Goal: Information Seeking & Learning: Learn about a topic

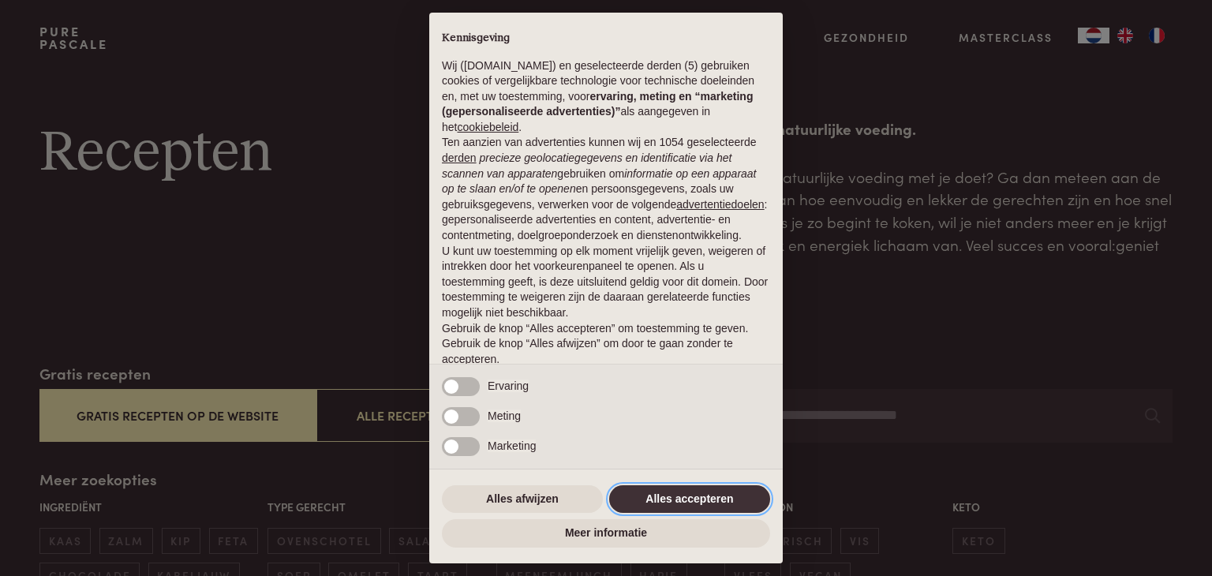
click at [666, 504] on button "Alles accepteren" at bounding box center [689, 499] width 161 height 28
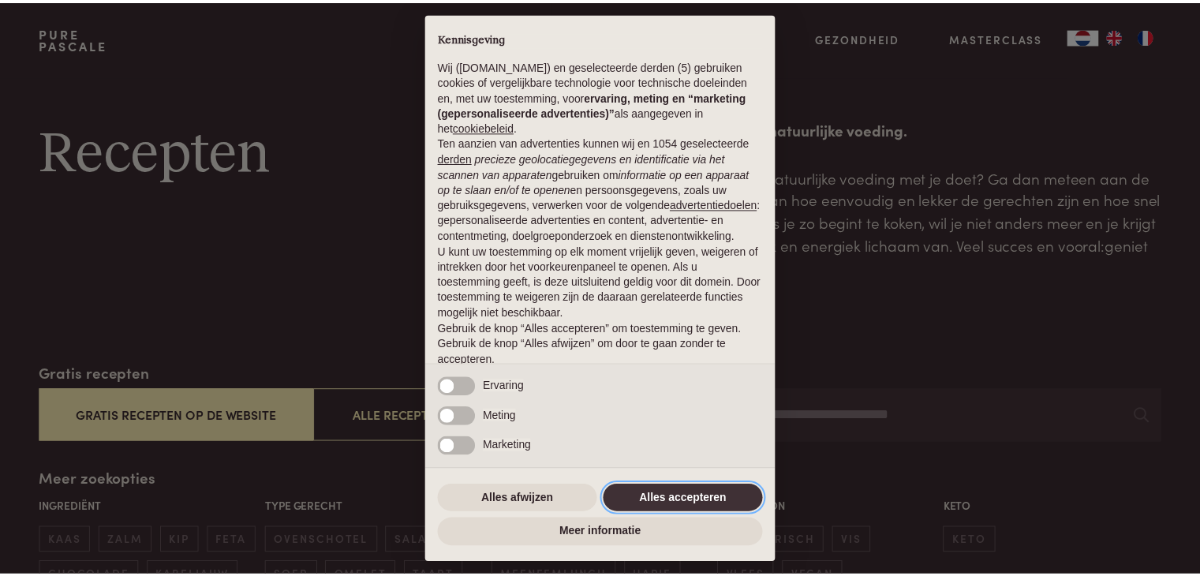
scroll to position [58, 0]
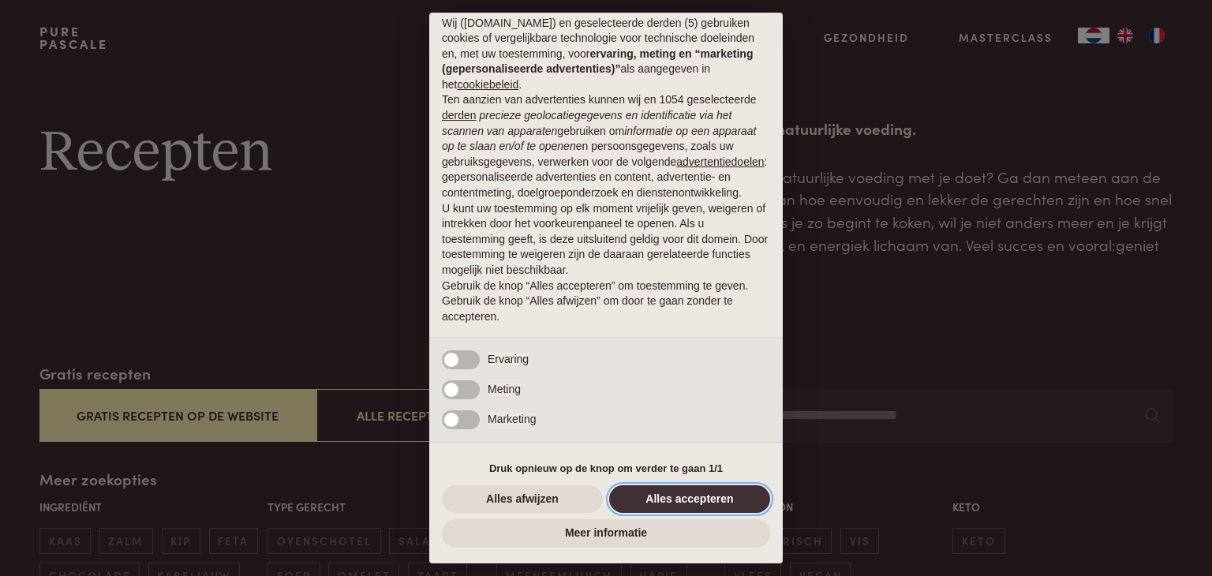
click at [673, 499] on button "Alles accepteren" at bounding box center [689, 499] width 161 height 28
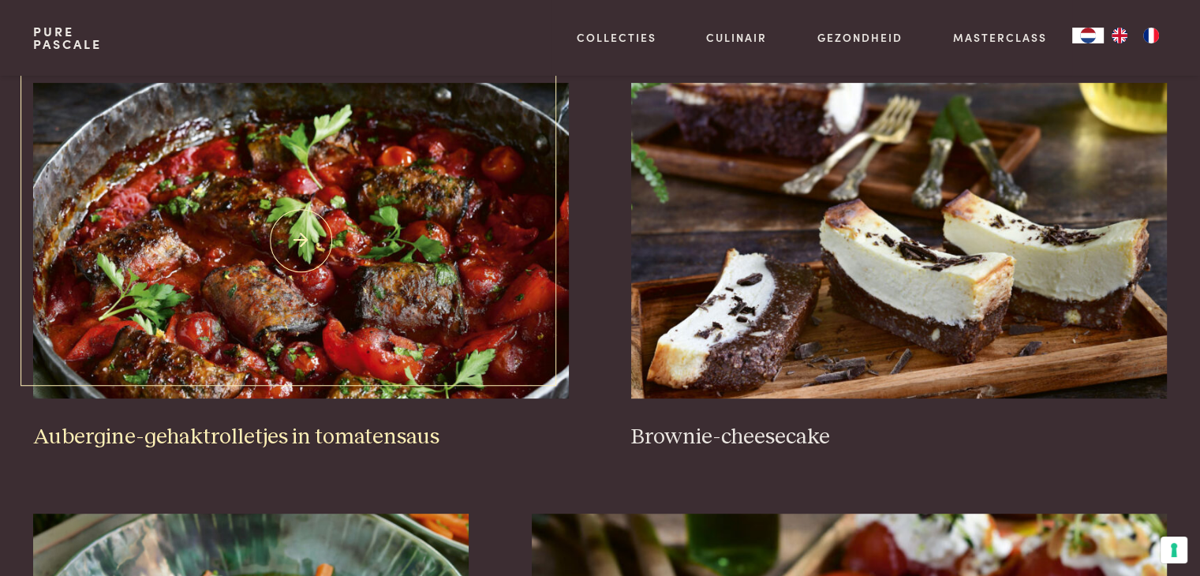
scroll to position [652, 0]
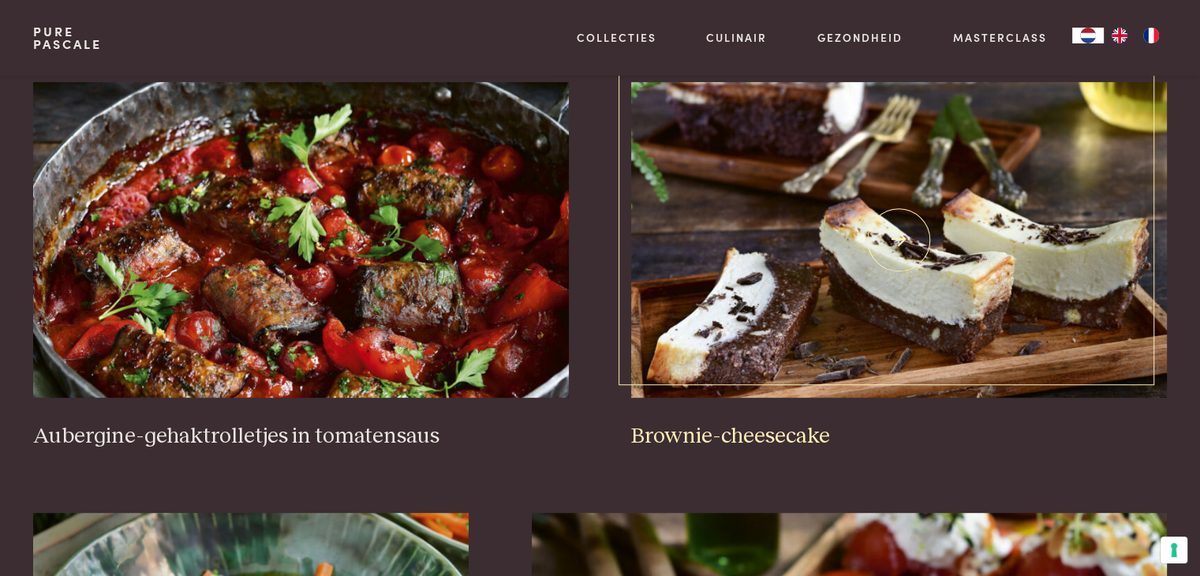
click at [749, 256] on img at bounding box center [898, 240] width 535 height 316
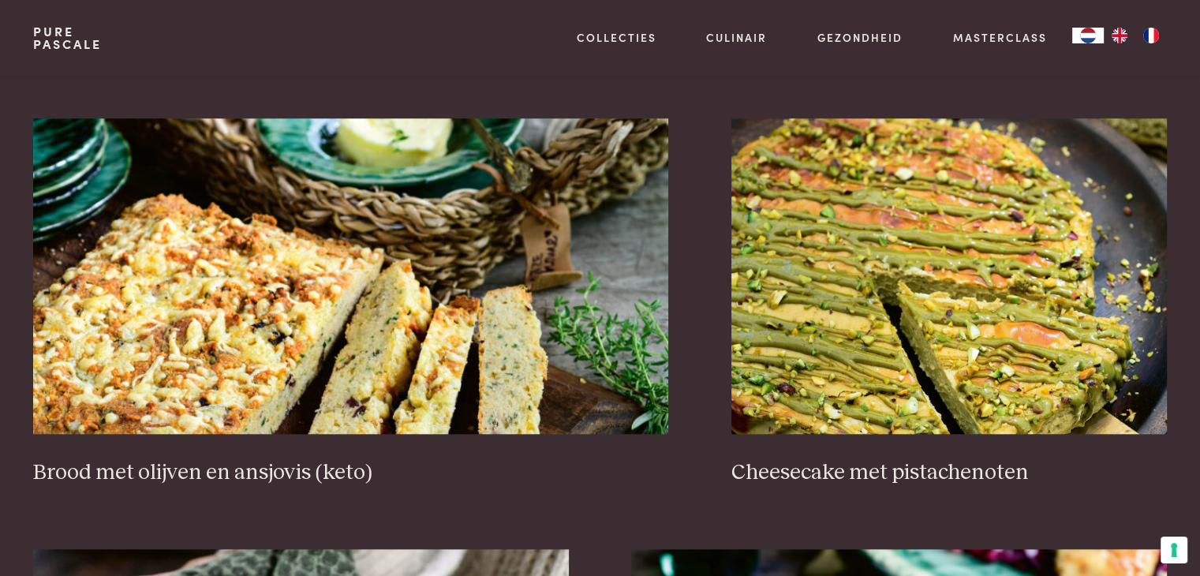
scroll to position [1505, 0]
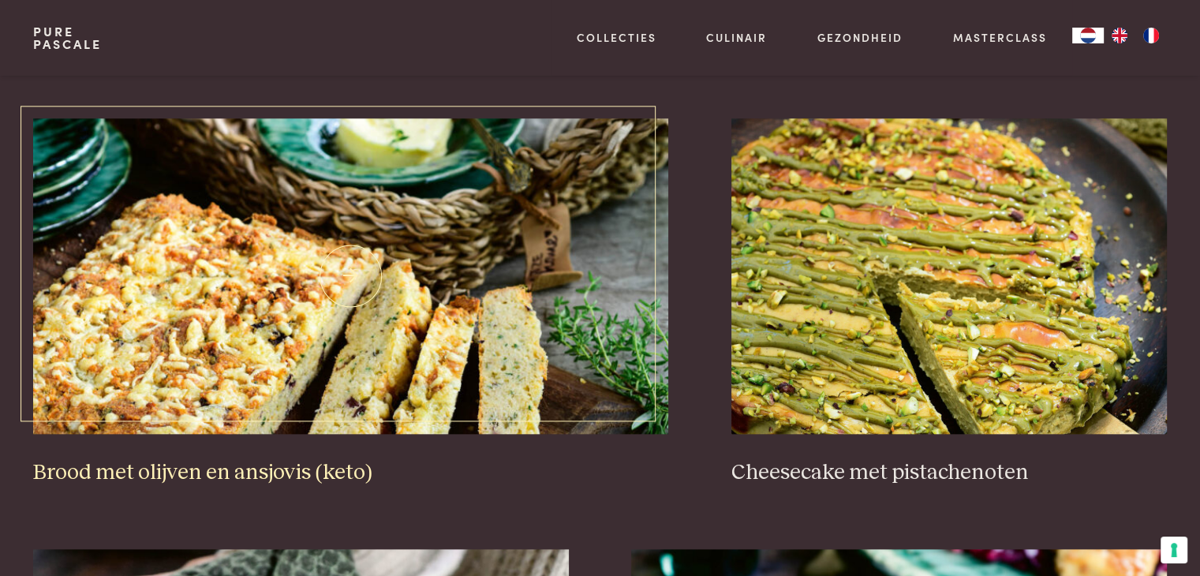
click at [431, 351] on img at bounding box center [350, 276] width 635 height 316
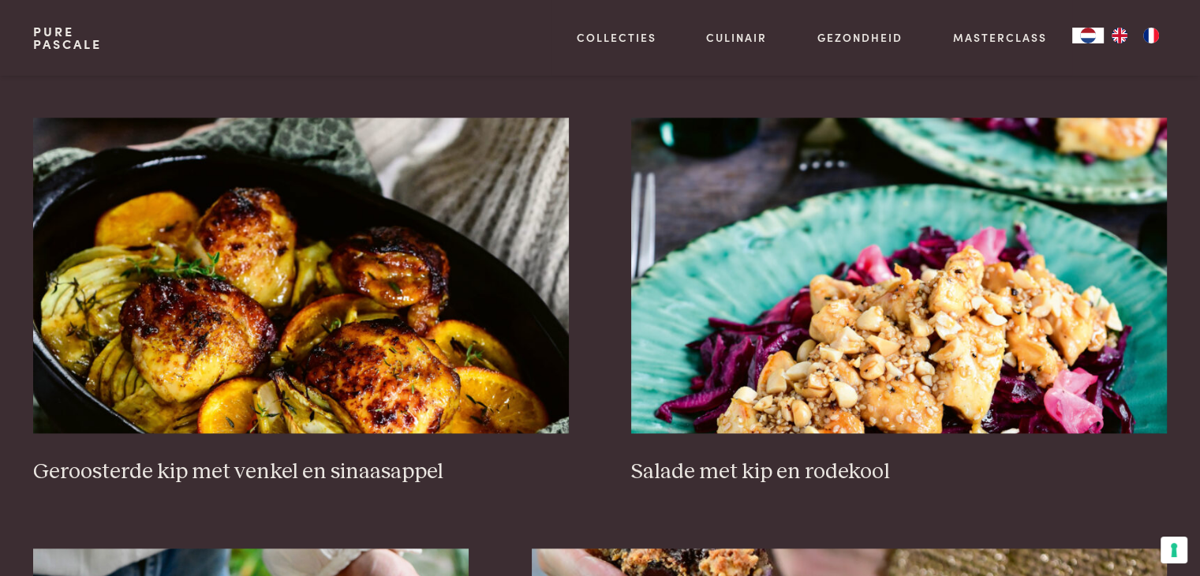
scroll to position [1936, 0]
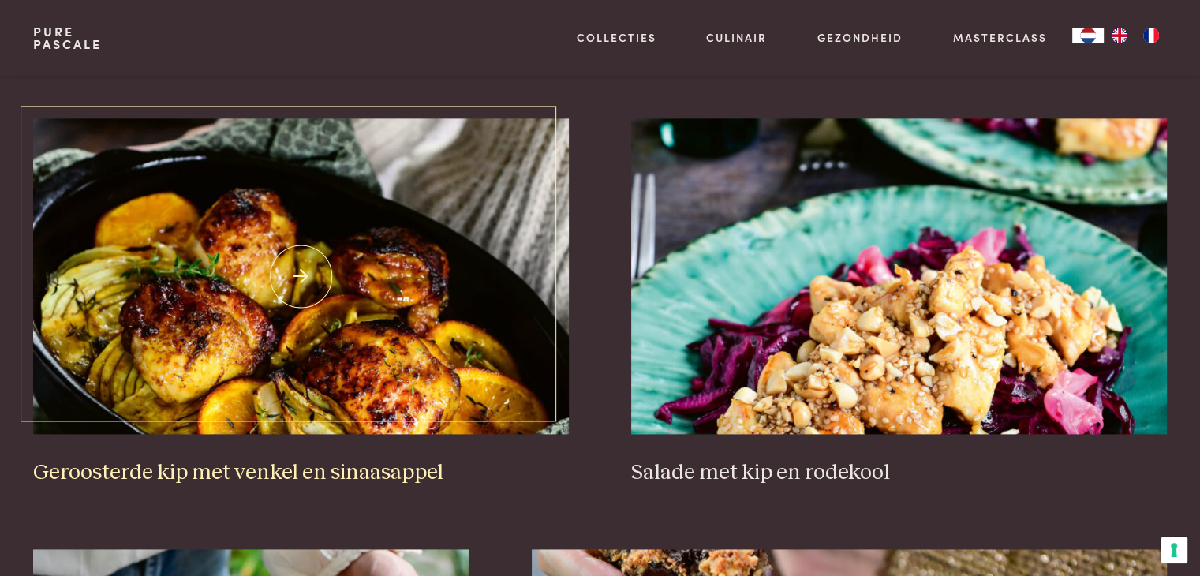
click at [439, 283] on img at bounding box center [300, 276] width 535 height 316
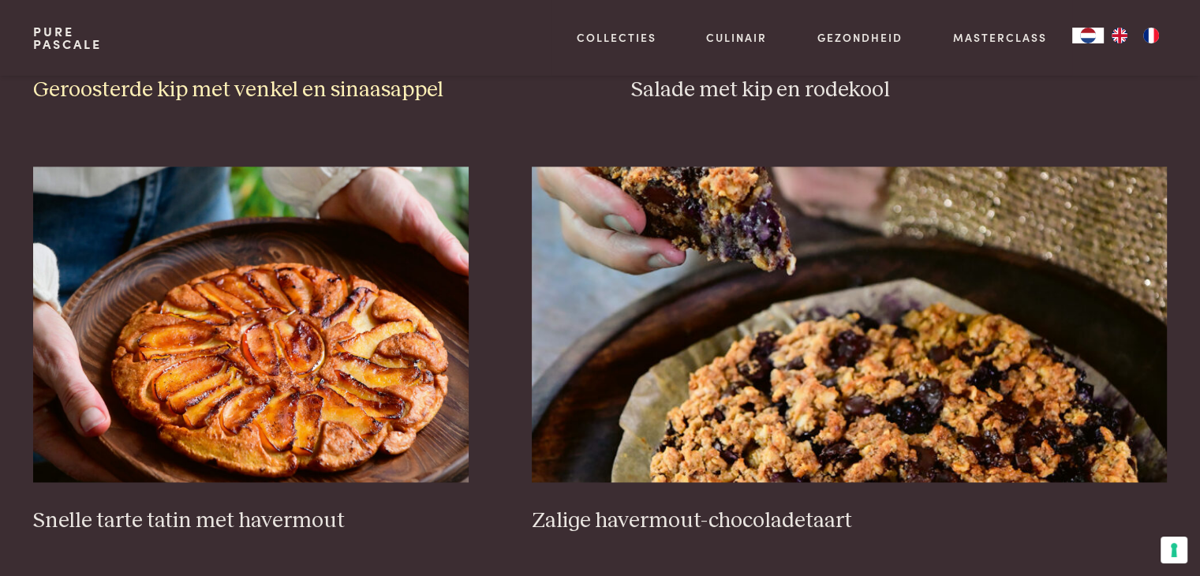
scroll to position [2387, 0]
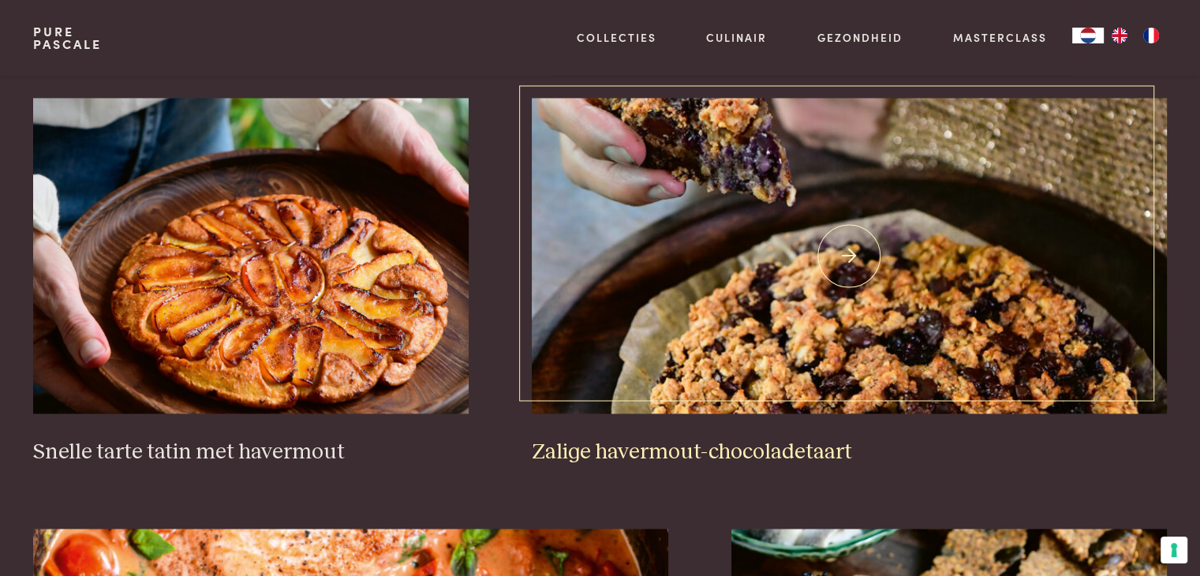
click at [680, 239] on img at bounding box center [849, 256] width 635 height 316
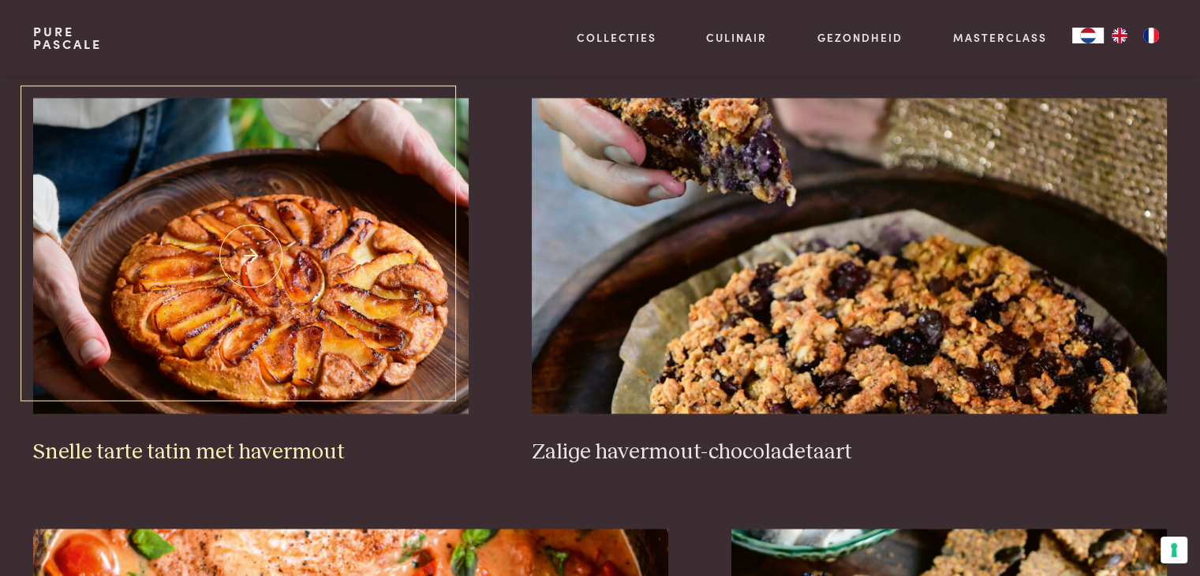
click at [240, 249] on img at bounding box center [250, 256] width 435 height 316
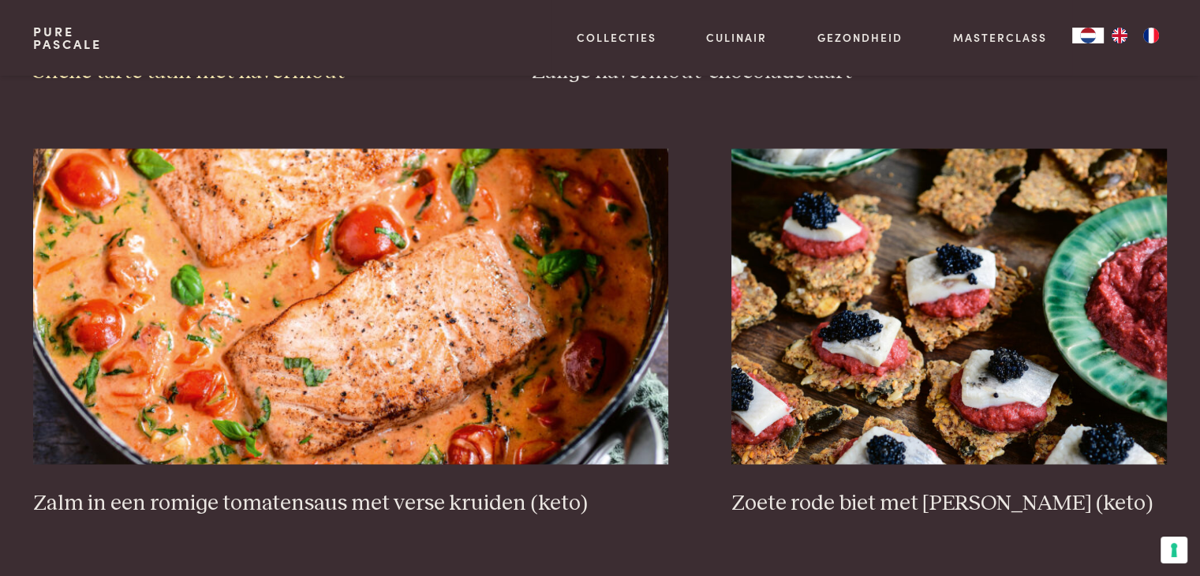
scroll to position [2802, 0]
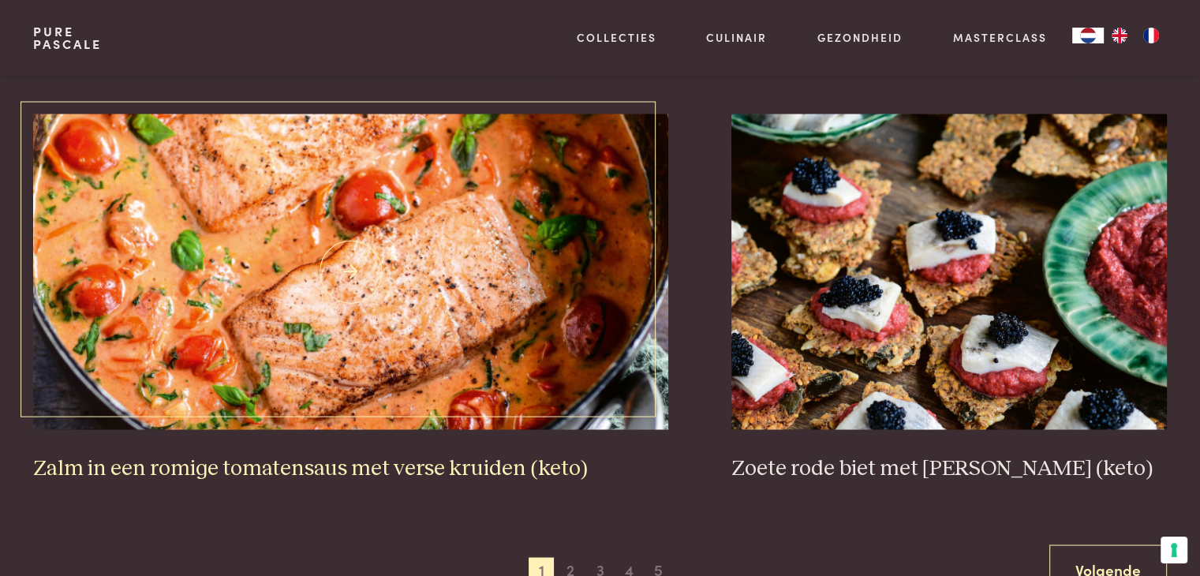
click at [350, 247] on img at bounding box center [350, 272] width 635 height 316
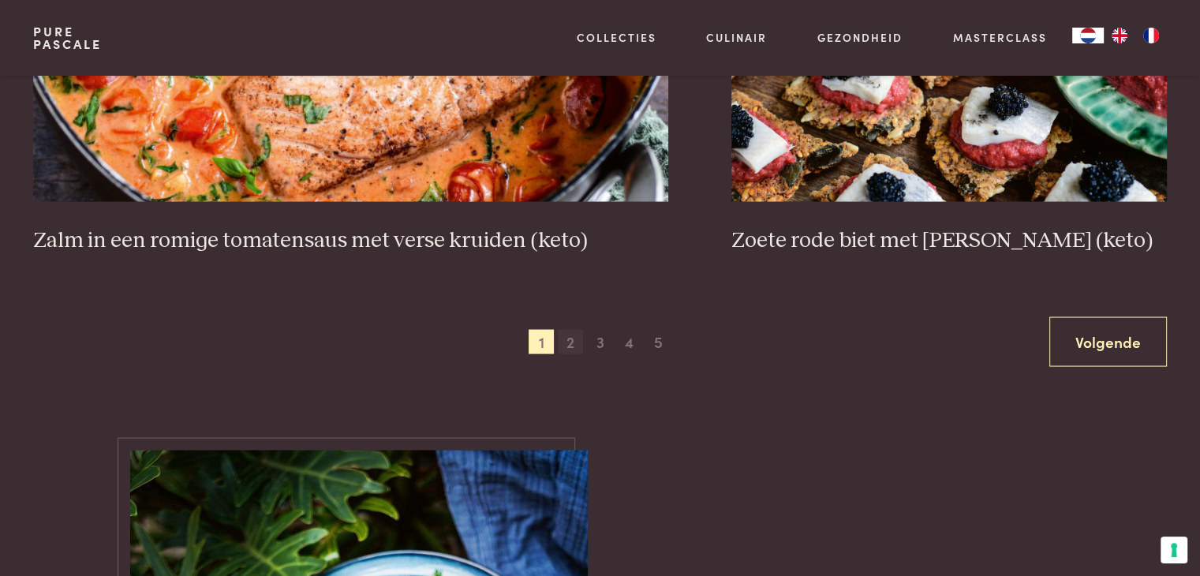
click at [575, 345] on span "2" at bounding box center [570, 342] width 25 height 25
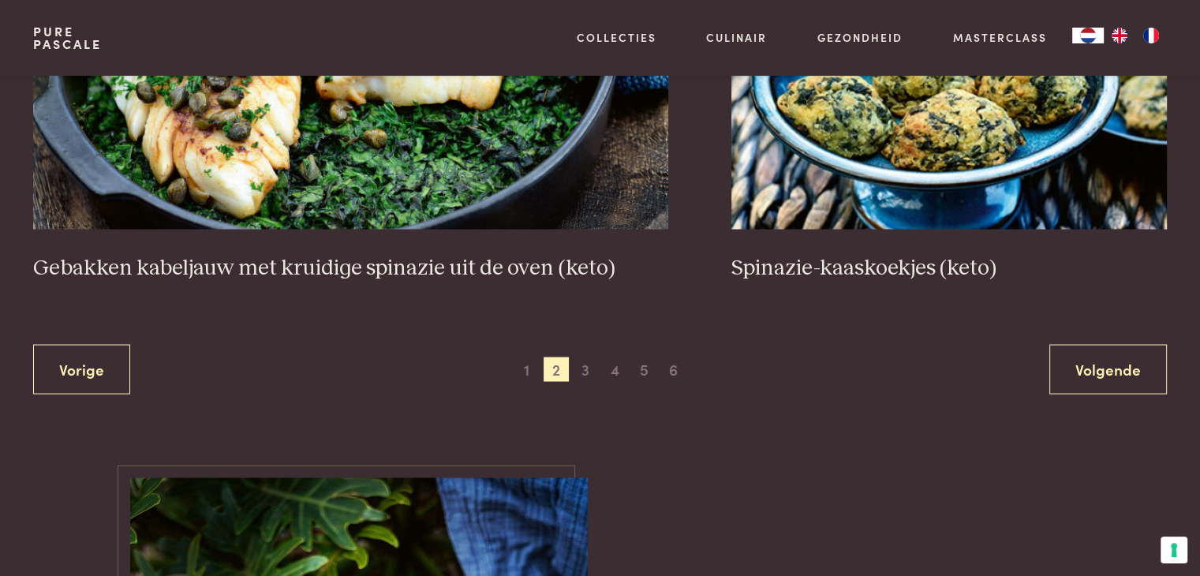
scroll to position [3002, 0]
click at [591, 361] on span "3" at bounding box center [585, 369] width 25 height 25
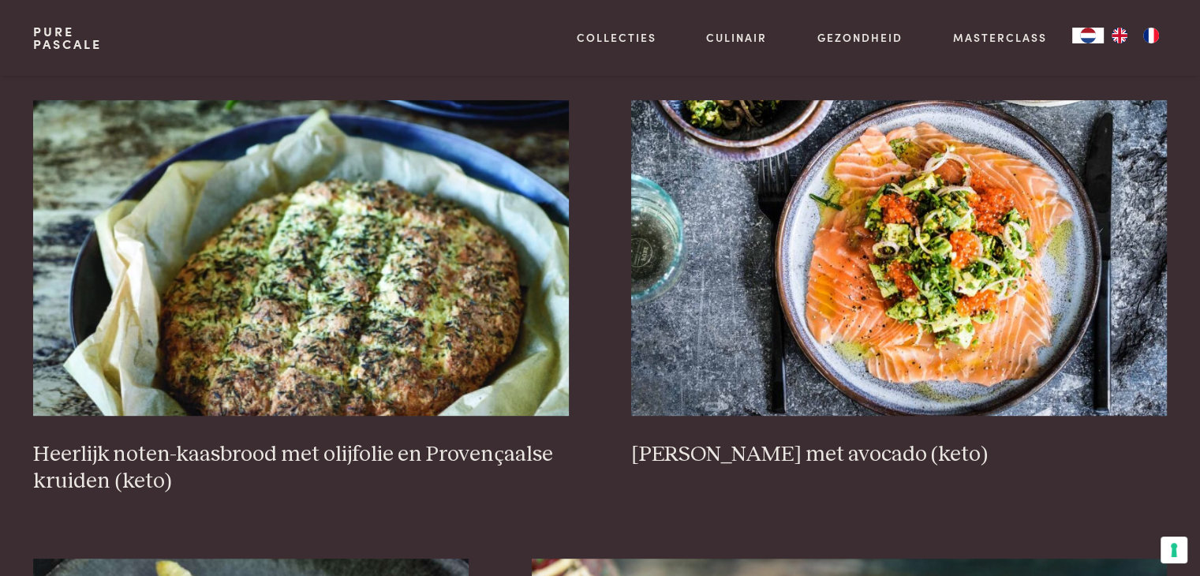
scroll to position [636, 0]
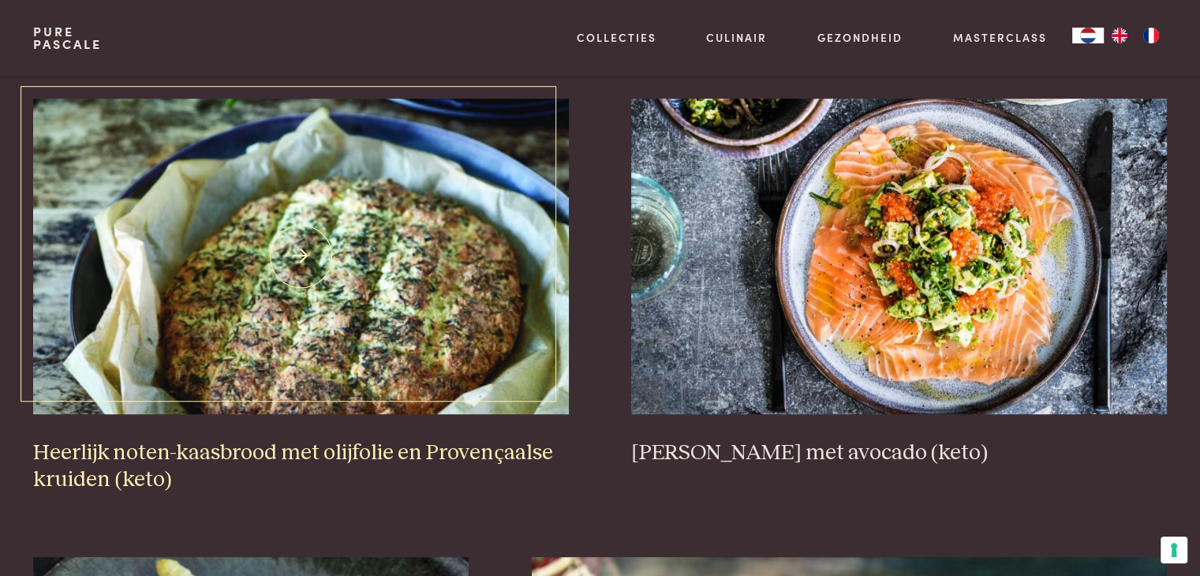
click at [423, 274] on img at bounding box center [300, 257] width 535 height 316
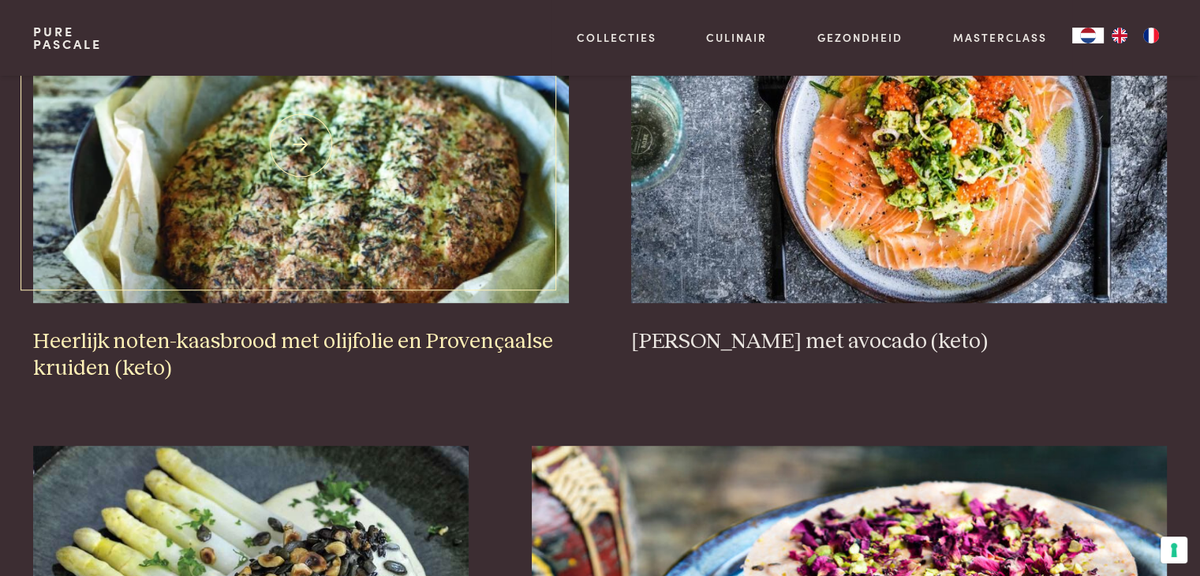
scroll to position [748, 0]
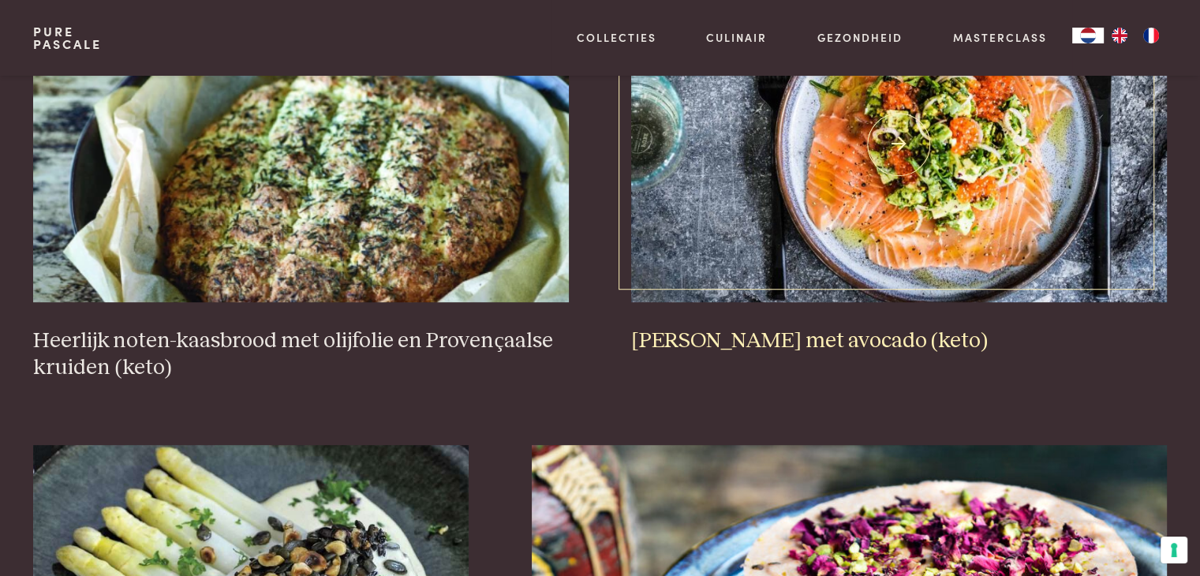
click at [732, 235] on img at bounding box center [898, 145] width 535 height 316
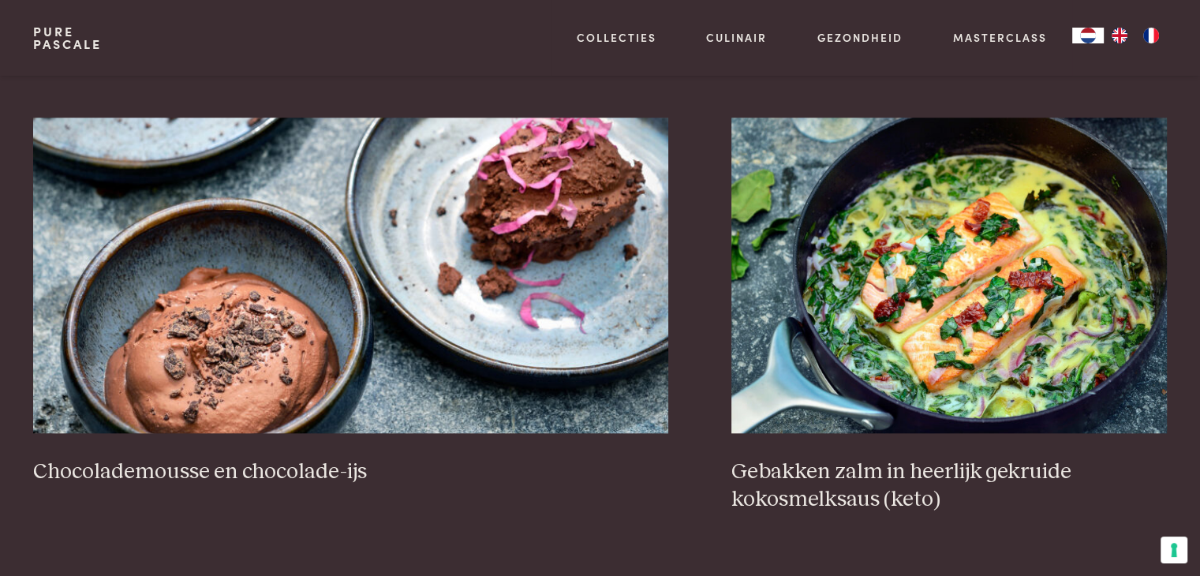
scroll to position [1534, 0]
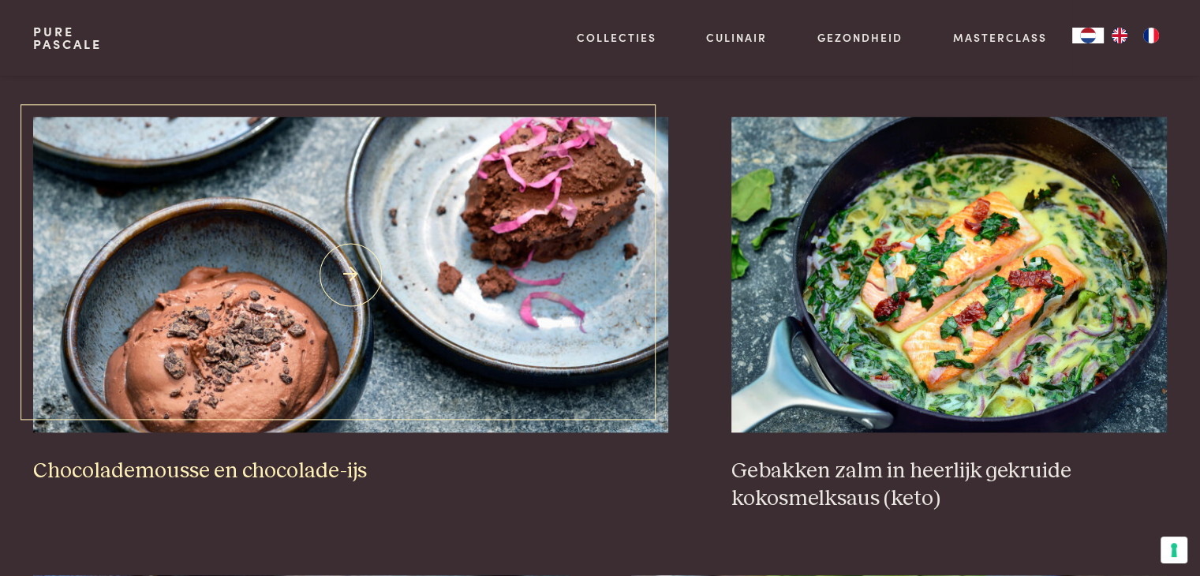
click at [505, 306] on img at bounding box center [350, 275] width 635 height 316
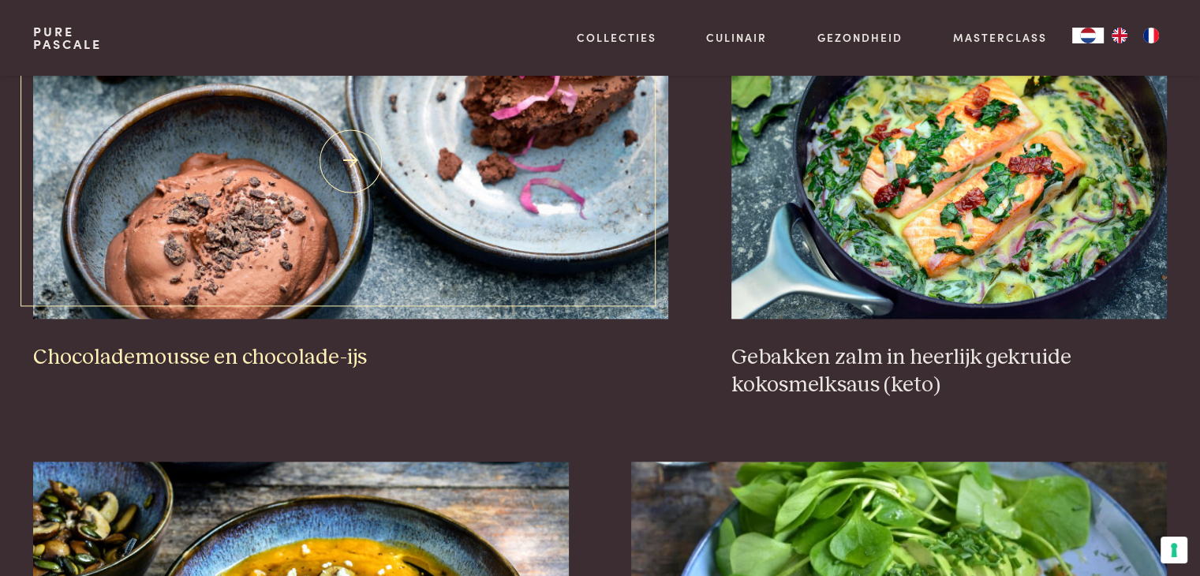
scroll to position [1649, 0]
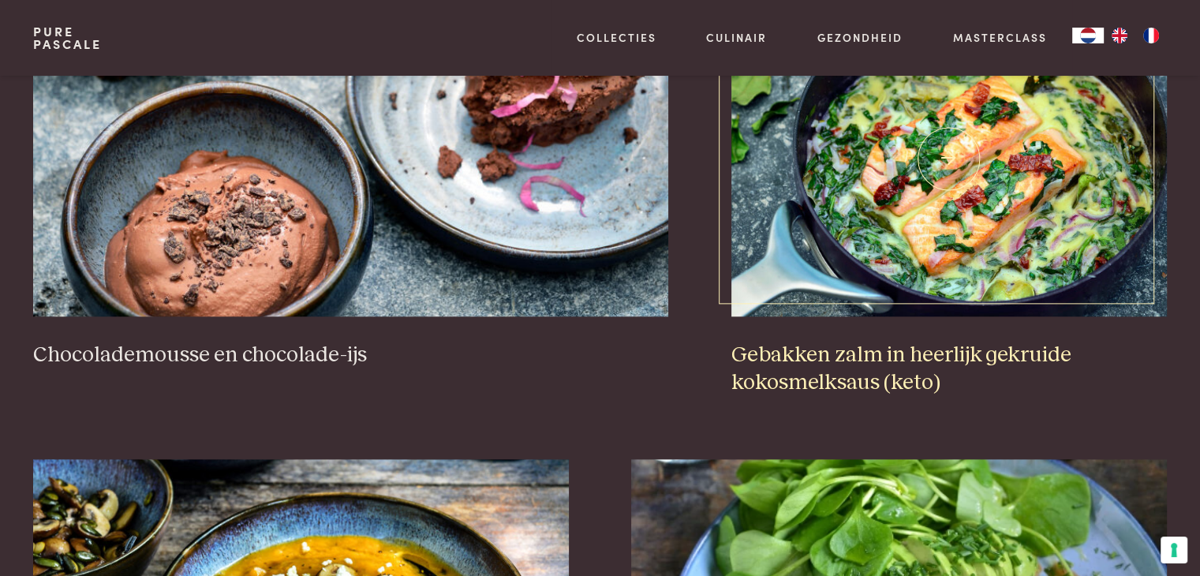
click at [803, 185] on img at bounding box center [948, 159] width 435 height 316
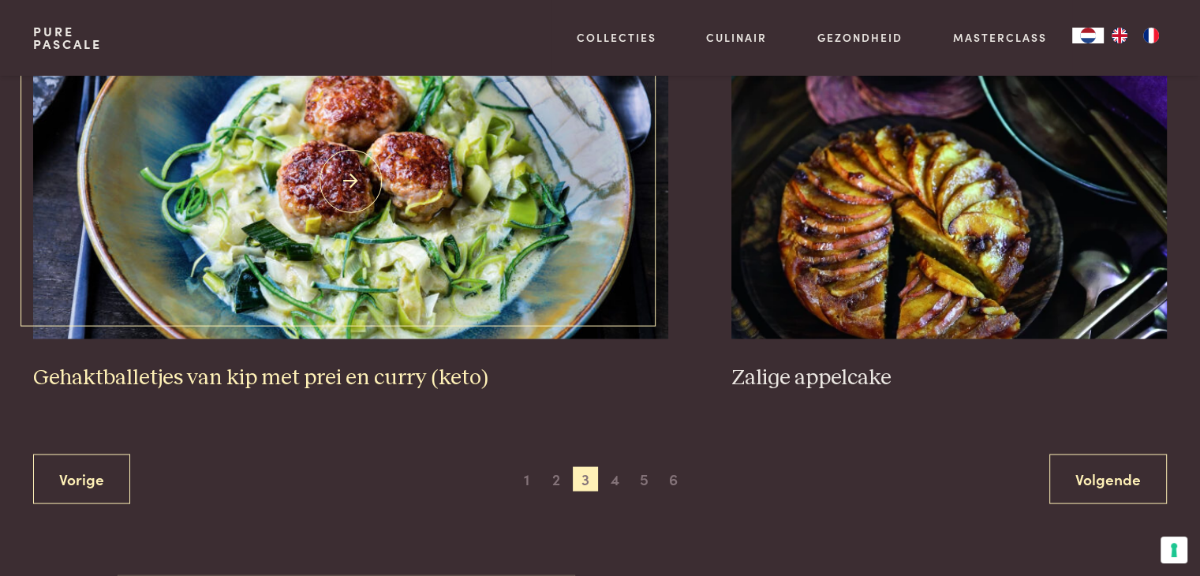
scroll to position [2949, 0]
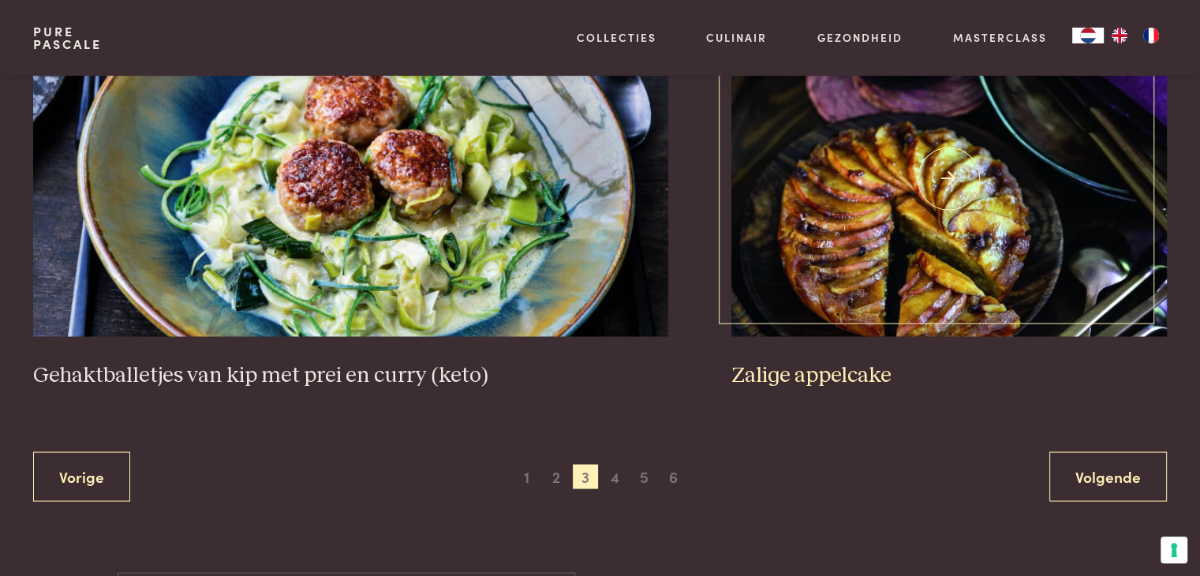
click at [858, 212] on img at bounding box center [948, 179] width 435 height 316
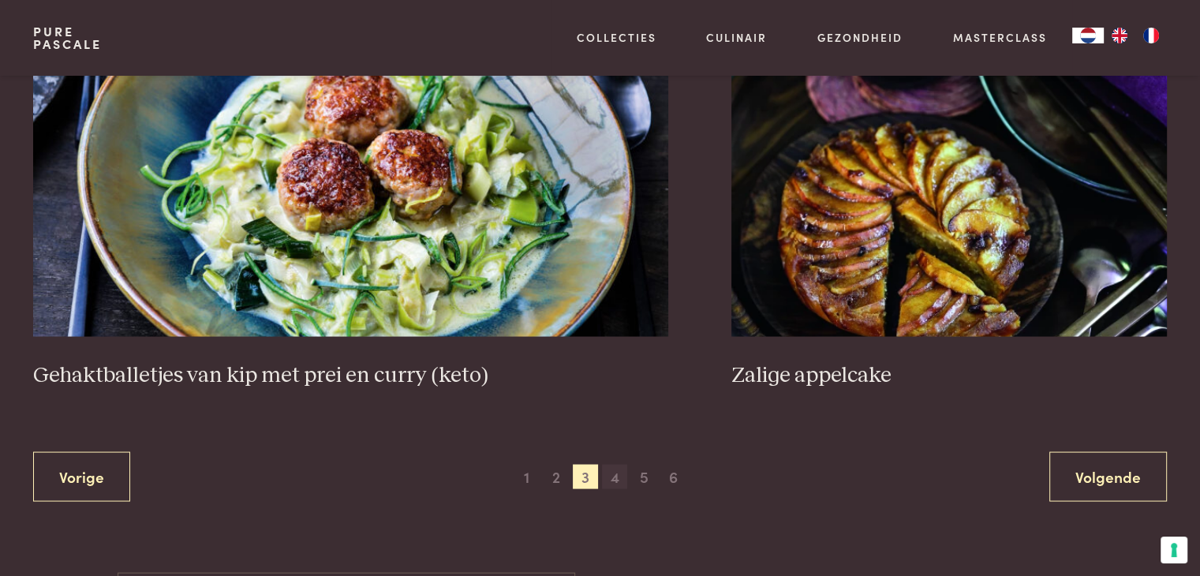
click at [609, 468] on span "4" at bounding box center [614, 476] width 25 height 25
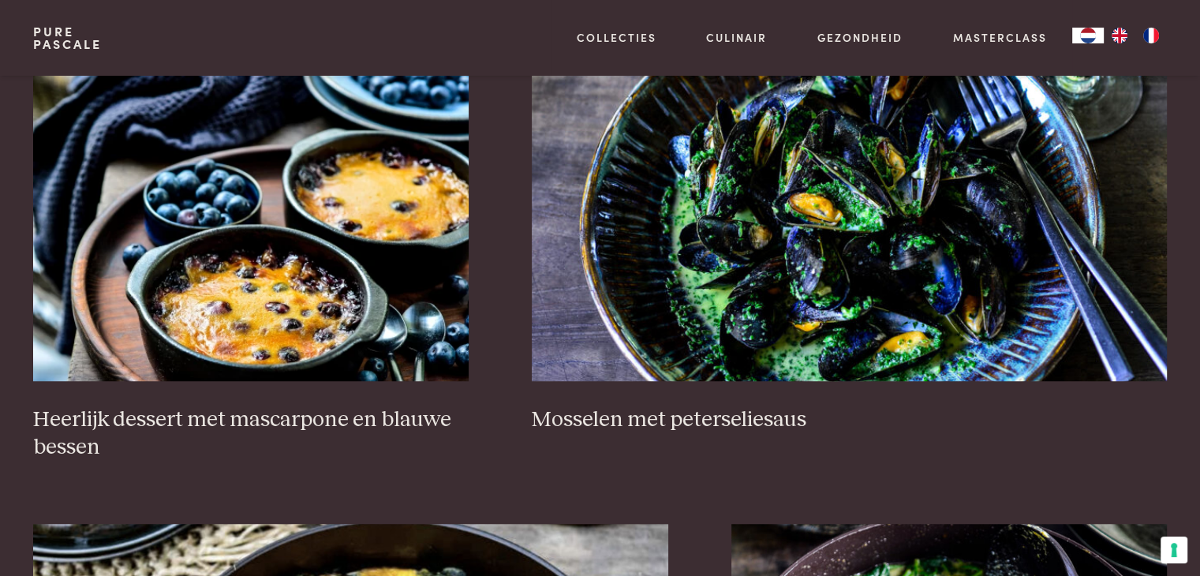
scroll to position [1093, 0]
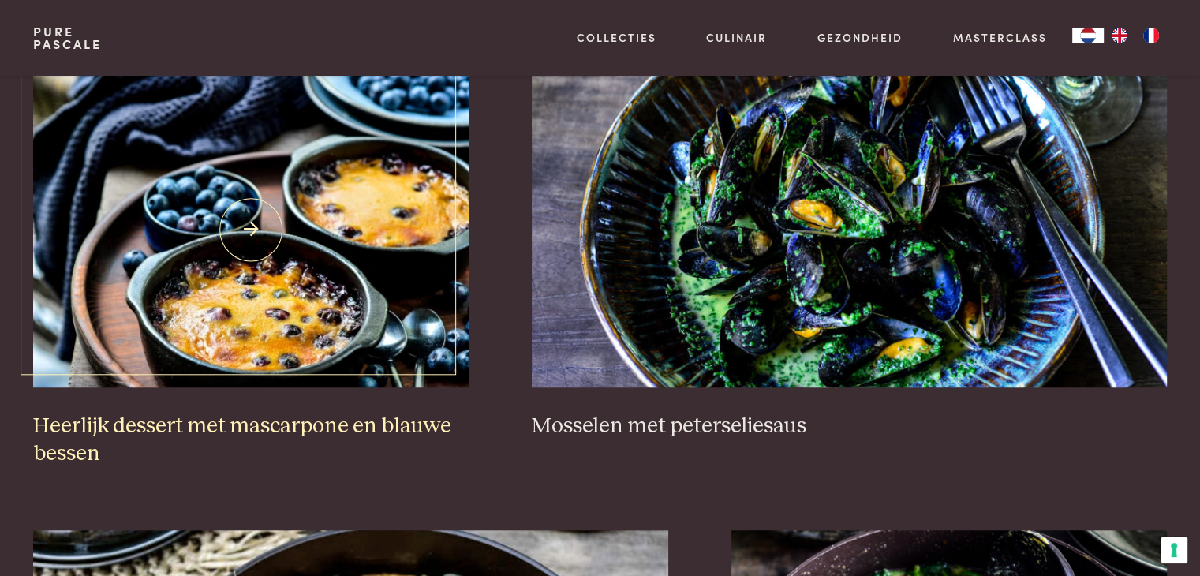
click at [344, 245] on img at bounding box center [250, 230] width 435 height 316
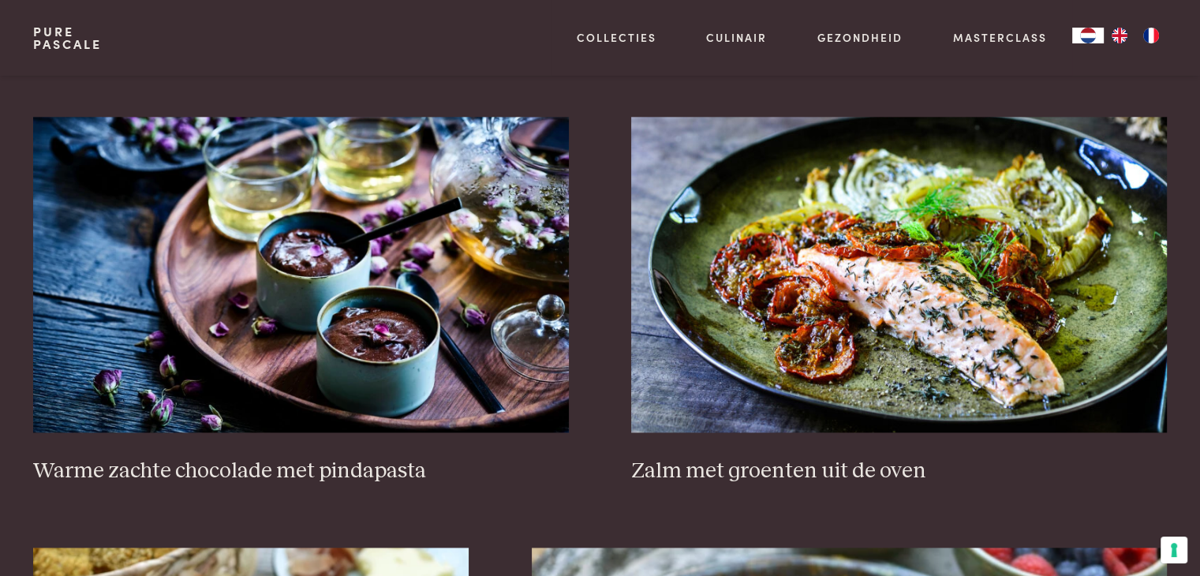
scroll to position [1942, 0]
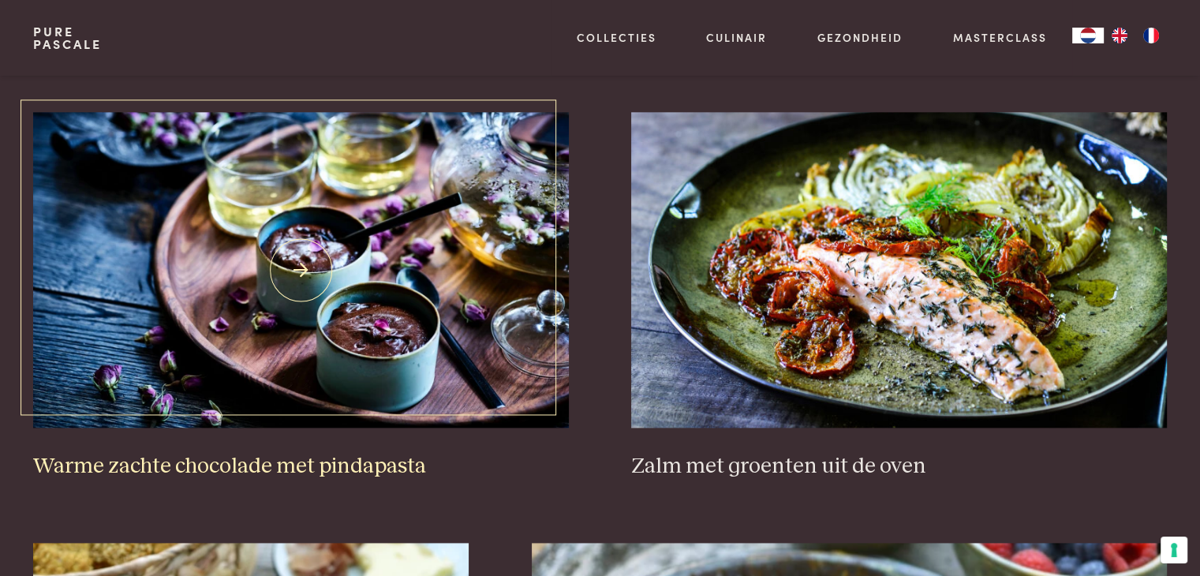
click at [417, 231] on img at bounding box center [300, 270] width 535 height 316
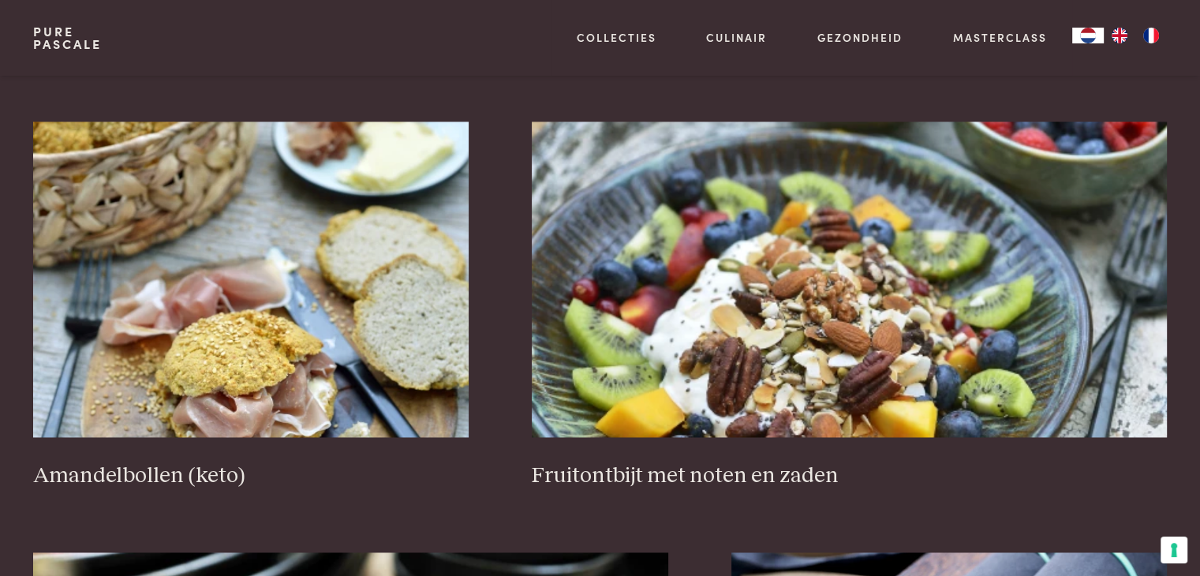
scroll to position [2400, 0]
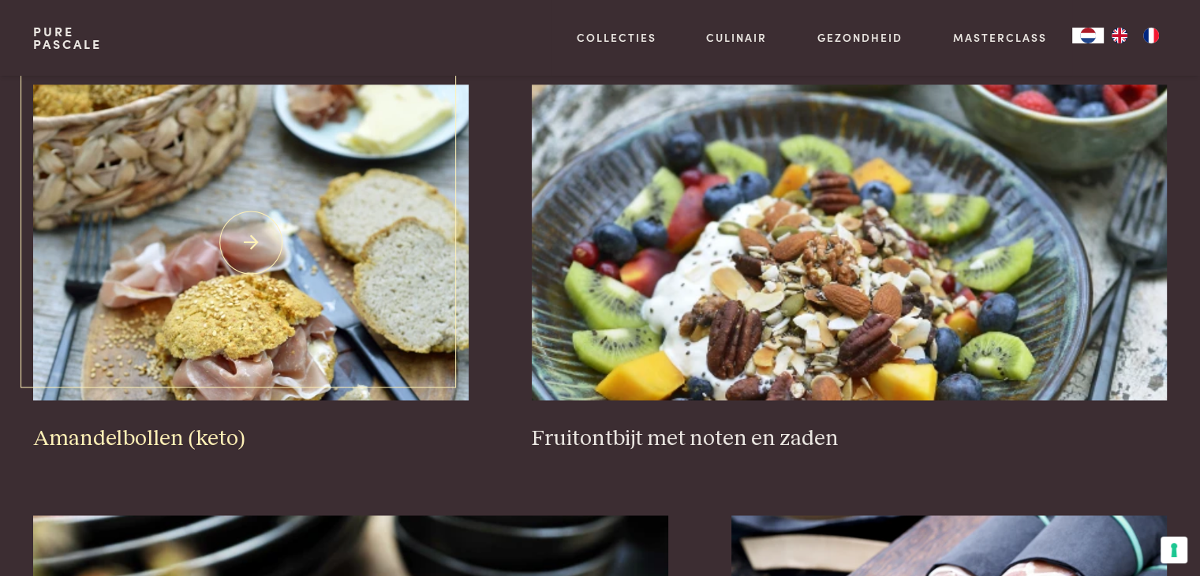
click at [346, 257] on img at bounding box center [250, 242] width 435 height 316
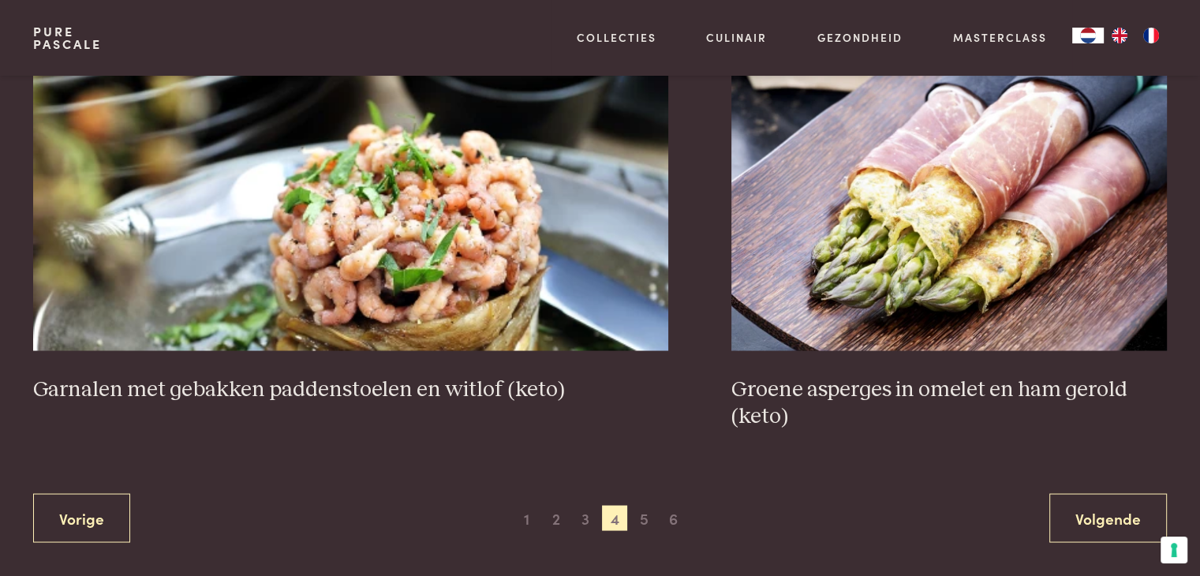
scroll to position [2882, 0]
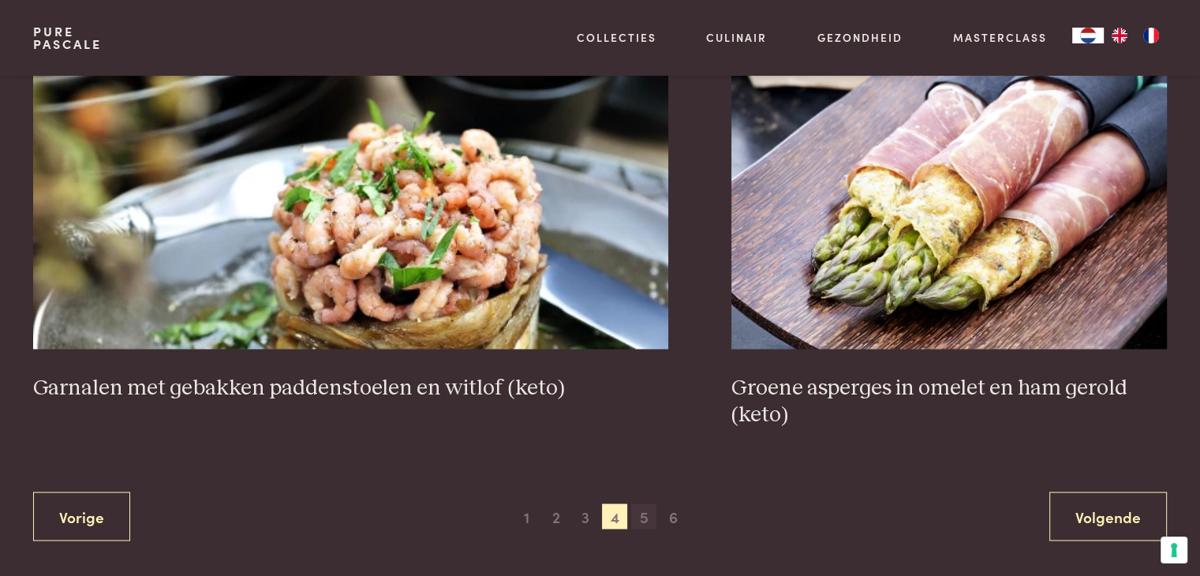
click at [641, 514] on span "5" at bounding box center [643, 515] width 25 height 25
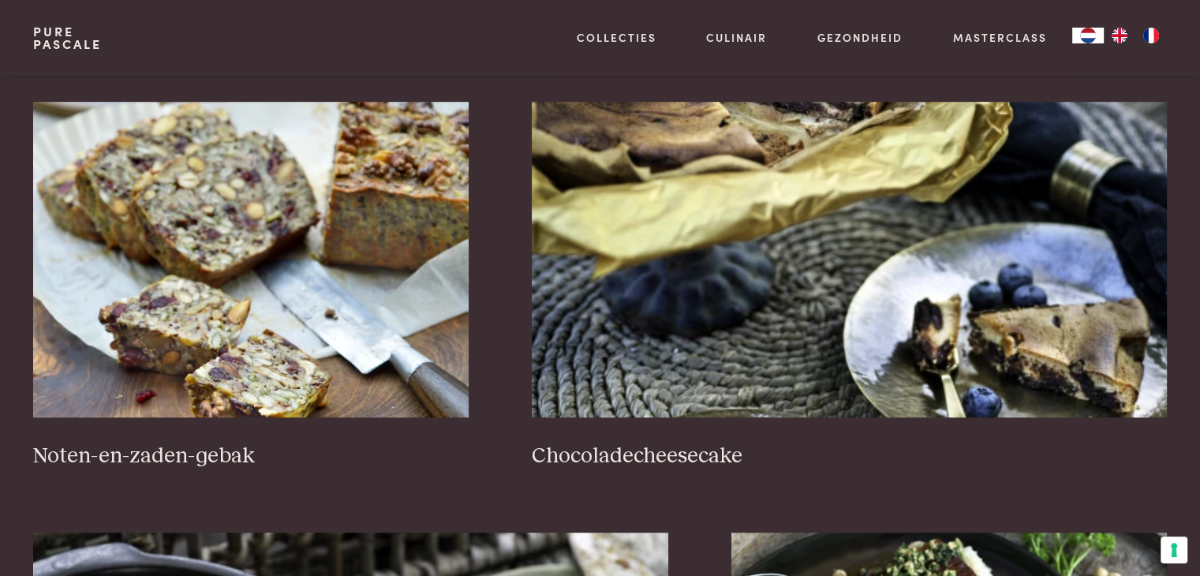
scroll to position [1069, 0]
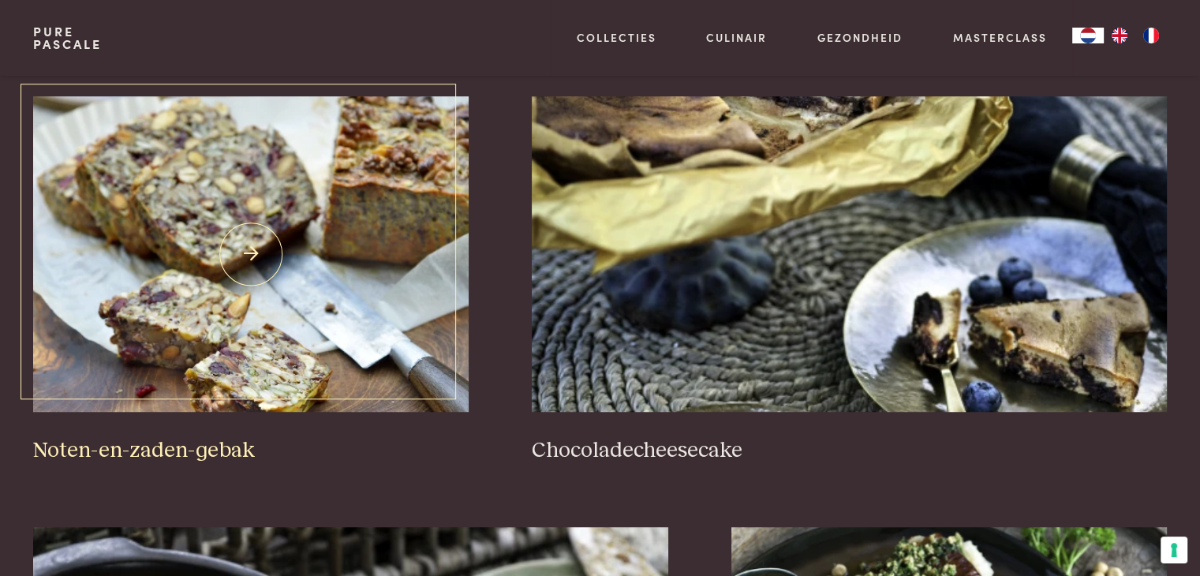
click at [328, 297] on img at bounding box center [250, 254] width 435 height 316
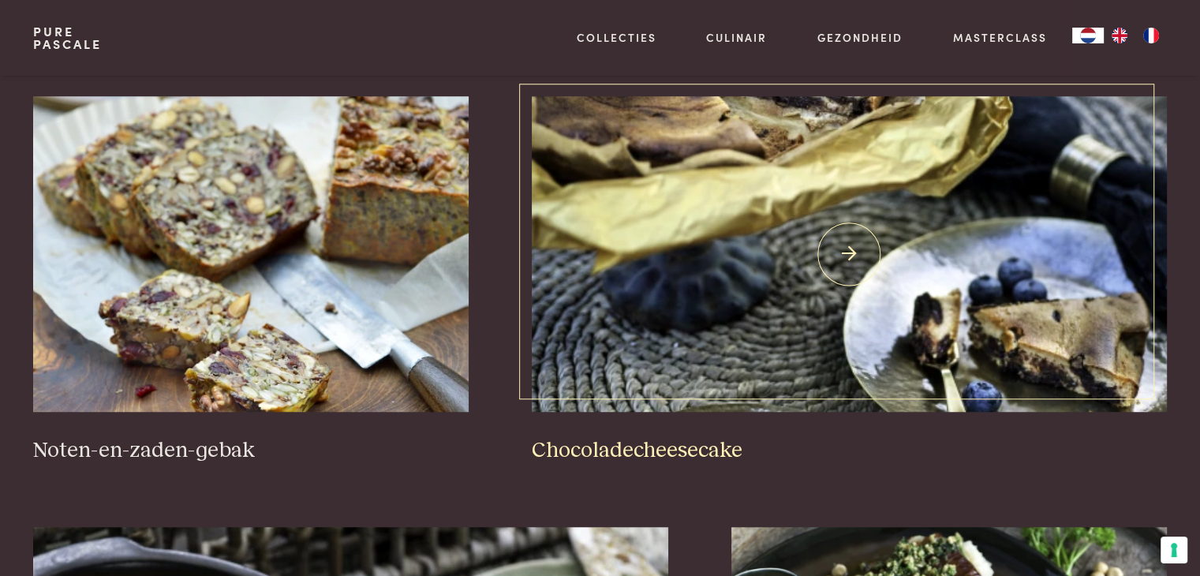
click at [606, 231] on img at bounding box center [849, 254] width 635 height 316
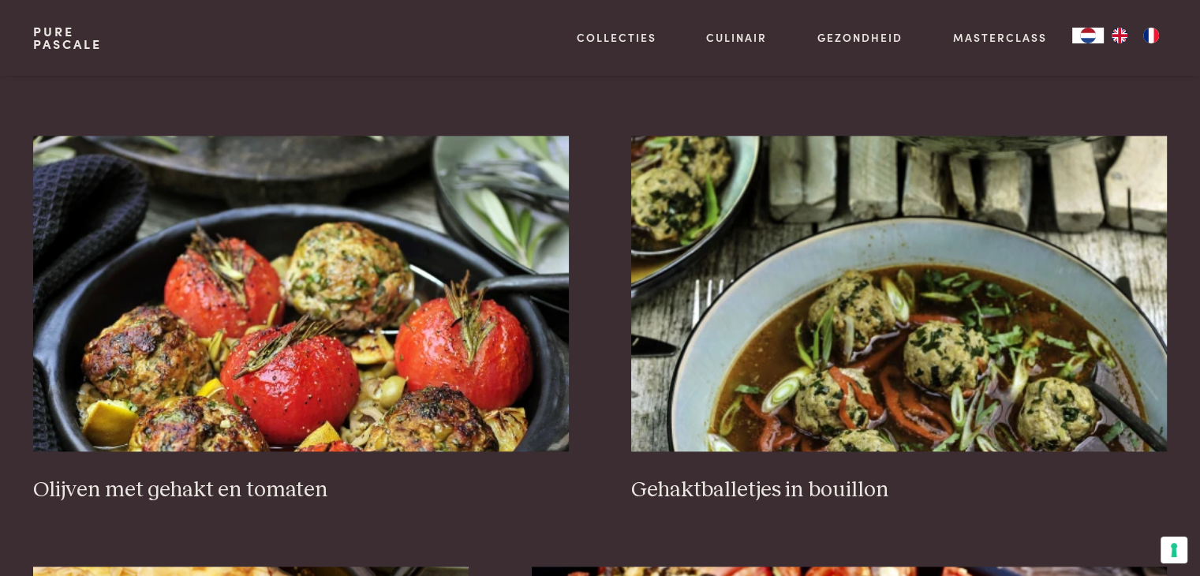
scroll to position [1918, 0]
click at [431, 219] on img at bounding box center [300, 294] width 535 height 316
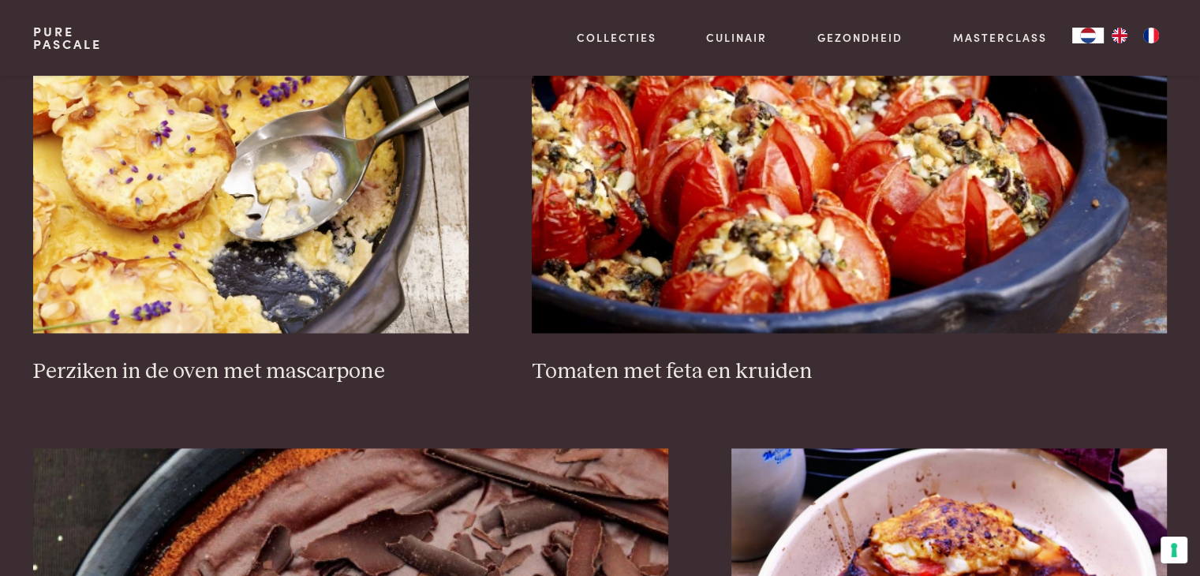
scroll to position [2468, 0]
click at [368, 219] on img at bounding box center [250, 175] width 435 height 316
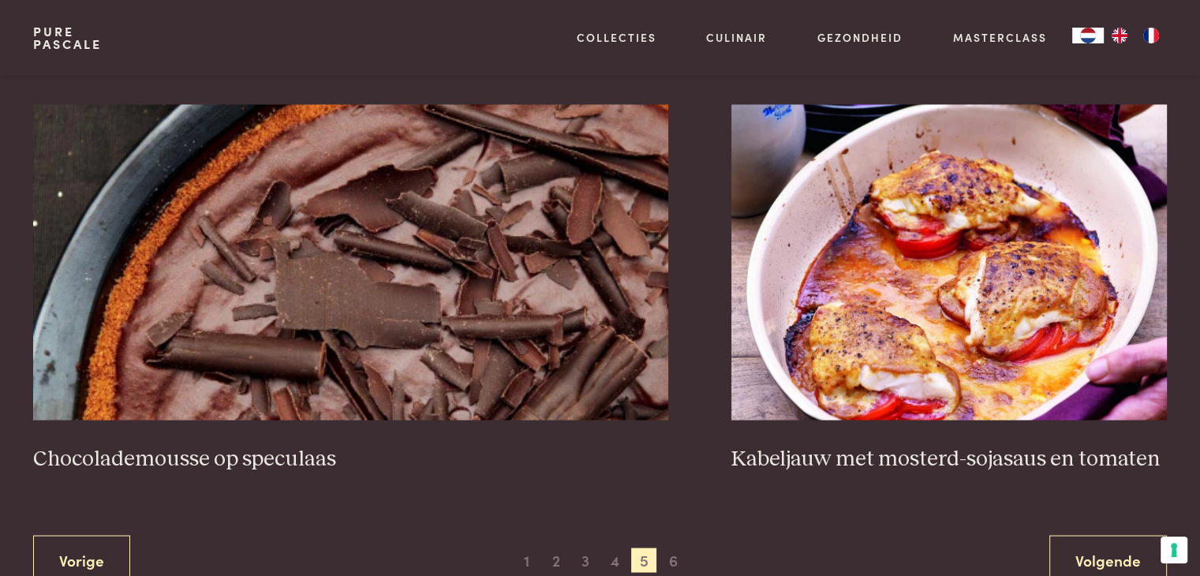
scroll to position [2812, 0]
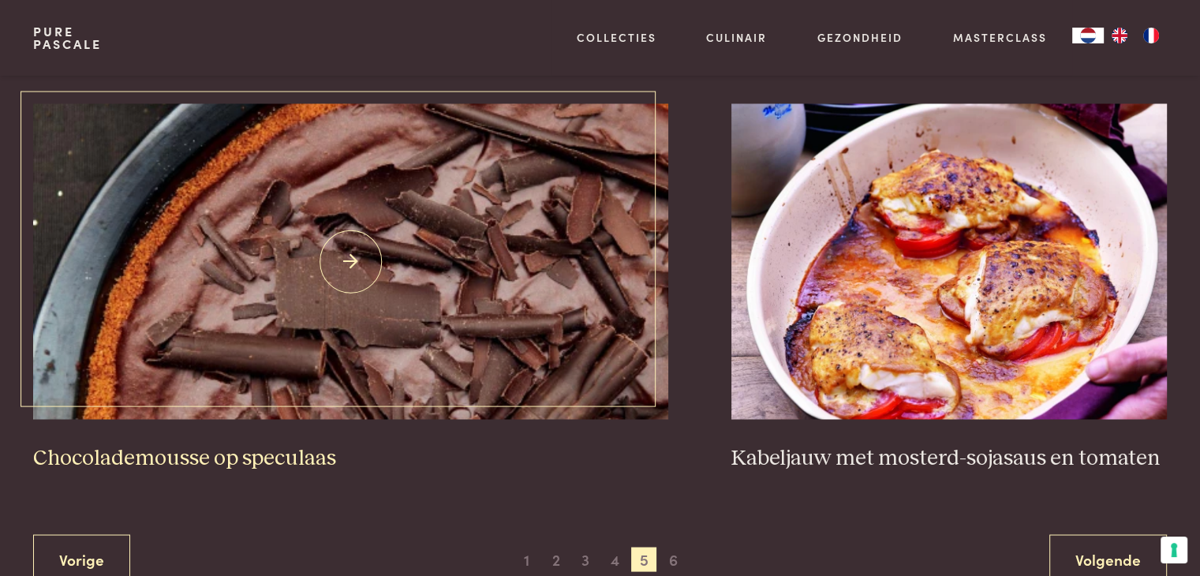
click at [471, 253] on img at bounding box center [350, 261] width 635 height 316
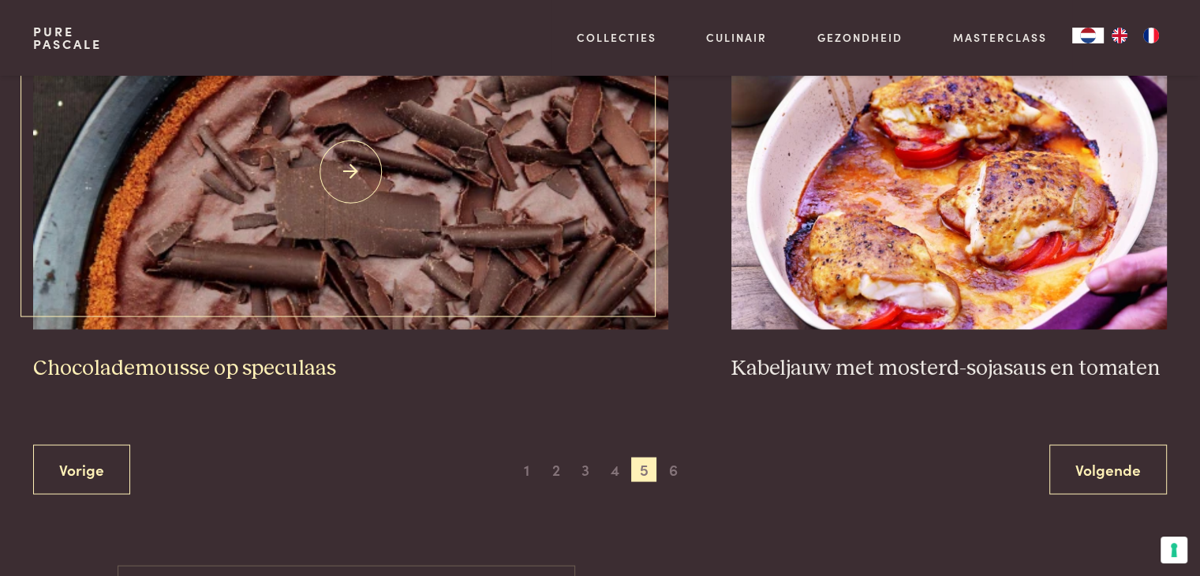
scroll to position [2924, 0]
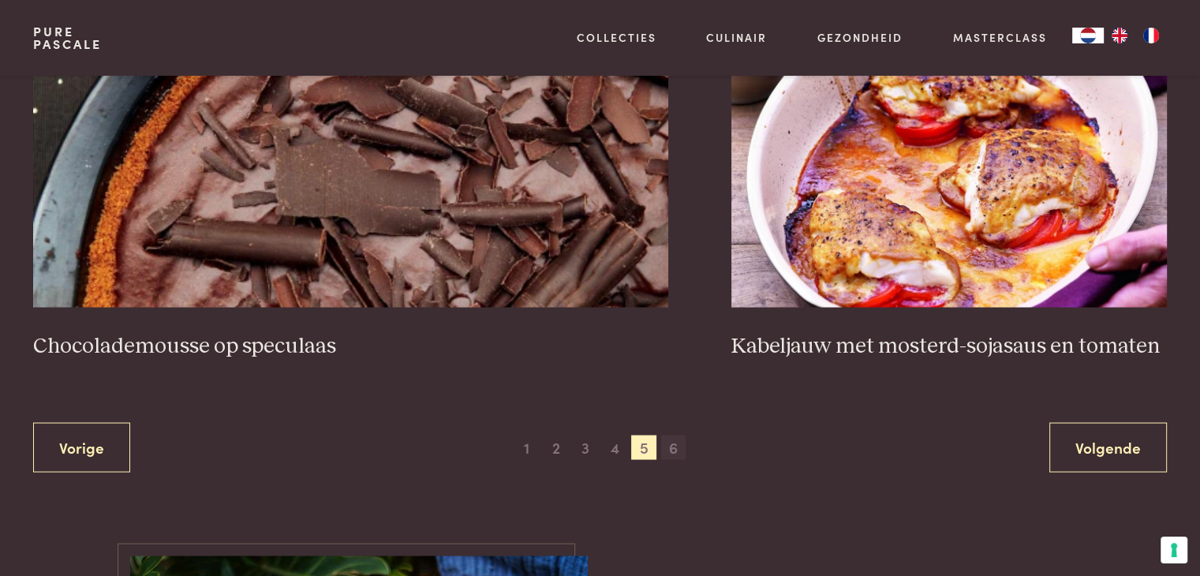
click at [672, 446] on span "6" at bounding box center [673, 447] width 25 height 25
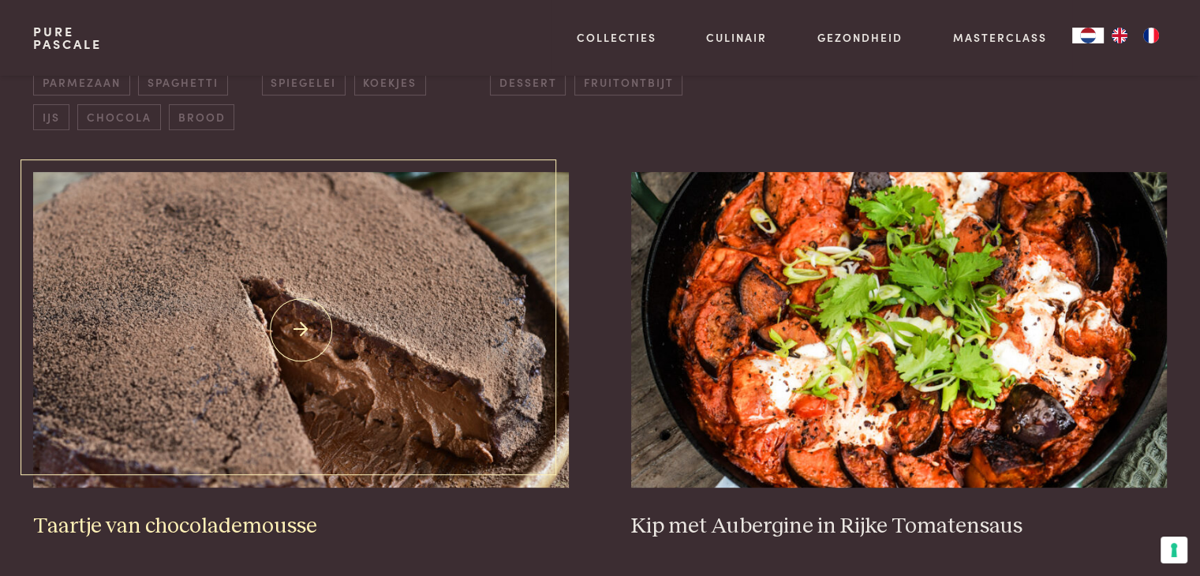
scroll to position [581, 0]
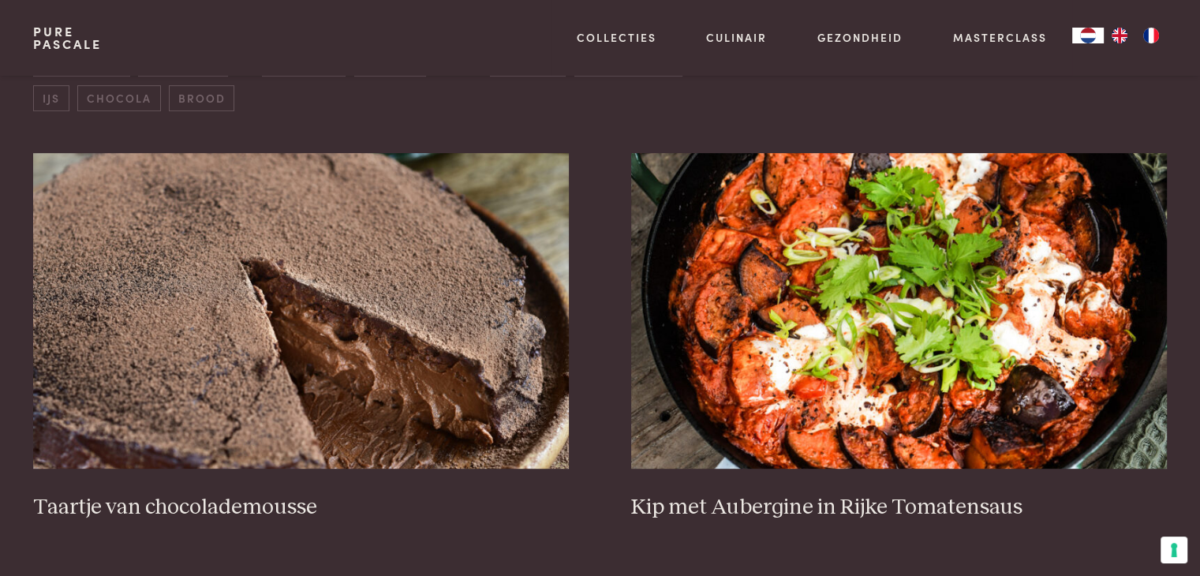
scroll to position [791, 0]
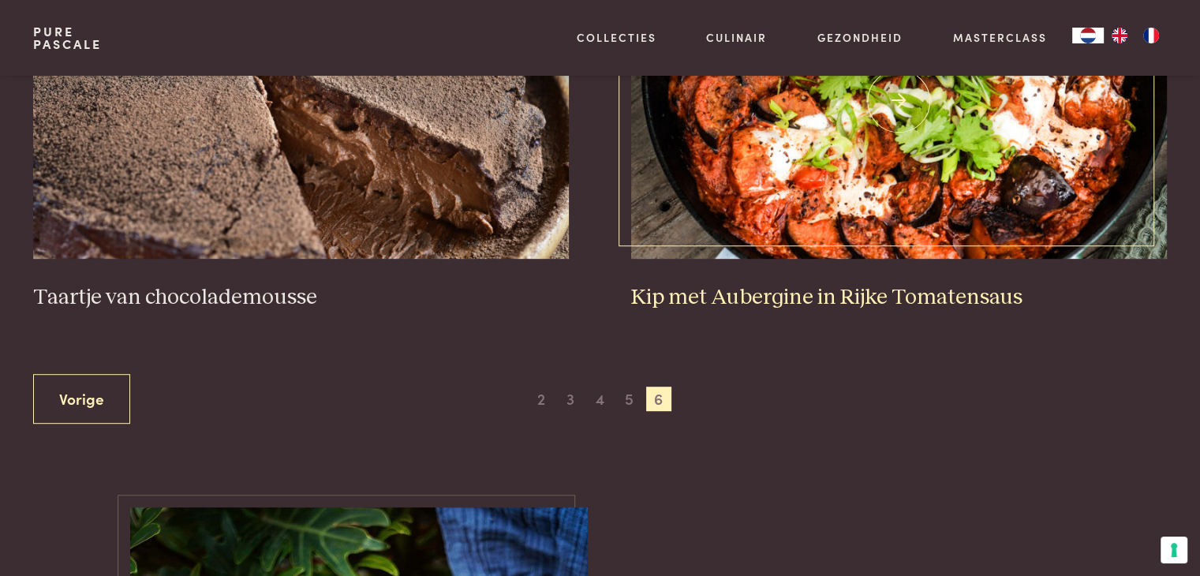
click at [776, 174] on img at bounding box center [898, 101] width 535 height 316
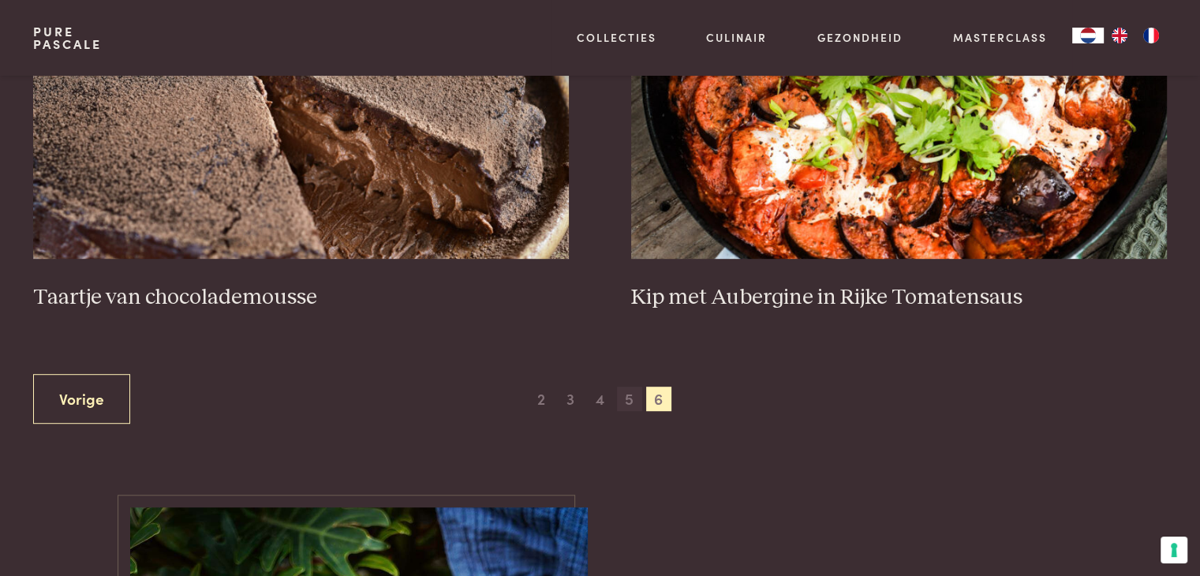
click at [625, 399] on span "5" at bounding box center [629, 399] width 25 height 25
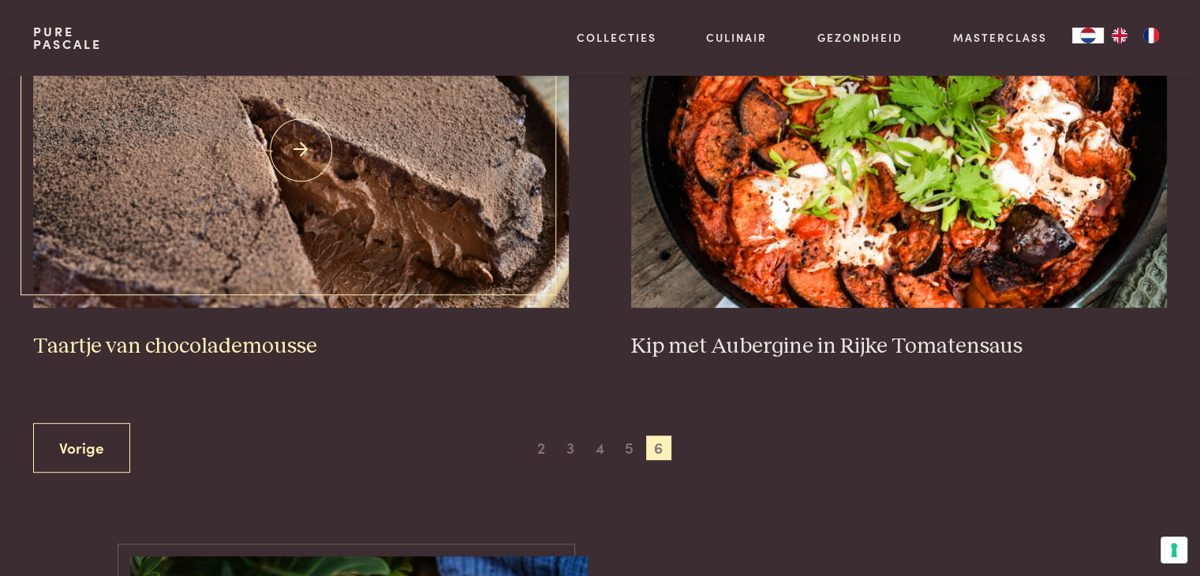
scroll to position [743, 0]
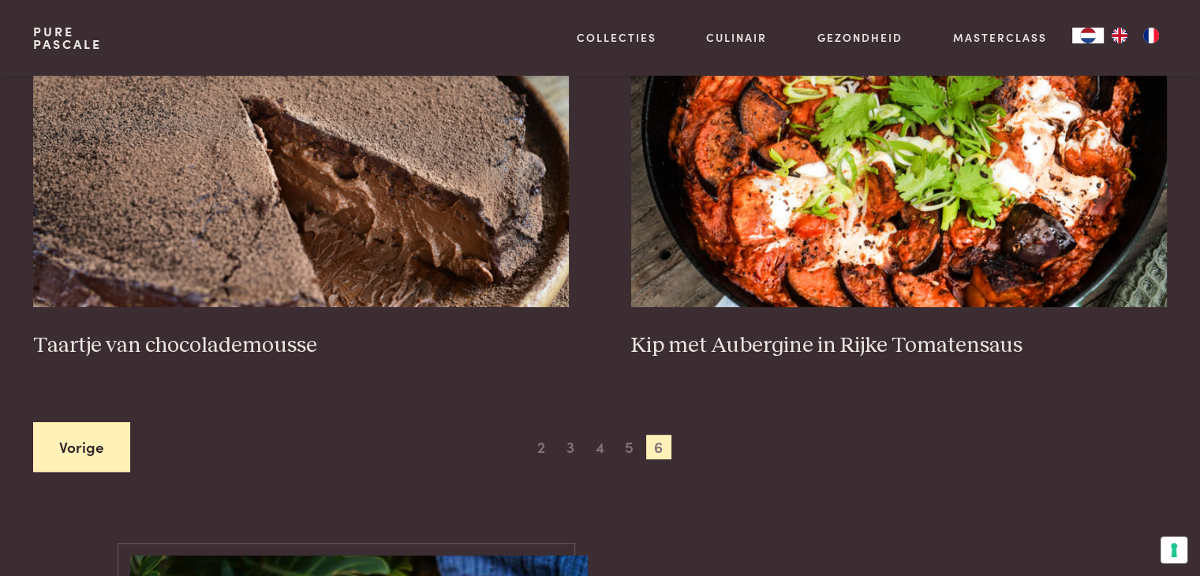
click at [103, 452] on link "Vorige" at bounding box center [81, 447] width 97 height 50
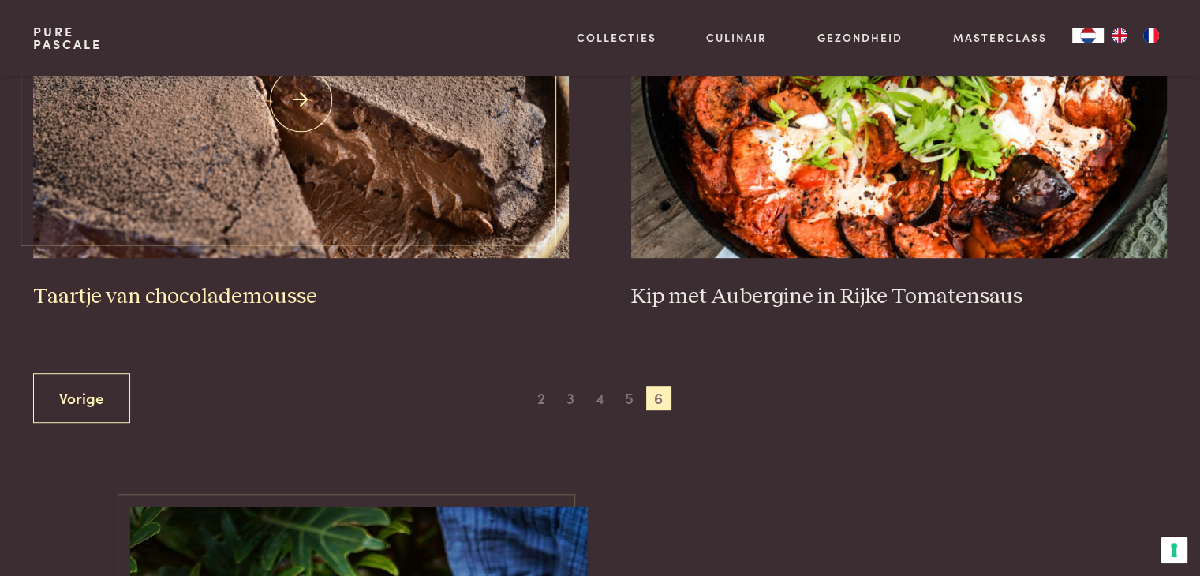
scroll to position [794, 0]
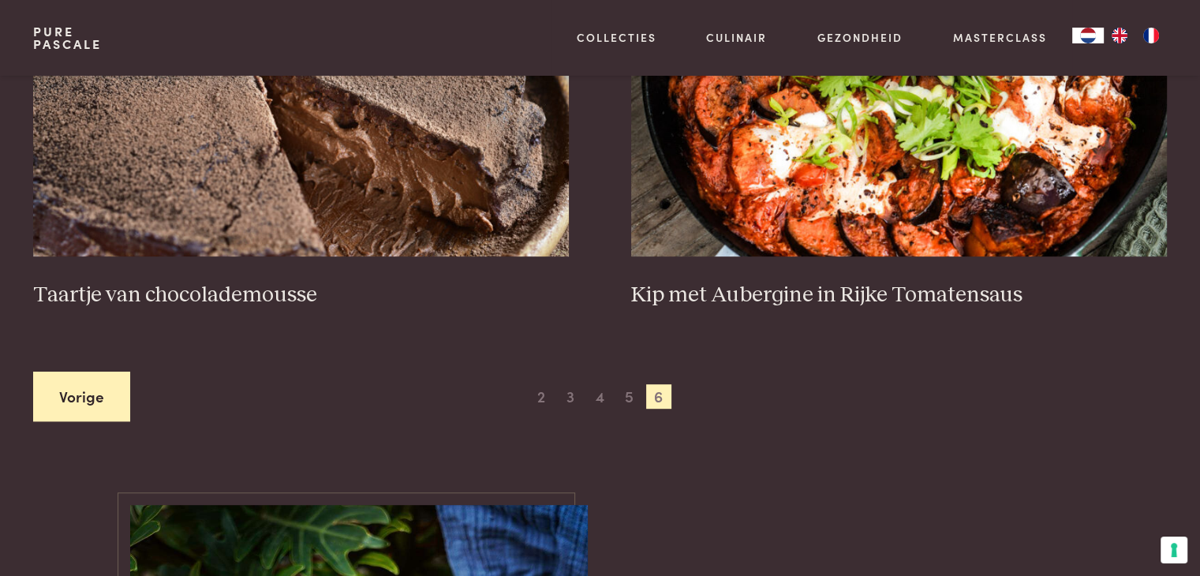
click at [82, 412] on link "Vorige" at bounding box center [81, 397] width 97 height 50
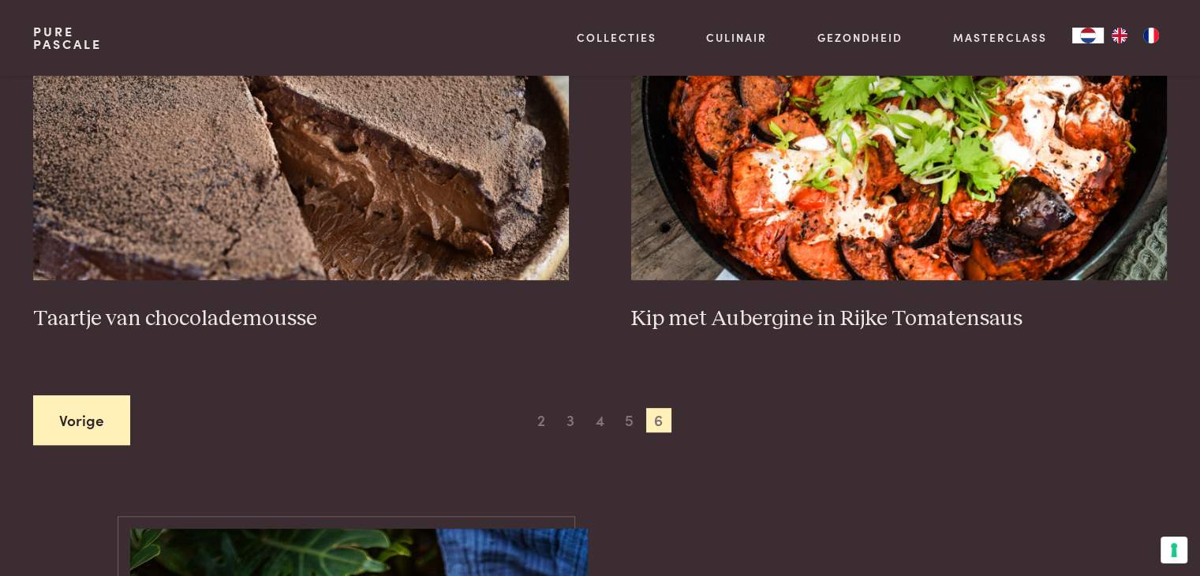
scroll to position [770, 0]
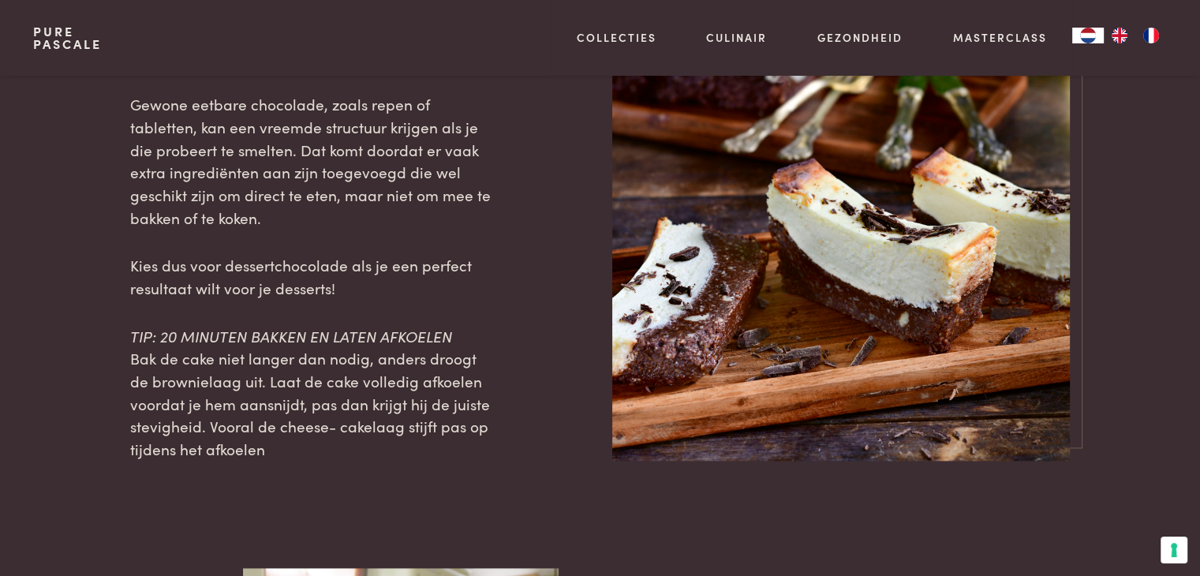
scroll to position [1754, 0]
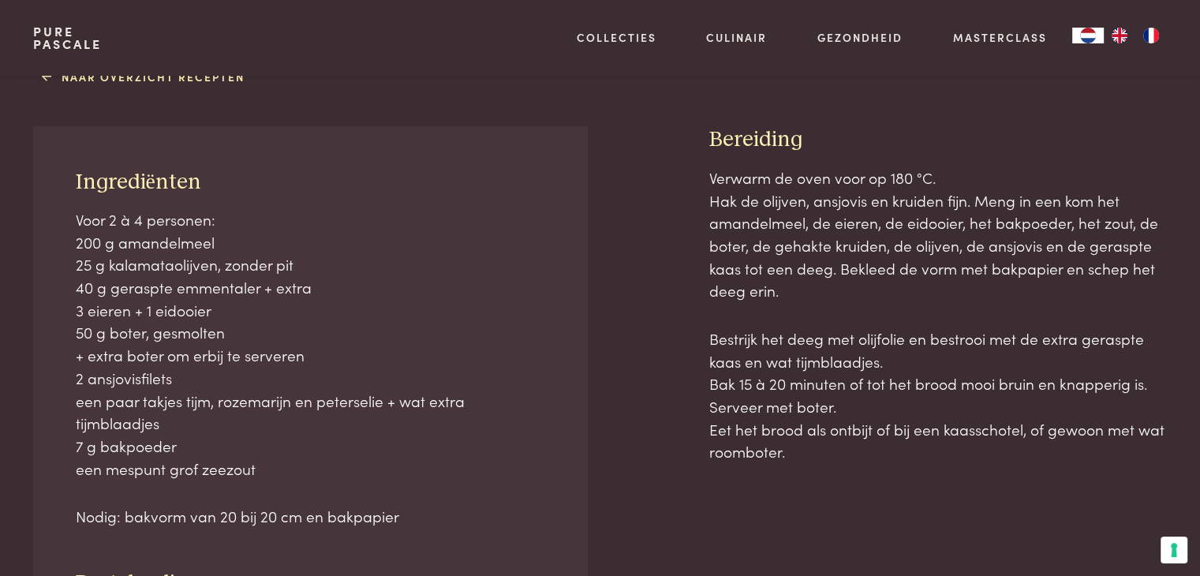
scroll to position [662, 0]
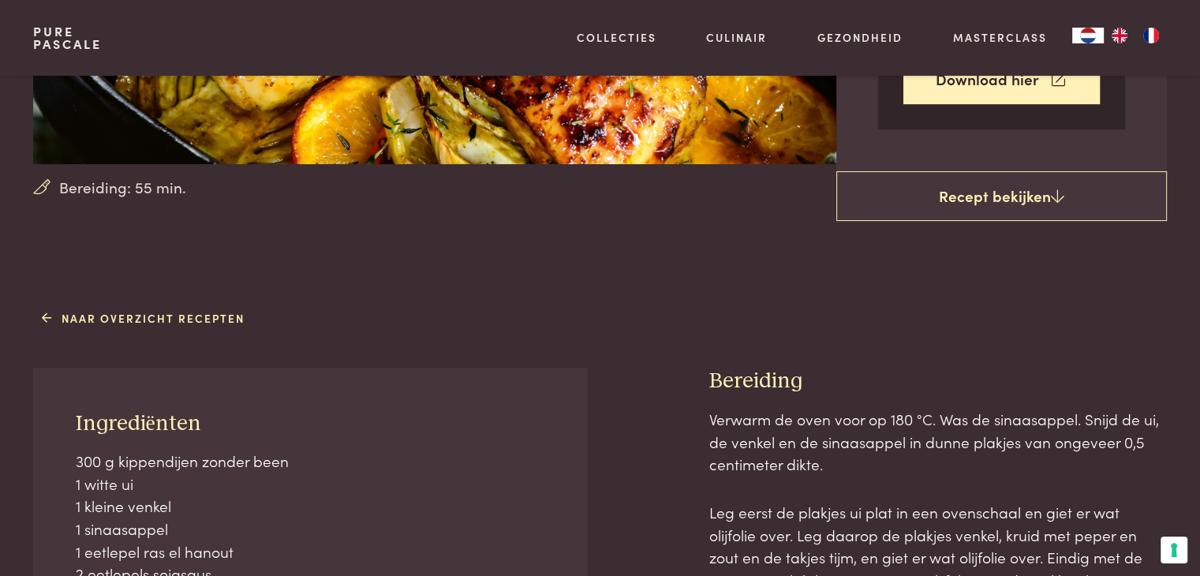
scroll to position [387, 0]
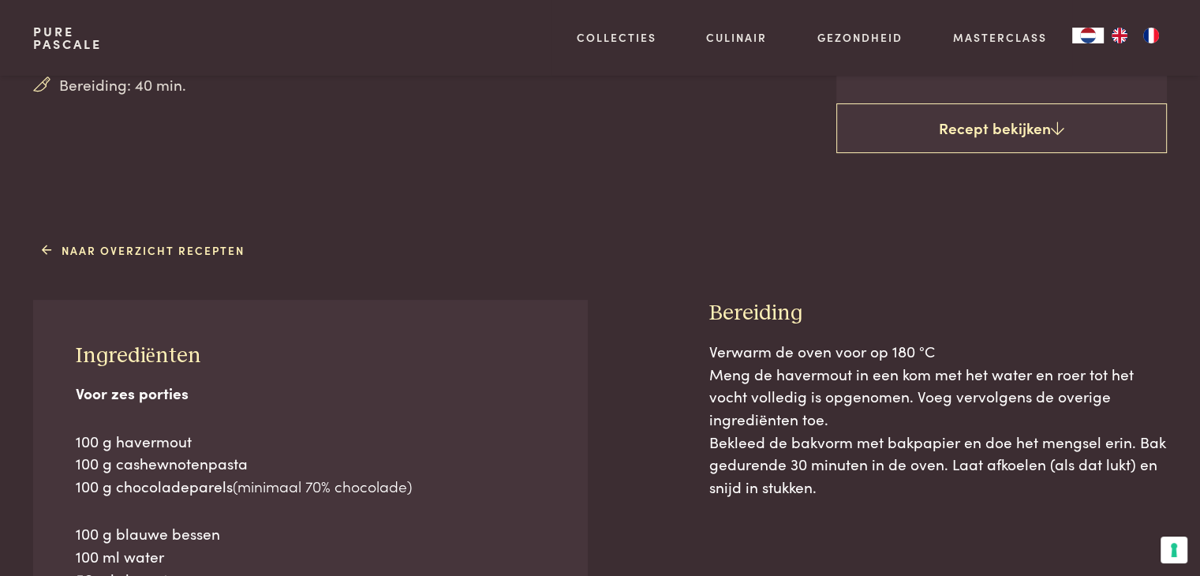
scroll to position [519, 0]
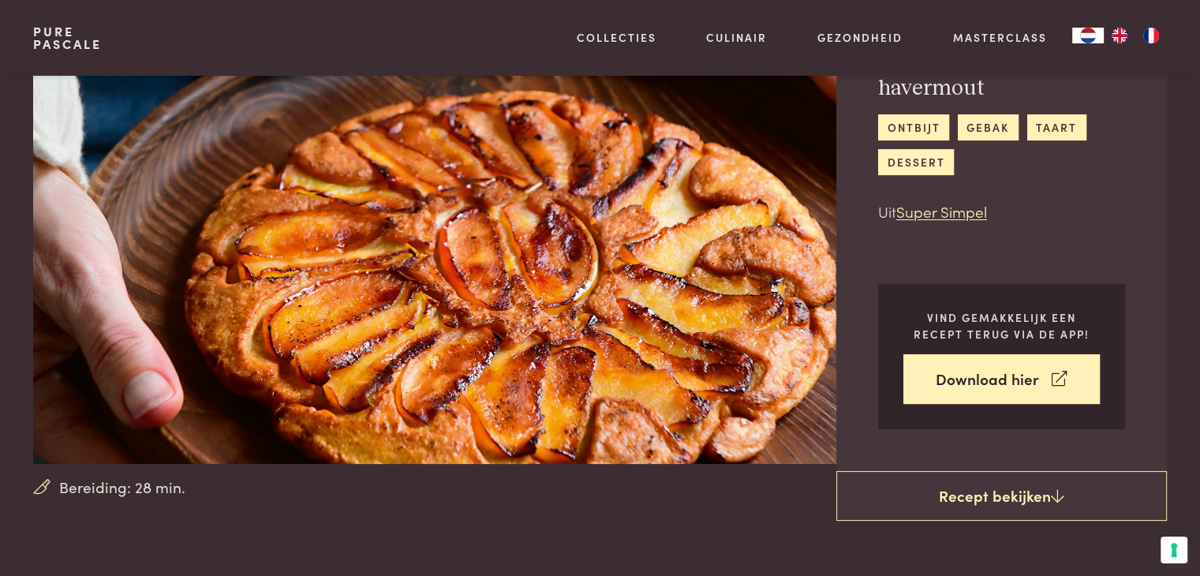
scroll to position [126, 0]
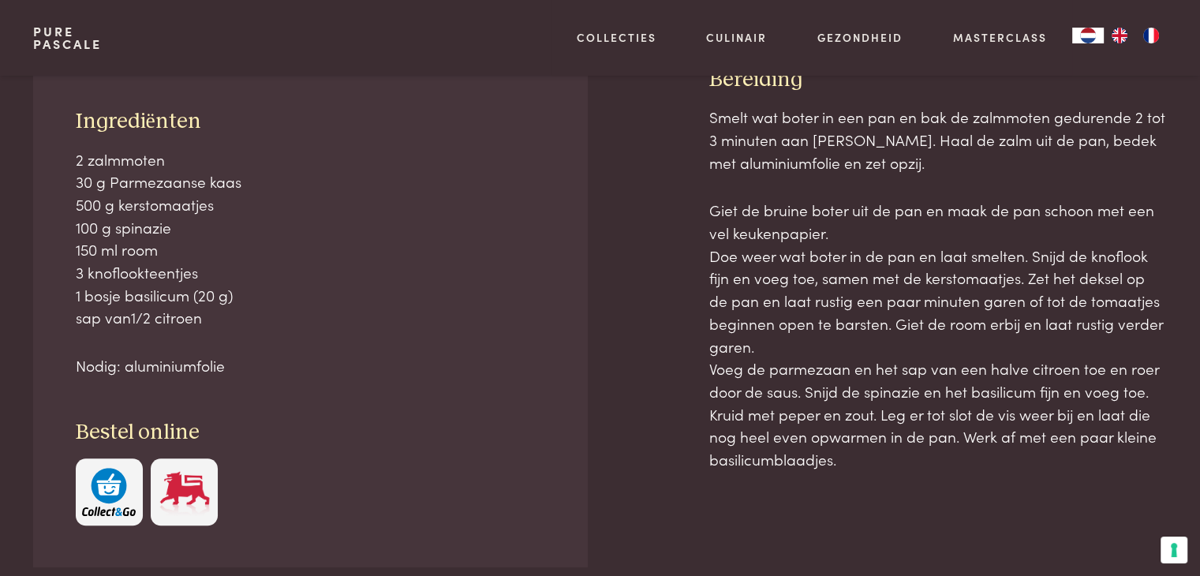
scroll to position [614, 0]
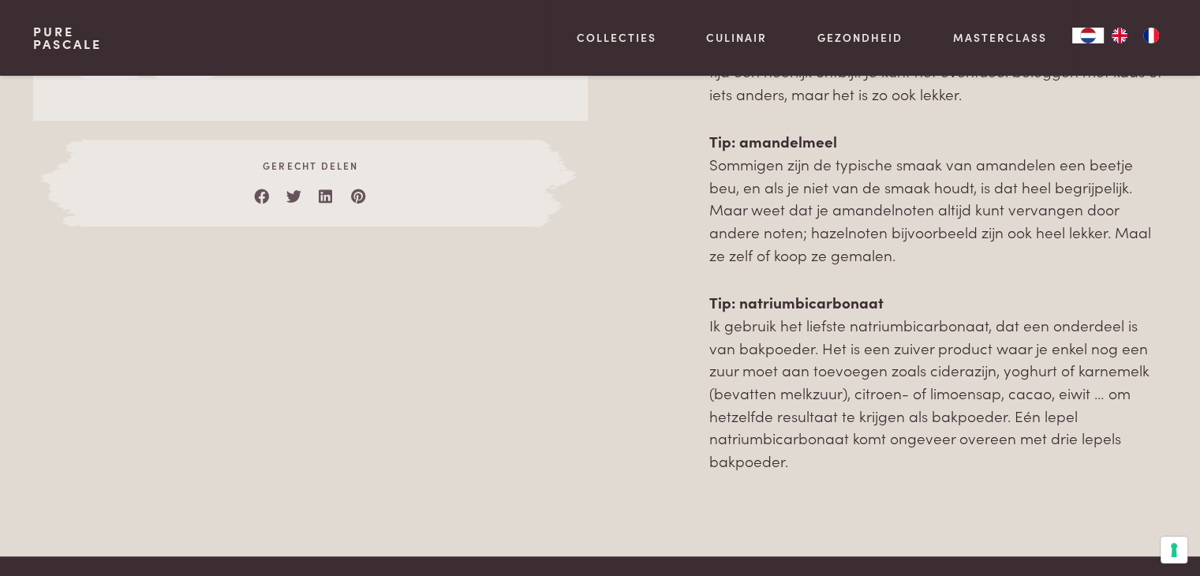
scroll to position [1350, 0]
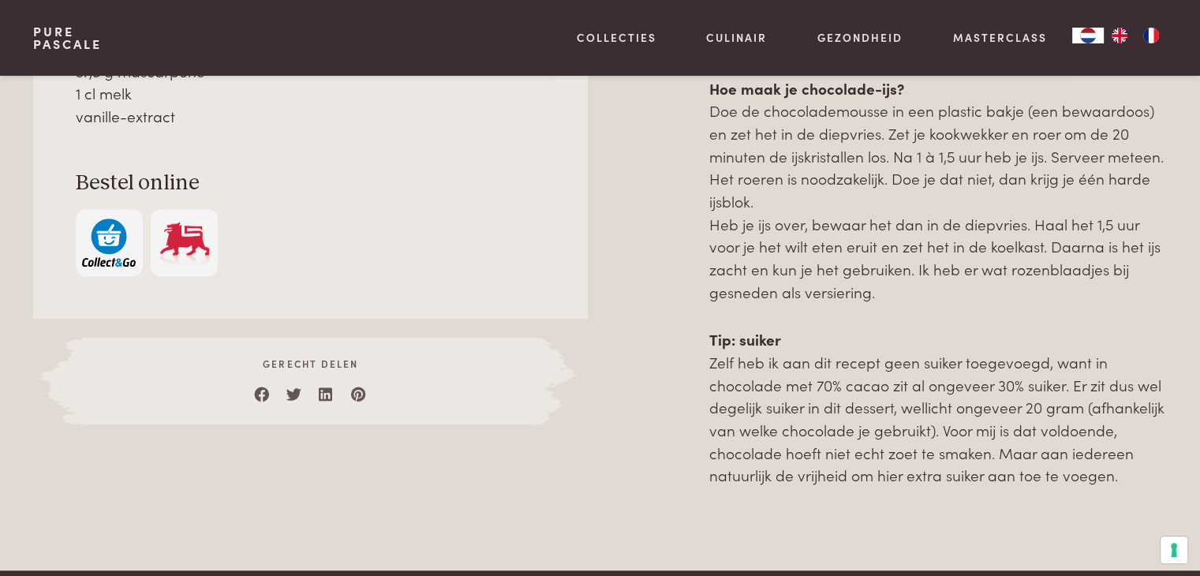
scroll to position [1028, 0]
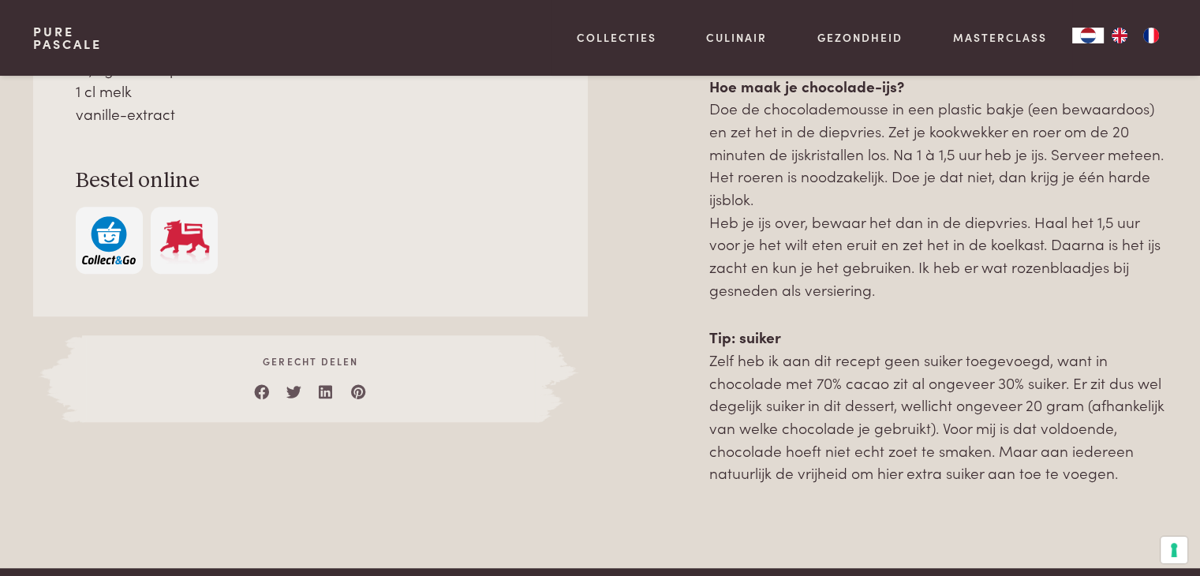
click at [551, 378] on img at bounding box center [557, 379] width 46 height 88
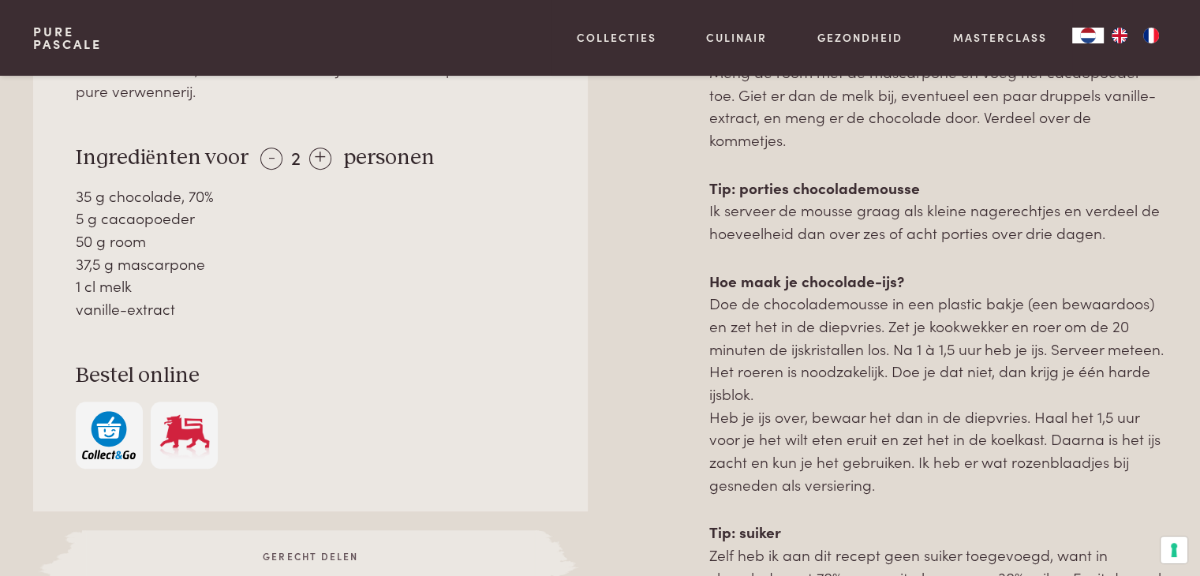
scroll to position [855, 0]
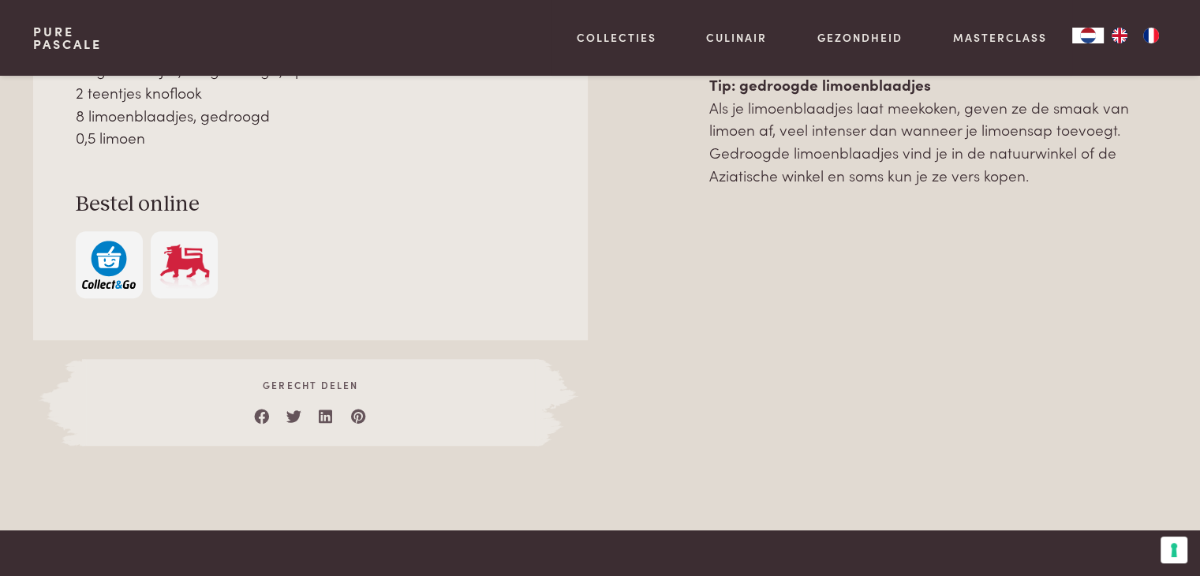
scroll to position [1003, 0]
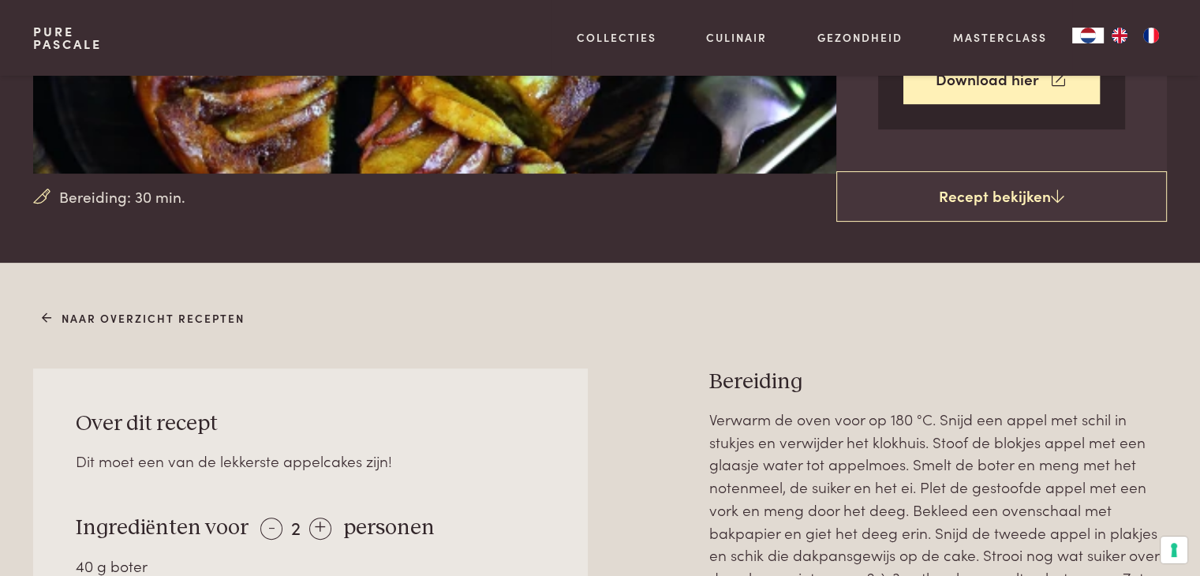
scroll to position [405, 0]
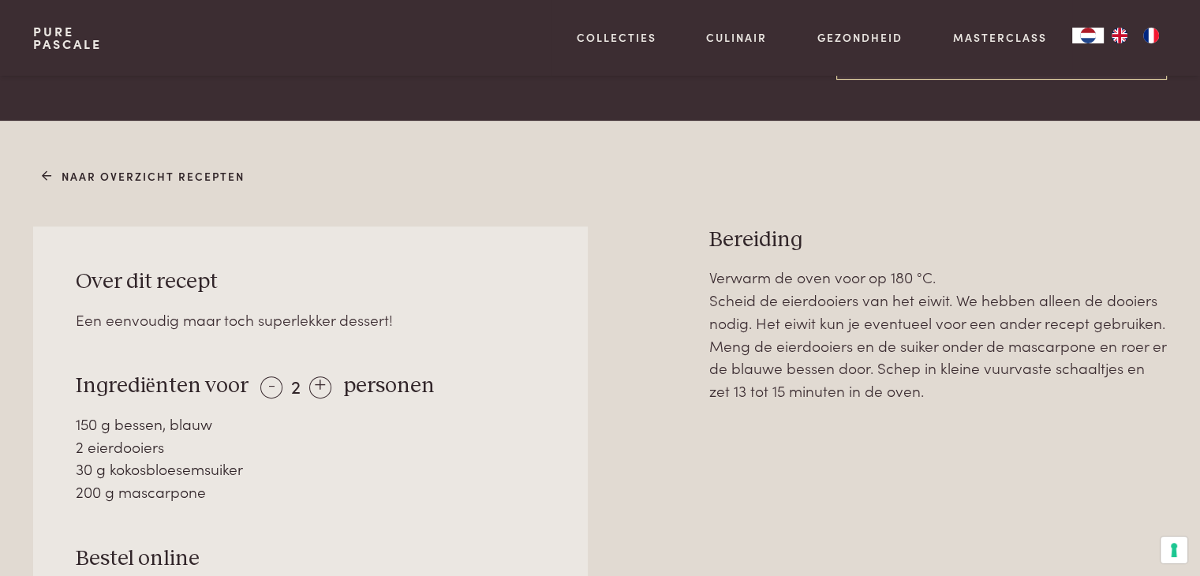
scroll to position [536, 0]
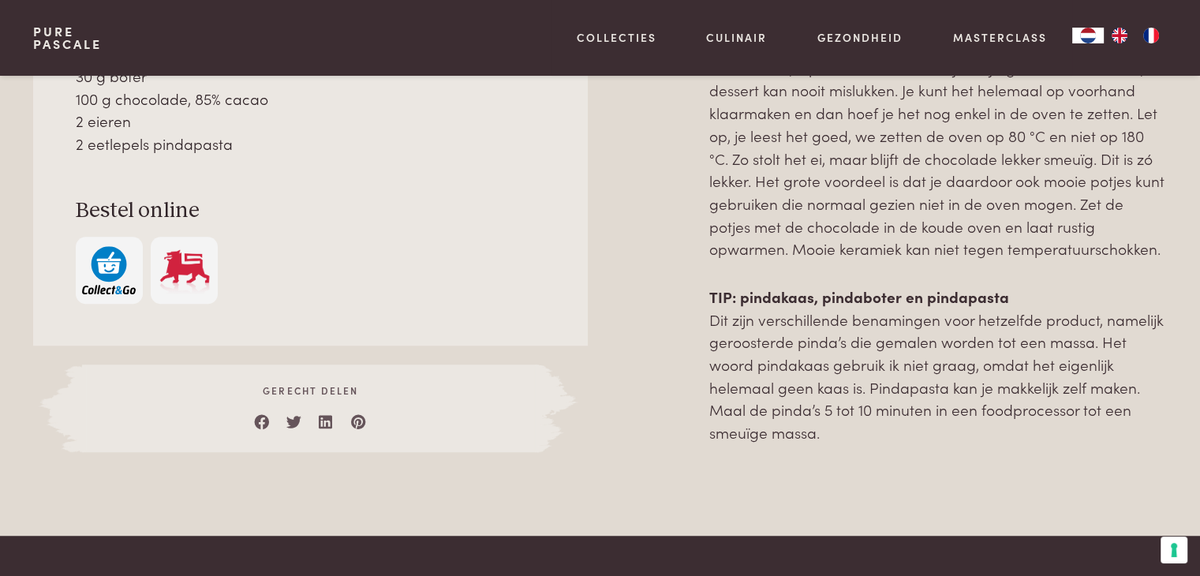
scroll to position [946, 0]
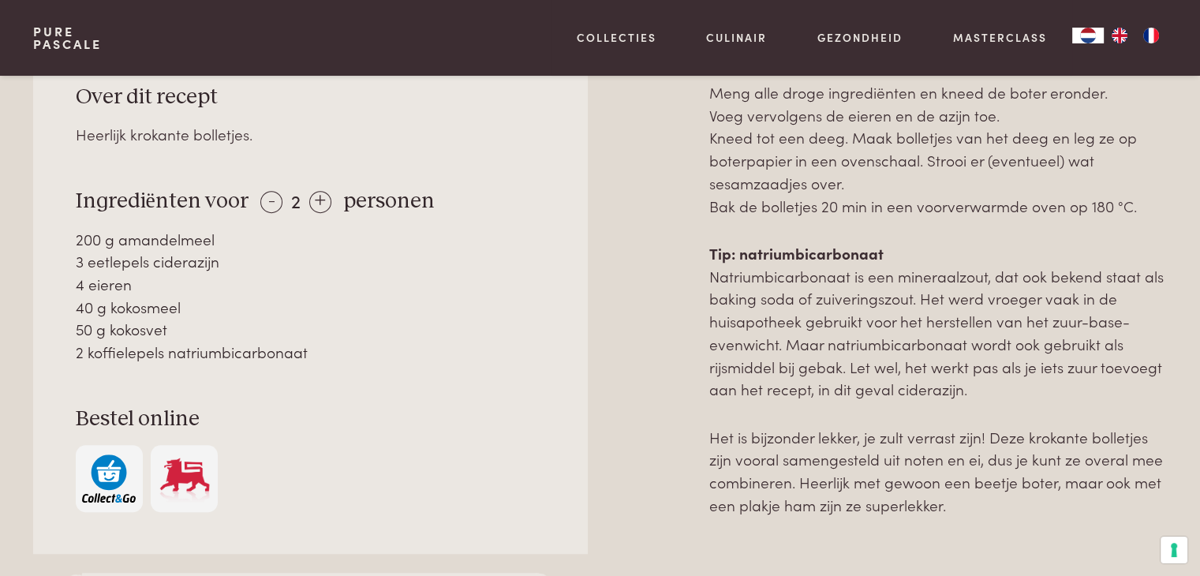
scroll to position [775, 0]
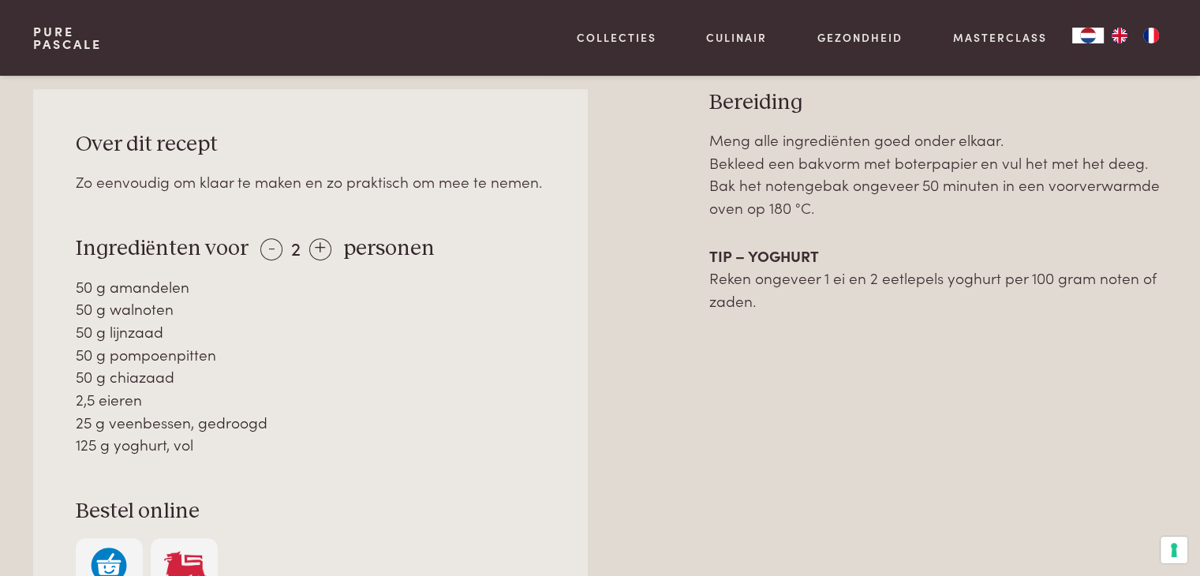
scroll to position [690, 0]
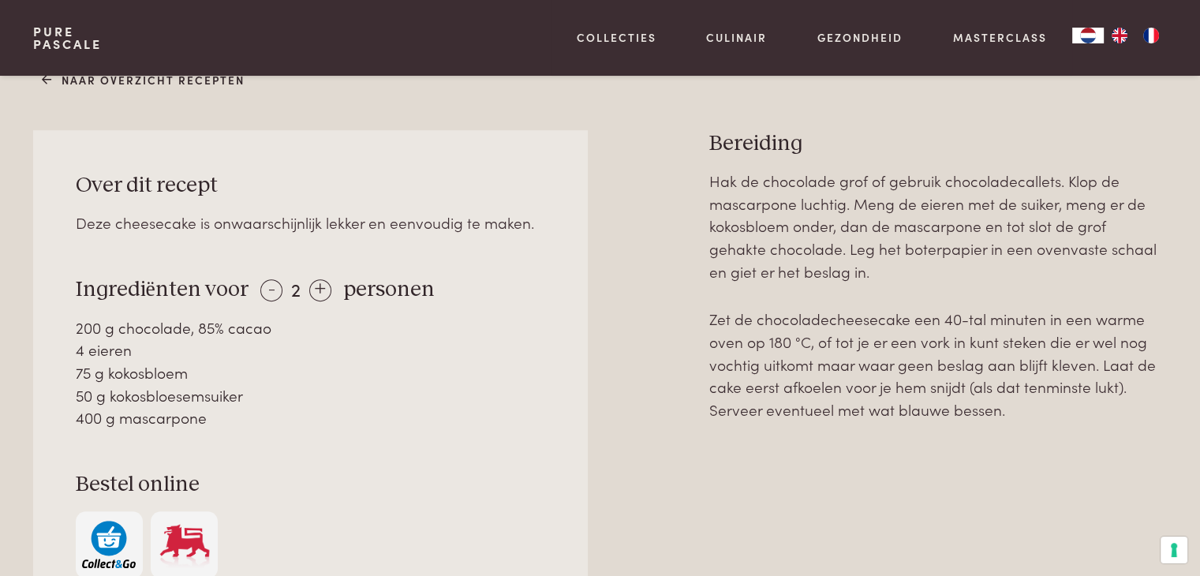
scroll to position [649, 0]
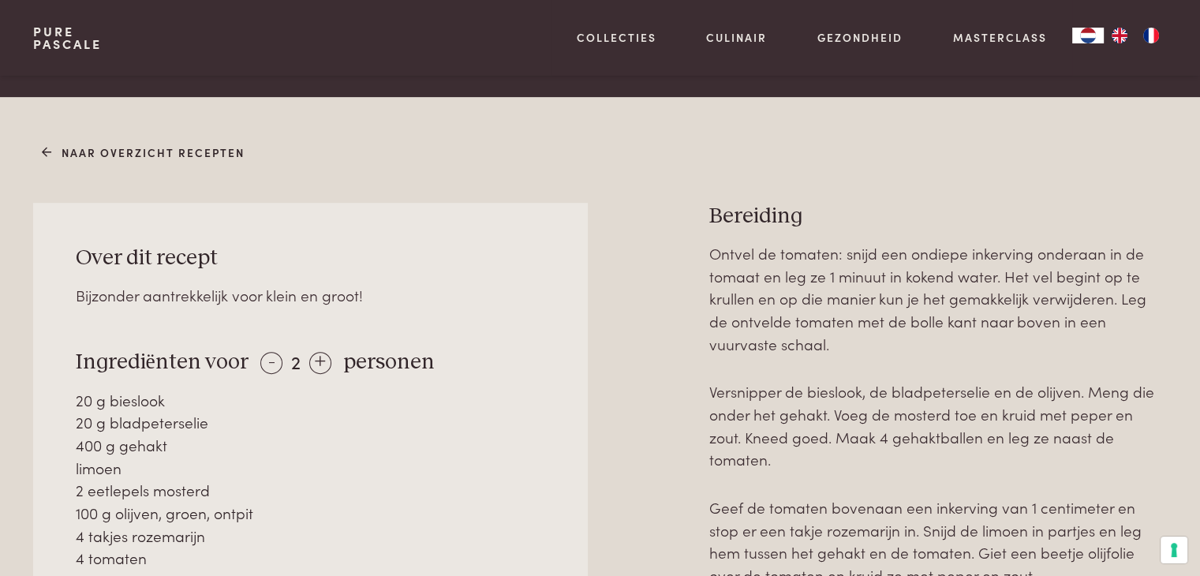
scroll to position [589, 0]
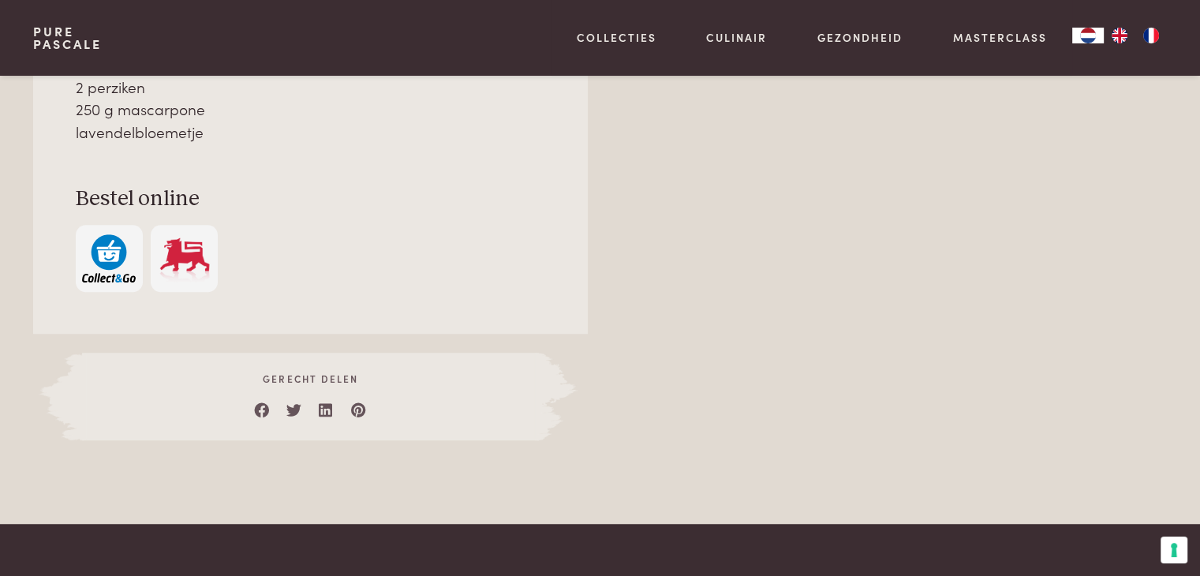
scroll to position [980, 0]
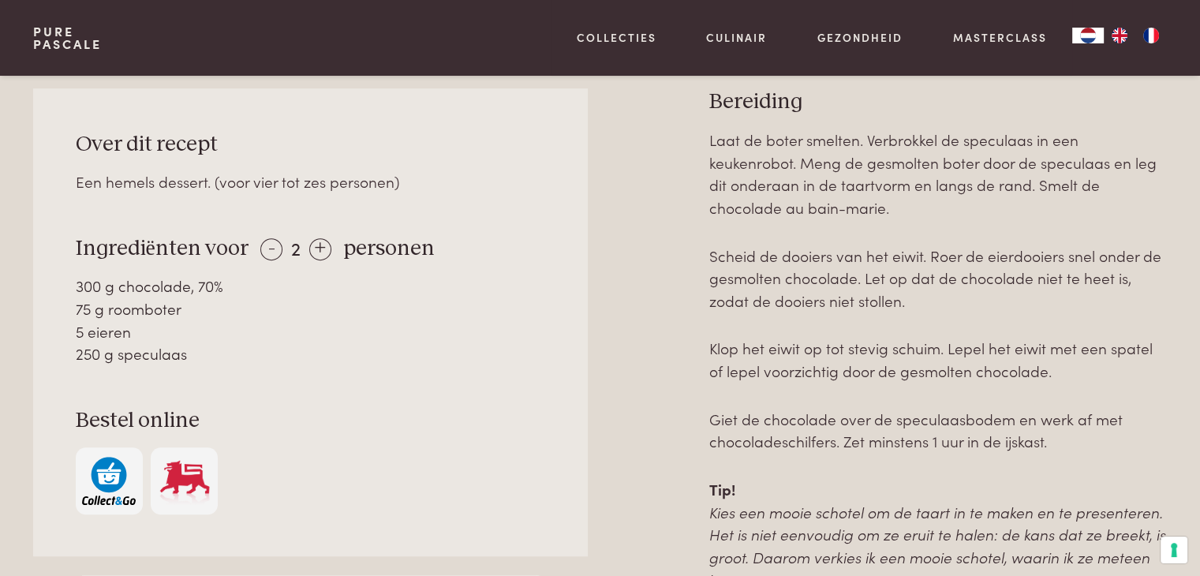
scroll to position [699, 0]
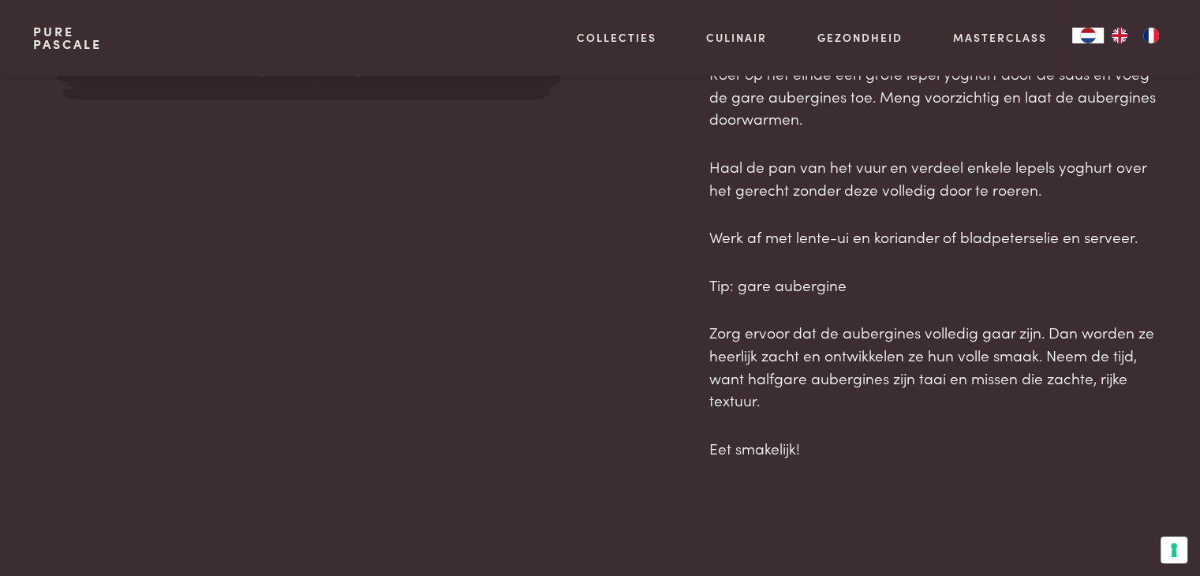
scroll to position [1270, 0]
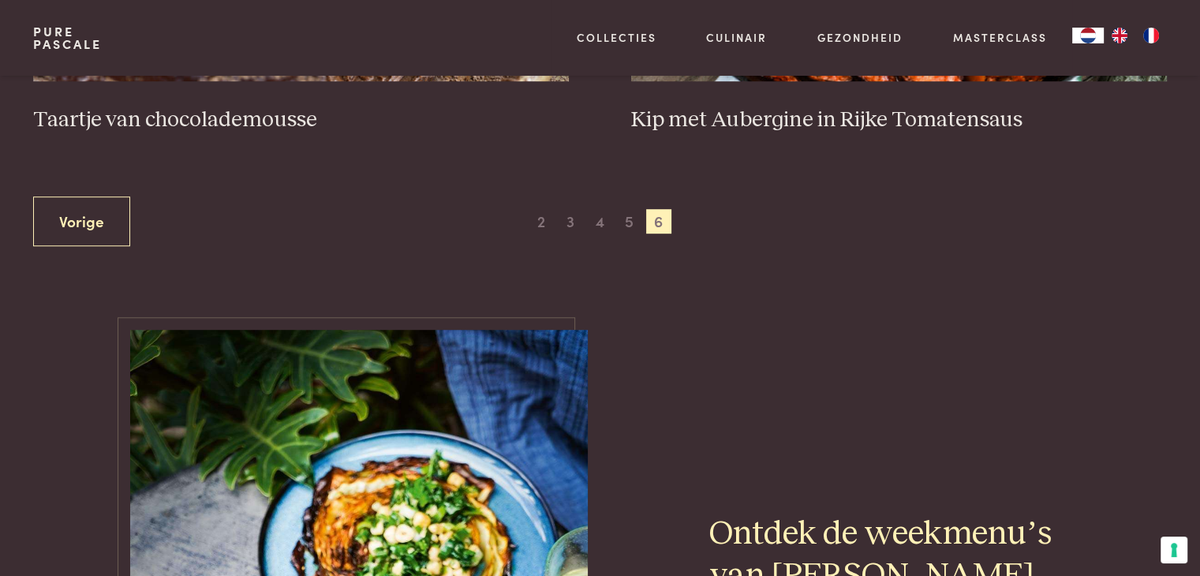
scroll to position [981, 0]
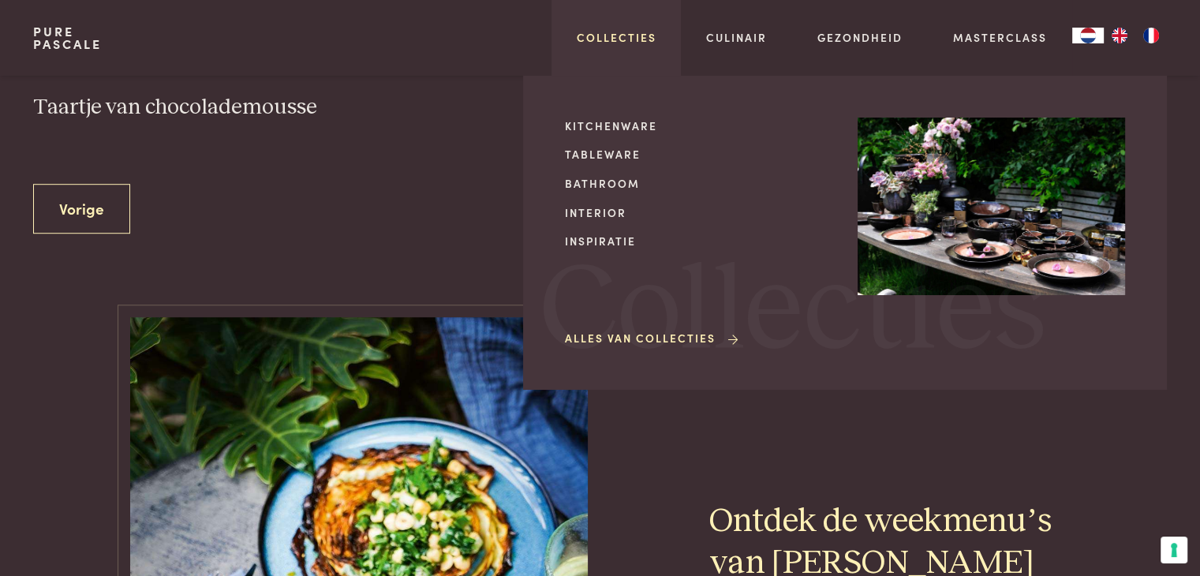
click at [622, 32] on link "Collecties" at bounding box center [617, 37] width 80 height 17
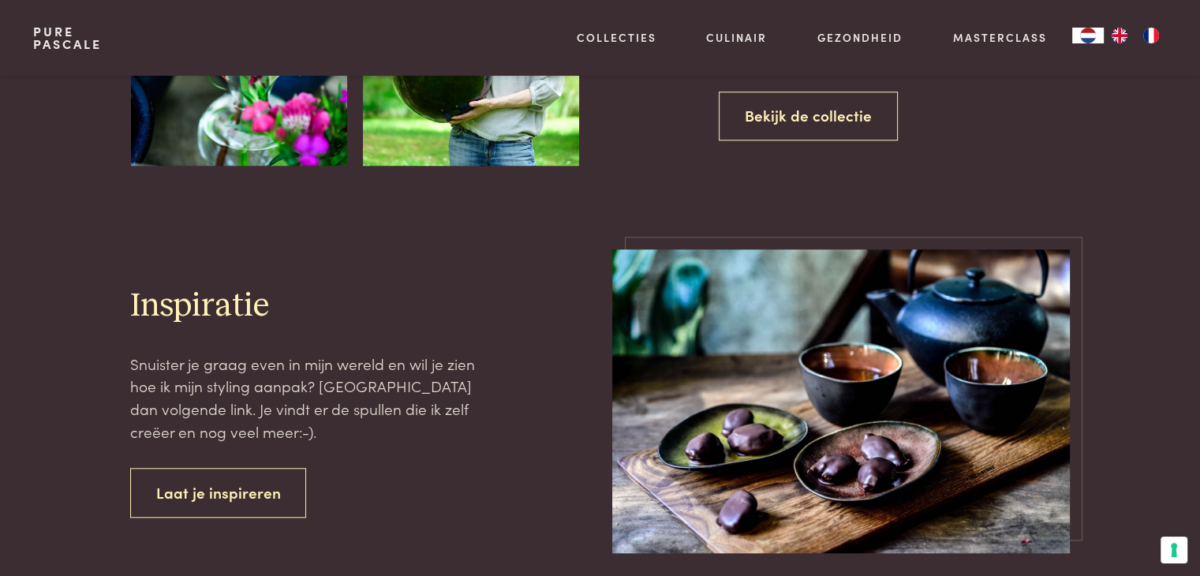
scroll to position [1538, 0]
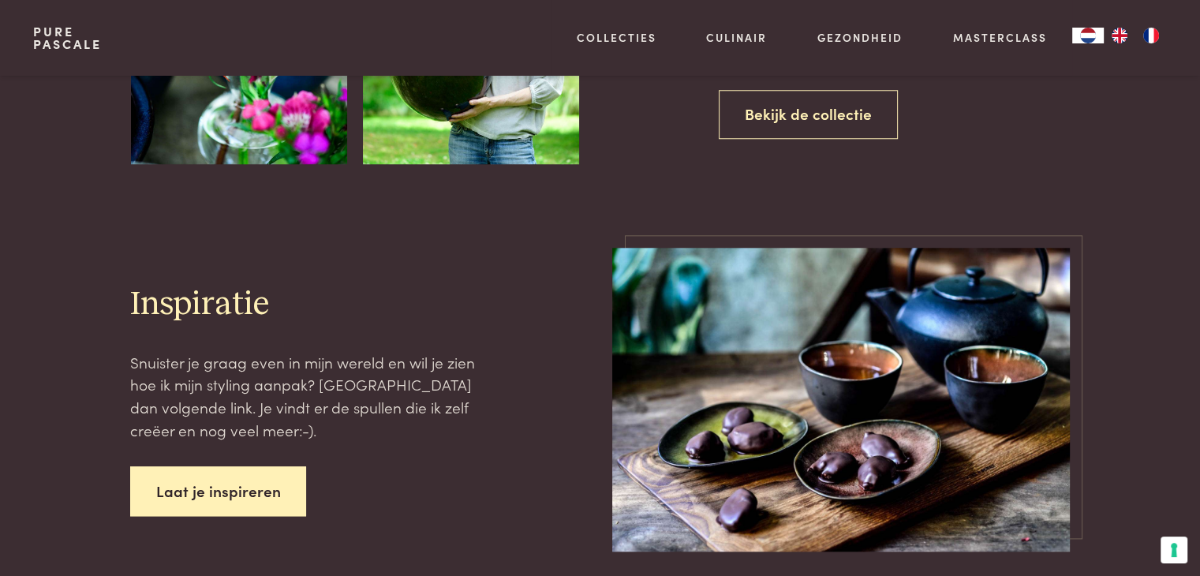
click at [240, 484] on link "Laat je inspireren" at bounding box center [218, 491] width 177 height 50
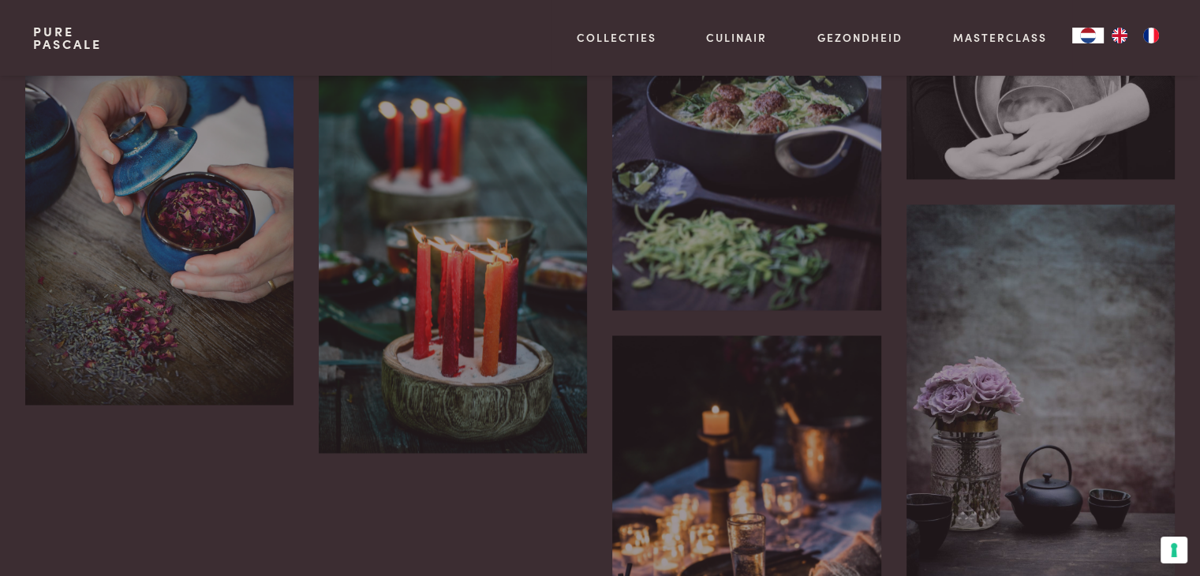
scroll to position [2431, 0]
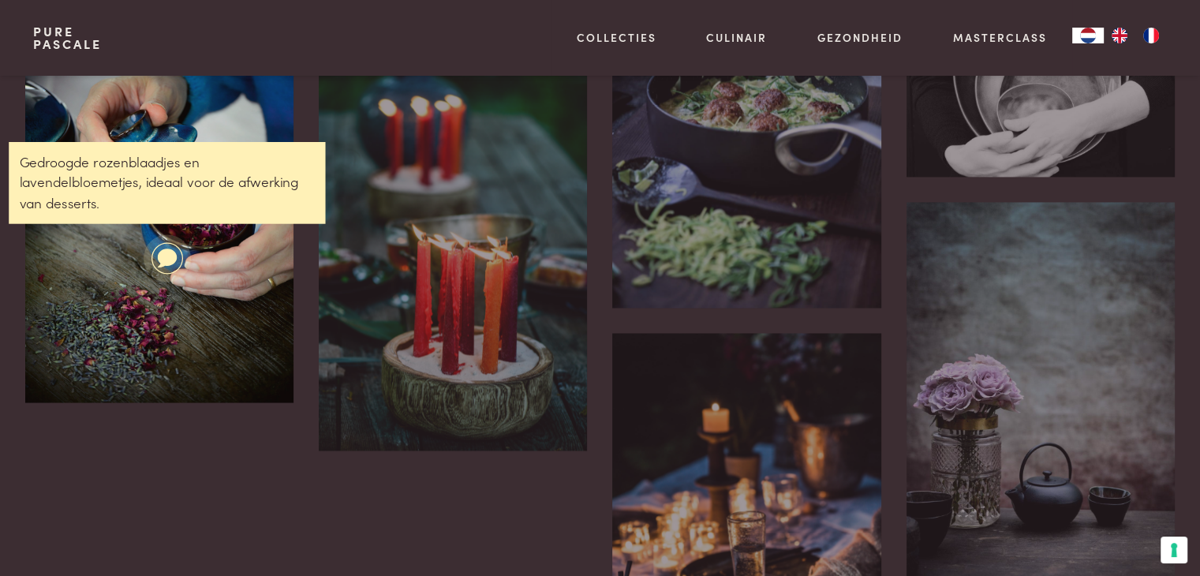
click at [166, 248] on icon at bounding box center [168, 257] width 20 height 19
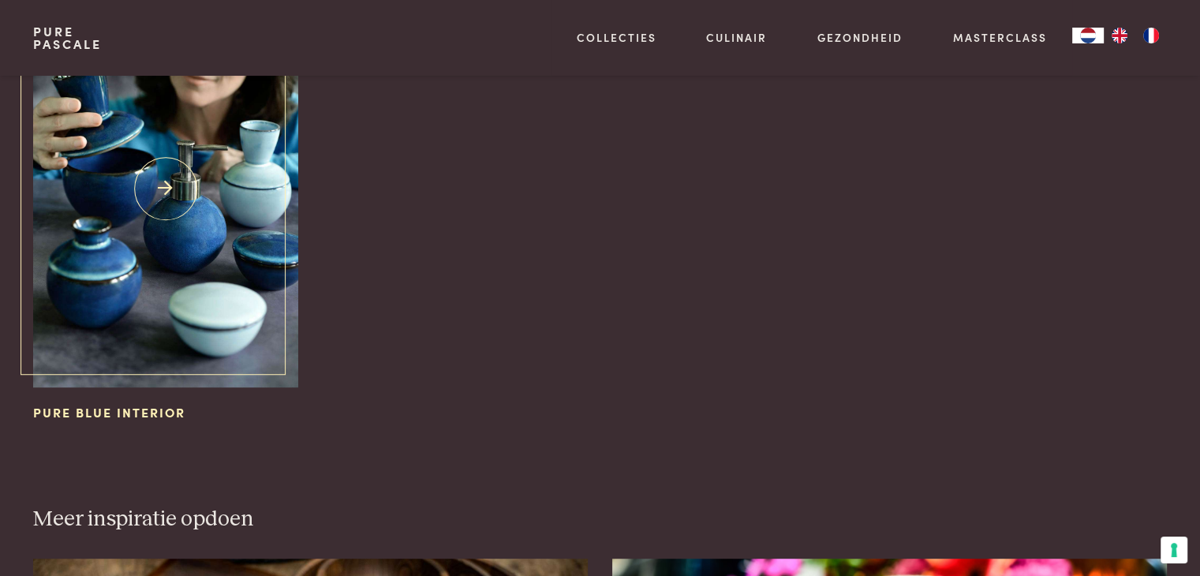
scroll to position [723, 0]
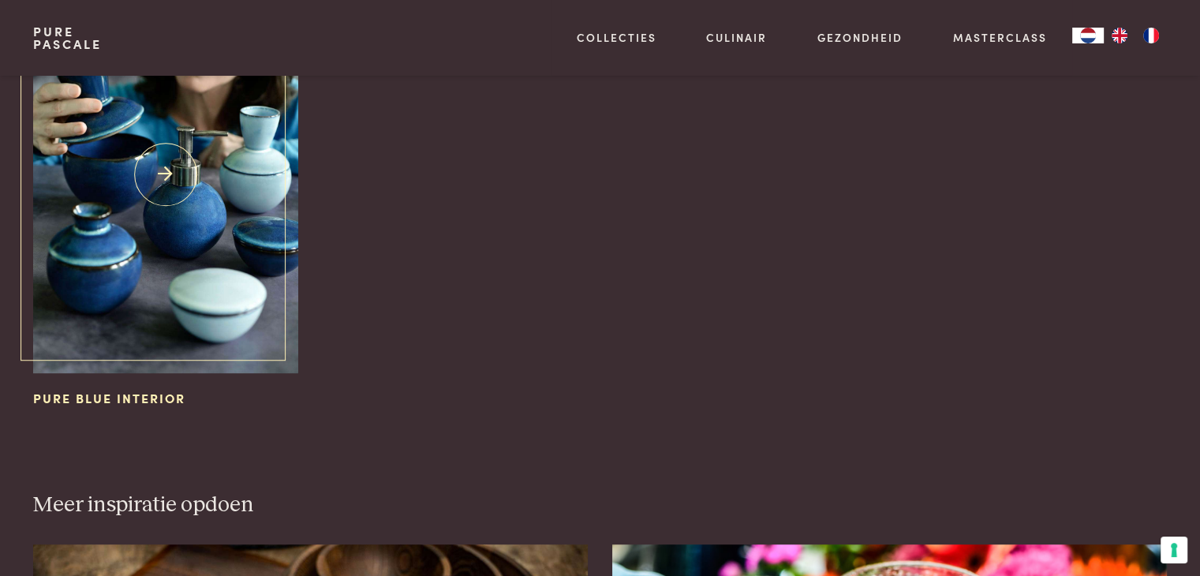
click at [149, 399] on span "Pure Blue Interior" at bounding box center [109, 397] width 152 height 17
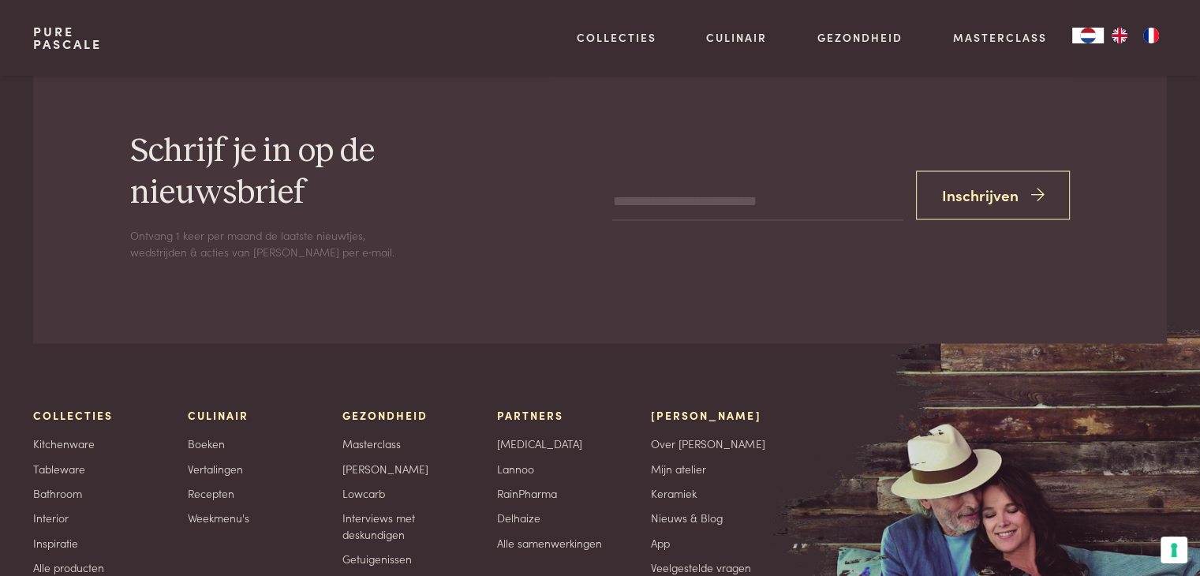
scroll to position [2909, 0]
click at [357, 484] on link "Lowcarb" at bounding box center [363, 492] width 43 height 17
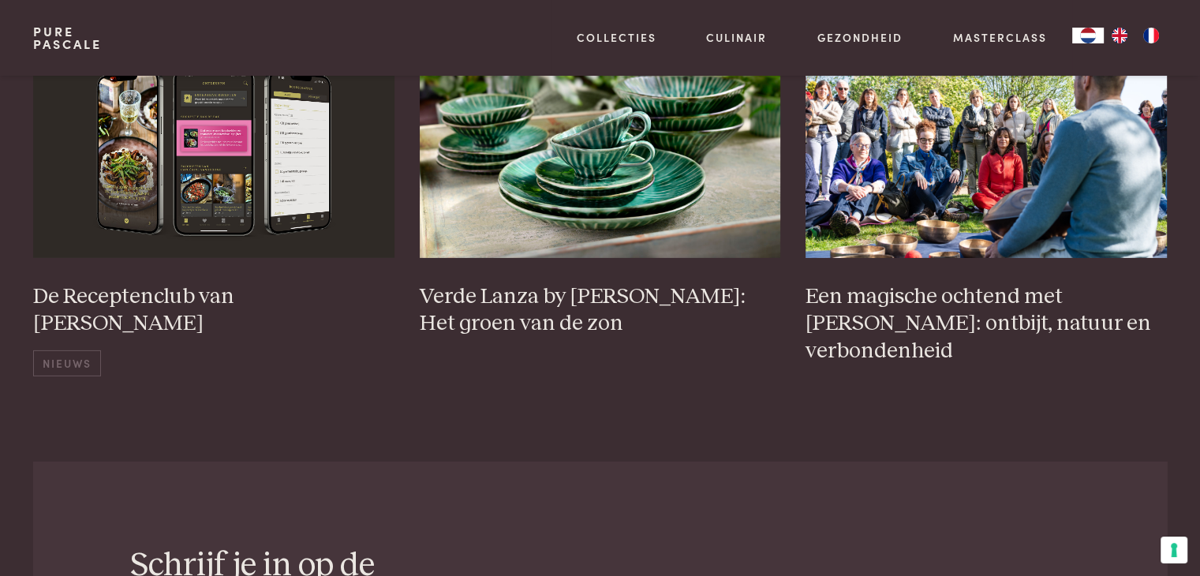
scroll to position [5078, 0]
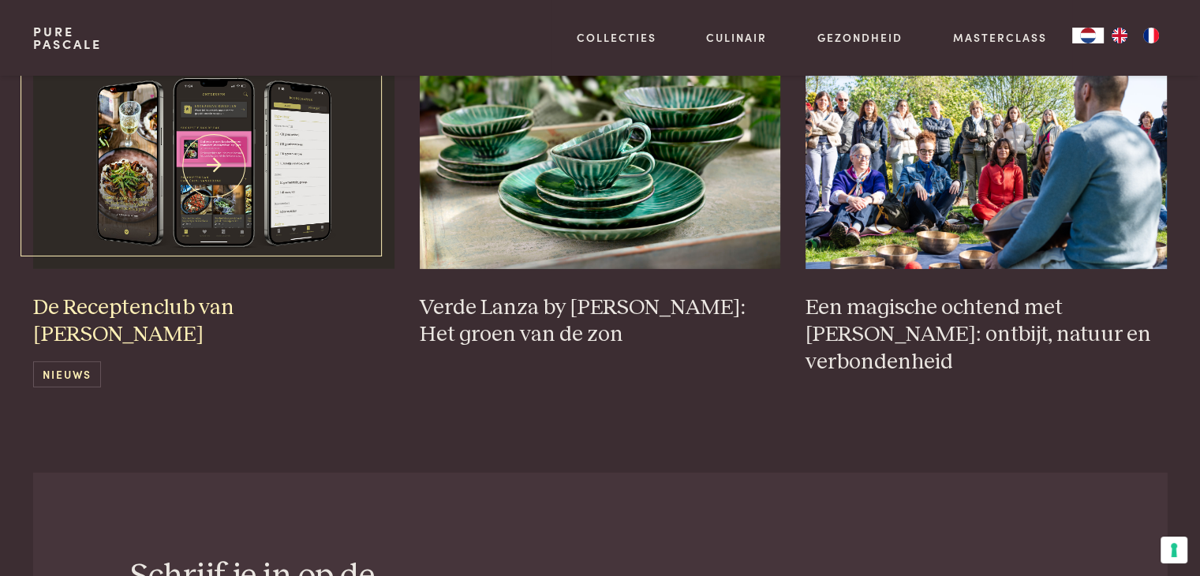
click at [189, 294] on h3 "De Receptenclub van [PERSON_NAME]" at bounding box center [213, 321] width 361 height 54
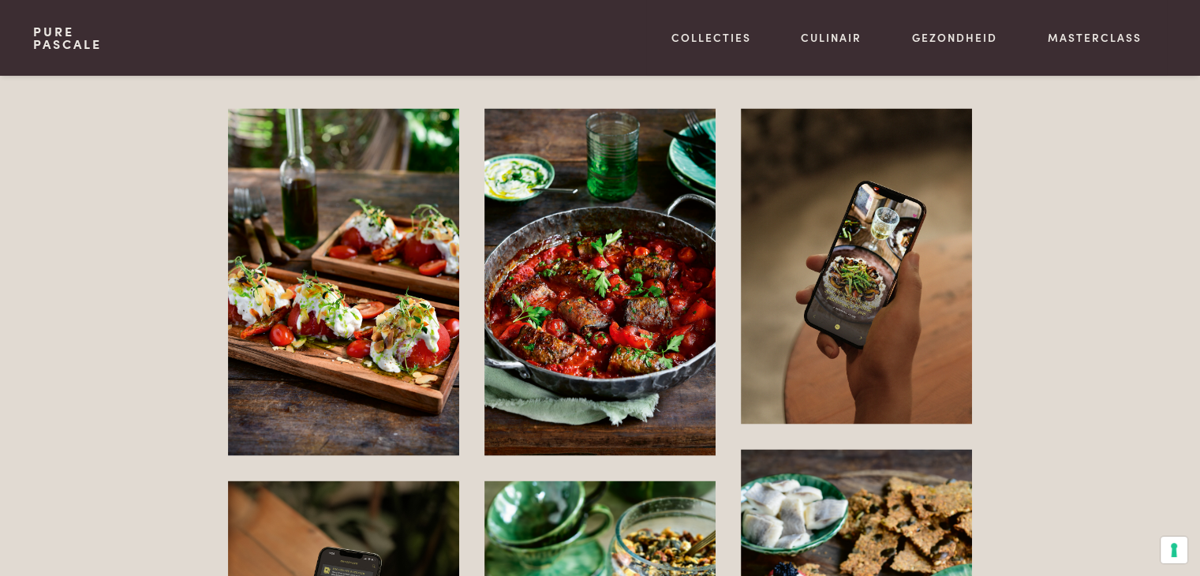
scroll to position [3019, 0]
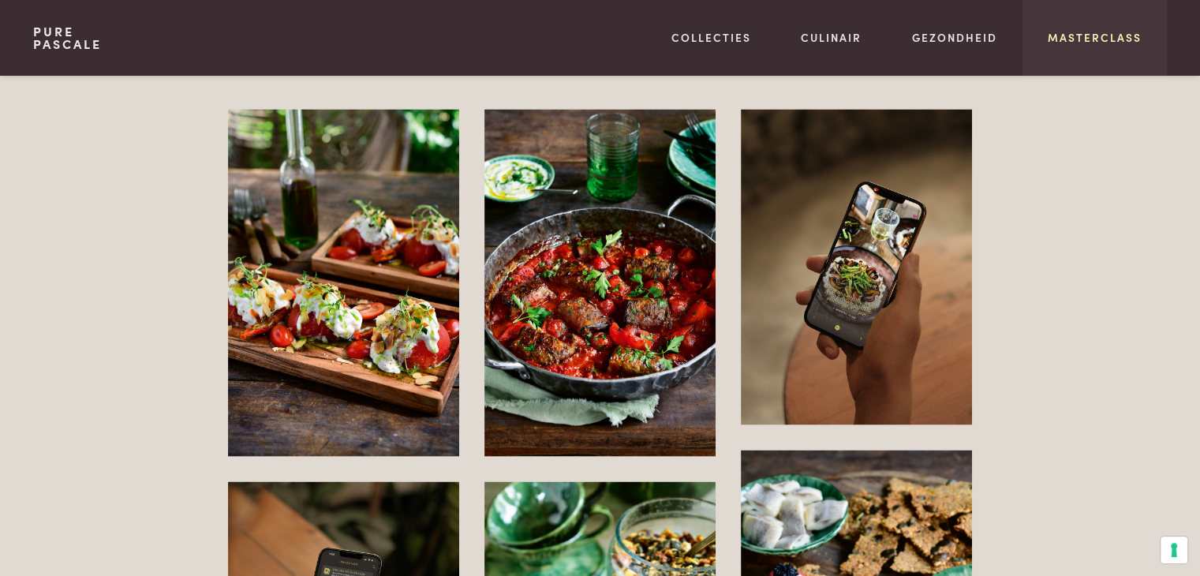
click at [1056, 42] on link "Masterclass" at bounding box center [1095, 37] width 94 height 17
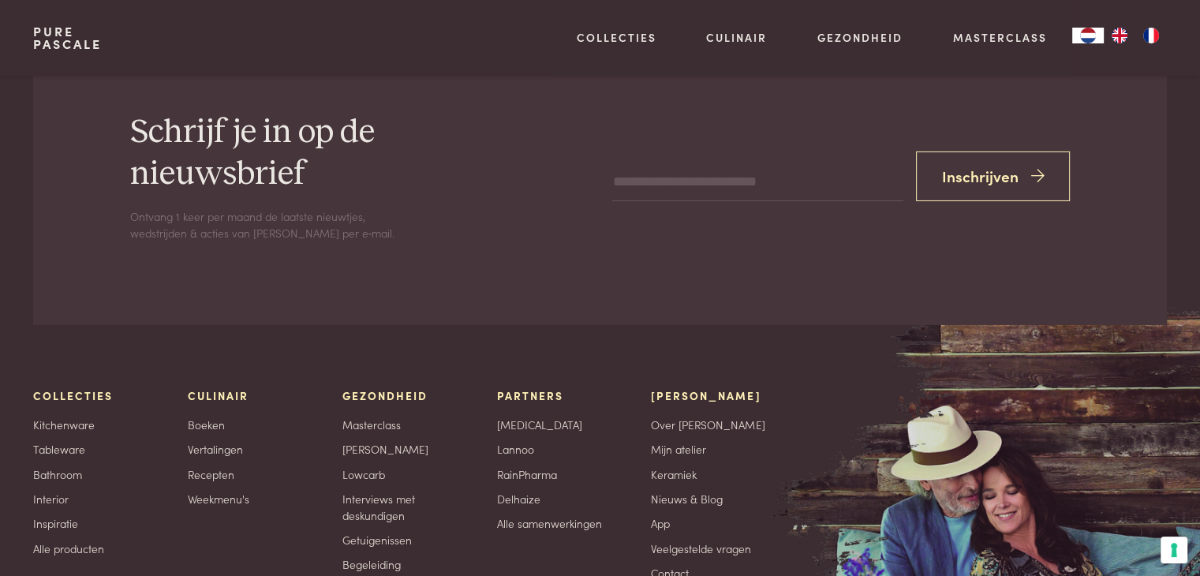
scroll to position [5386, 0]
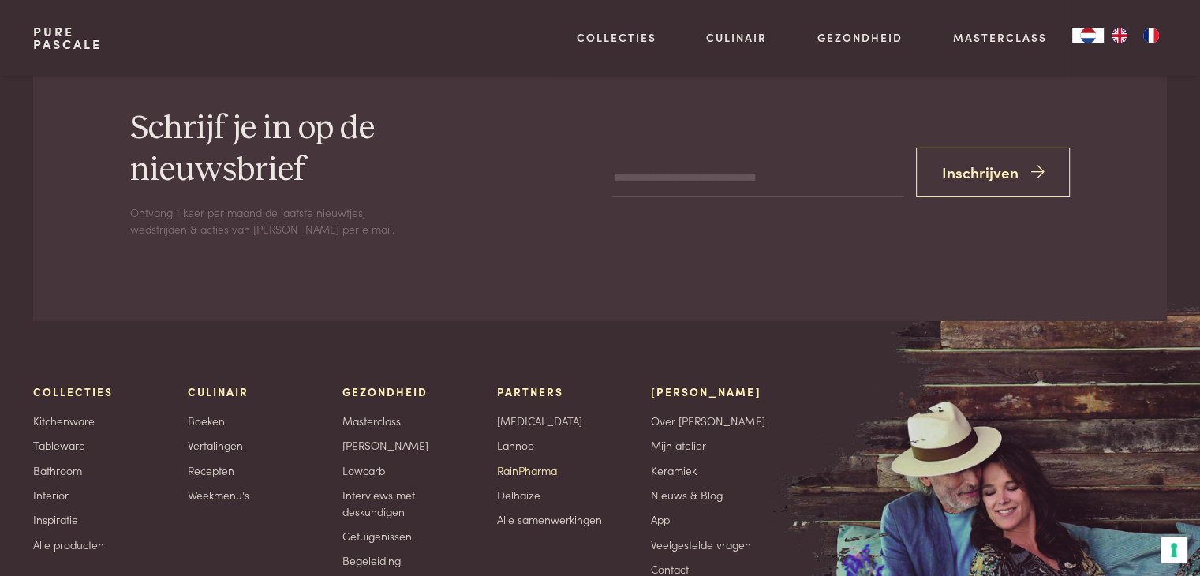
click at [517, 462] on link "RainPharma" at bounding box center [527, 470] width 60 height 17
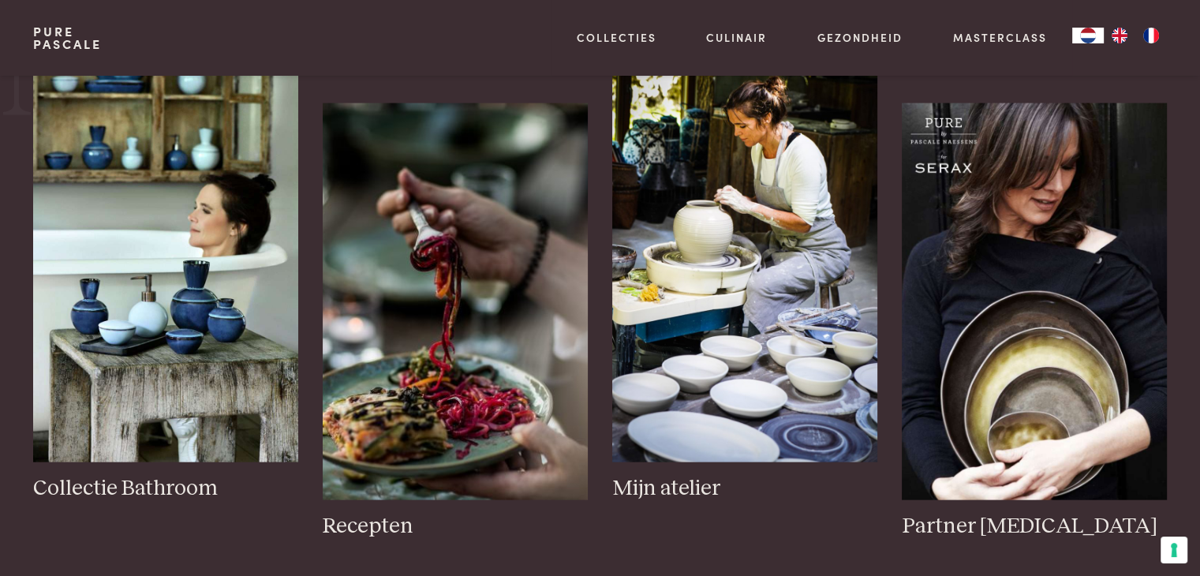
scroll to position [3360, 0]
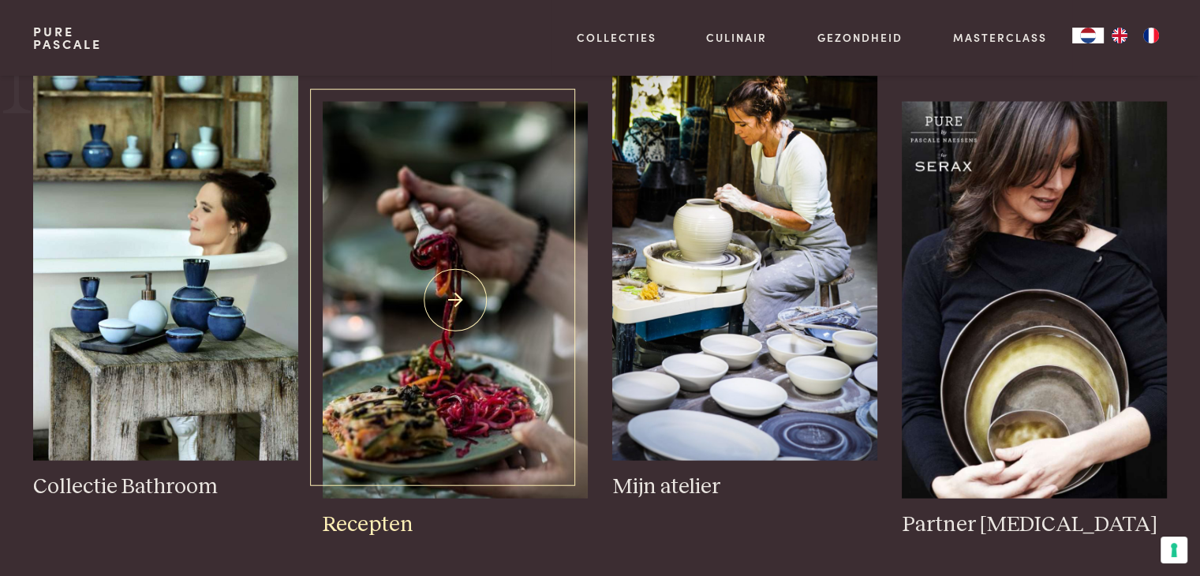
click at [445, 354] on img at bounding box center [455, 300] width 264 height 397
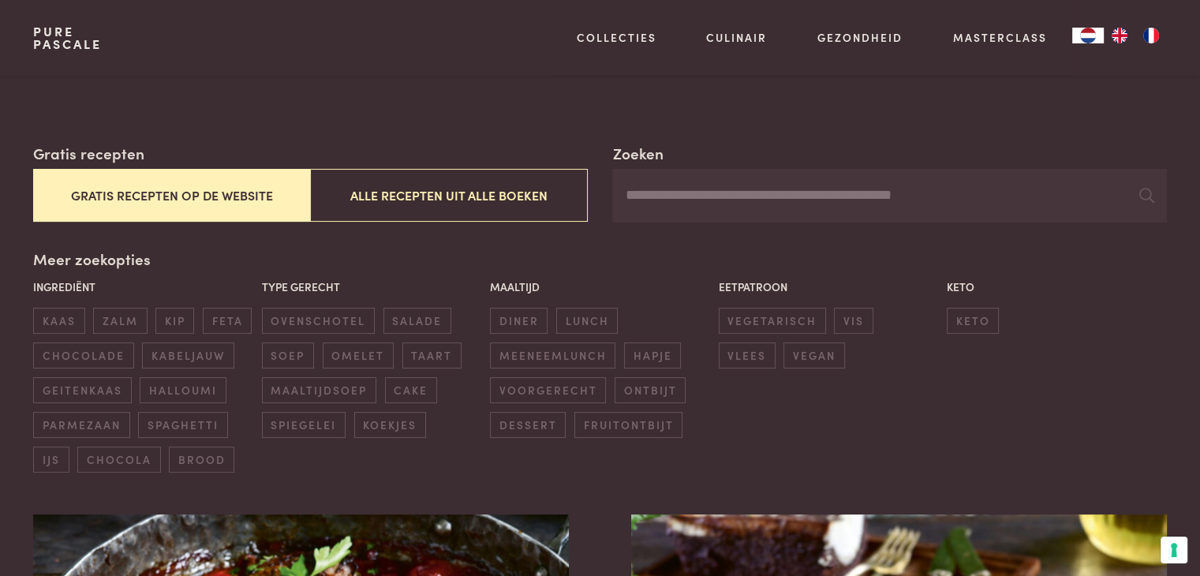
scroll to position [221, 0]
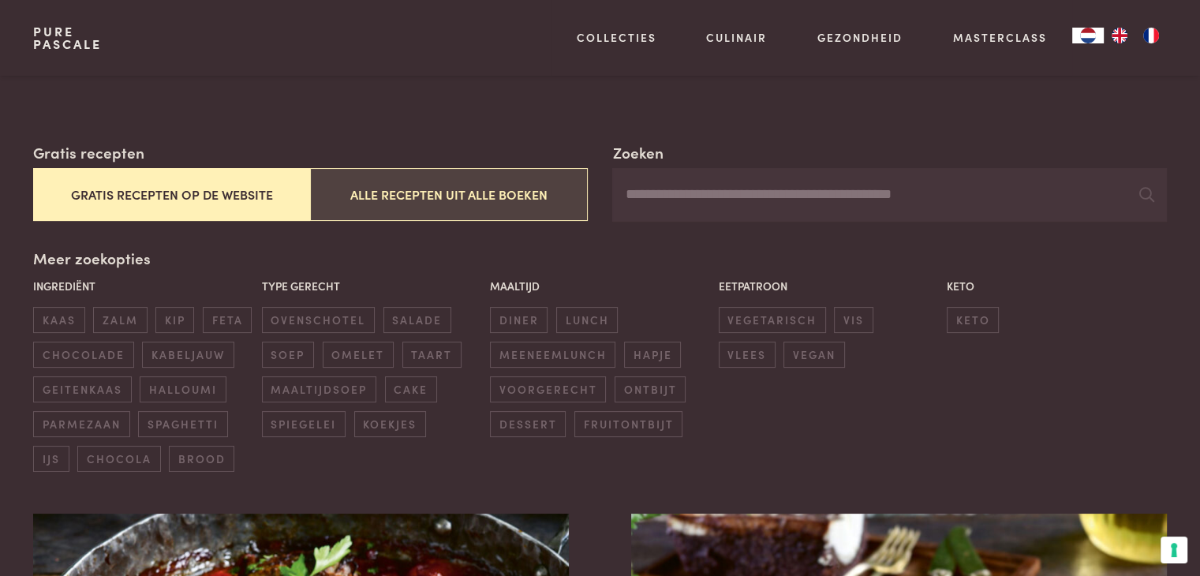
click at [458, 196] on button "Alle recepten uit alle boeken" at bounding box center [448, 194] width 277 height 53
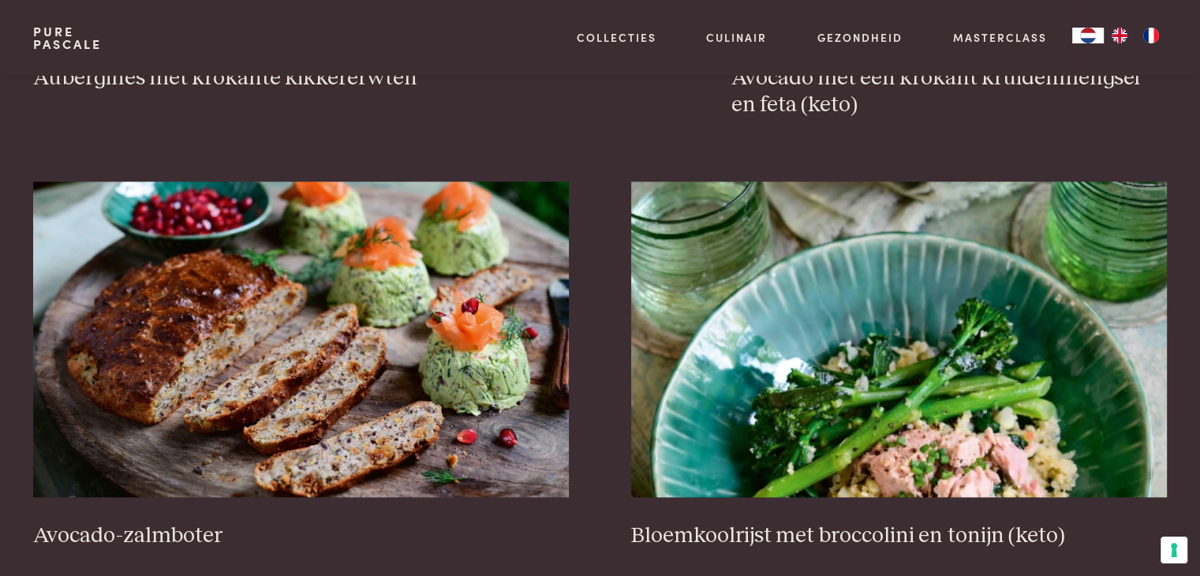
scroll to position [1940, 0]
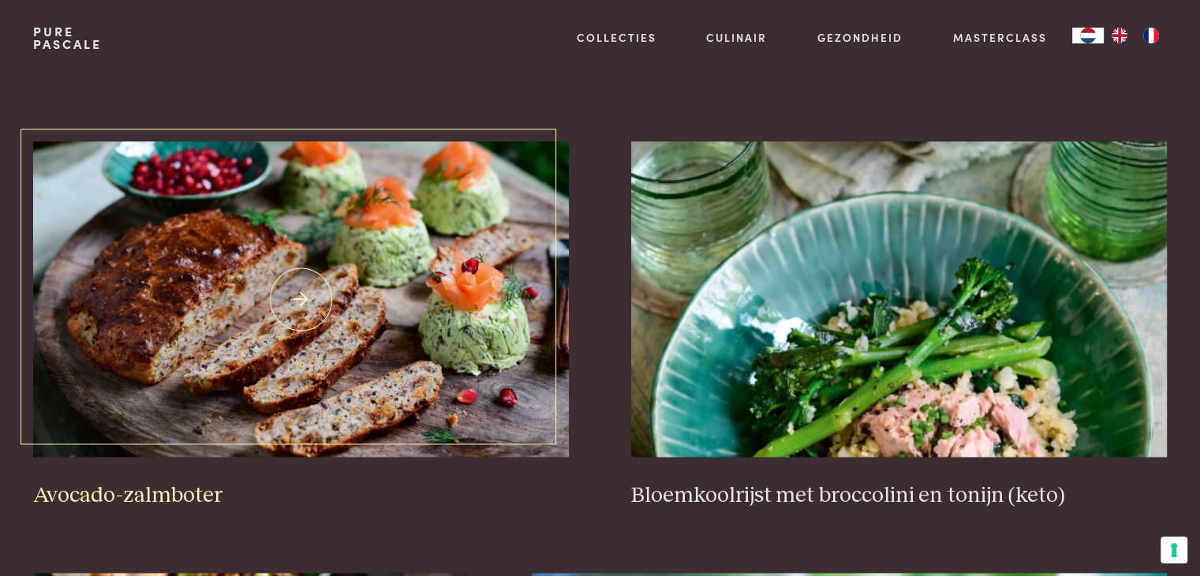
click at [461, 332] on img at bounding box center [300, 299] width 535 height 316
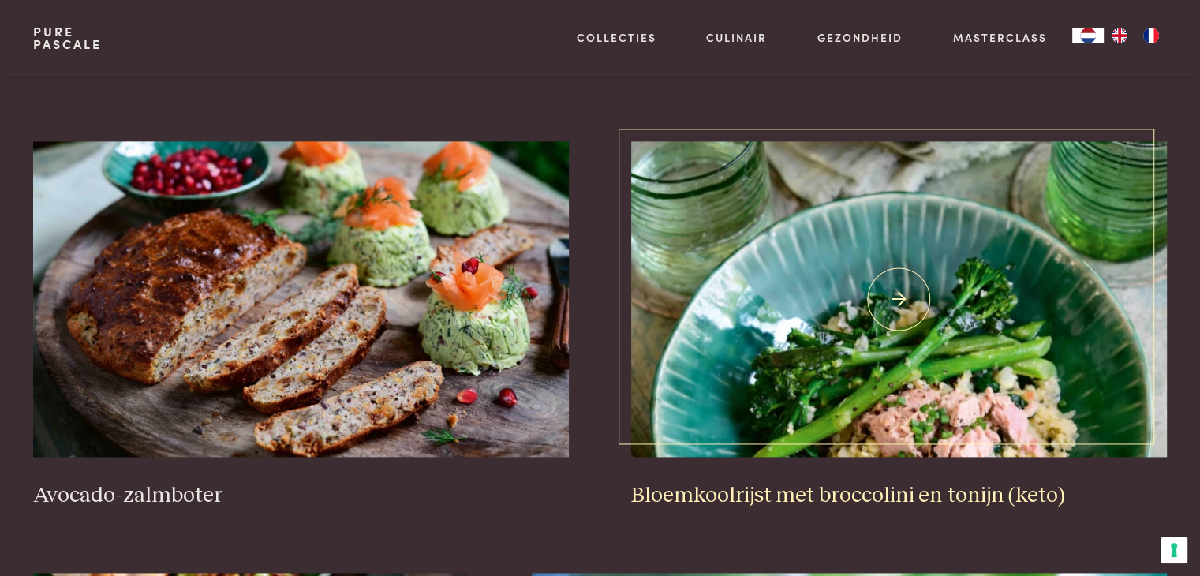
click at [759, 278] on img at bounding box center [898, 299] width 535 height 316
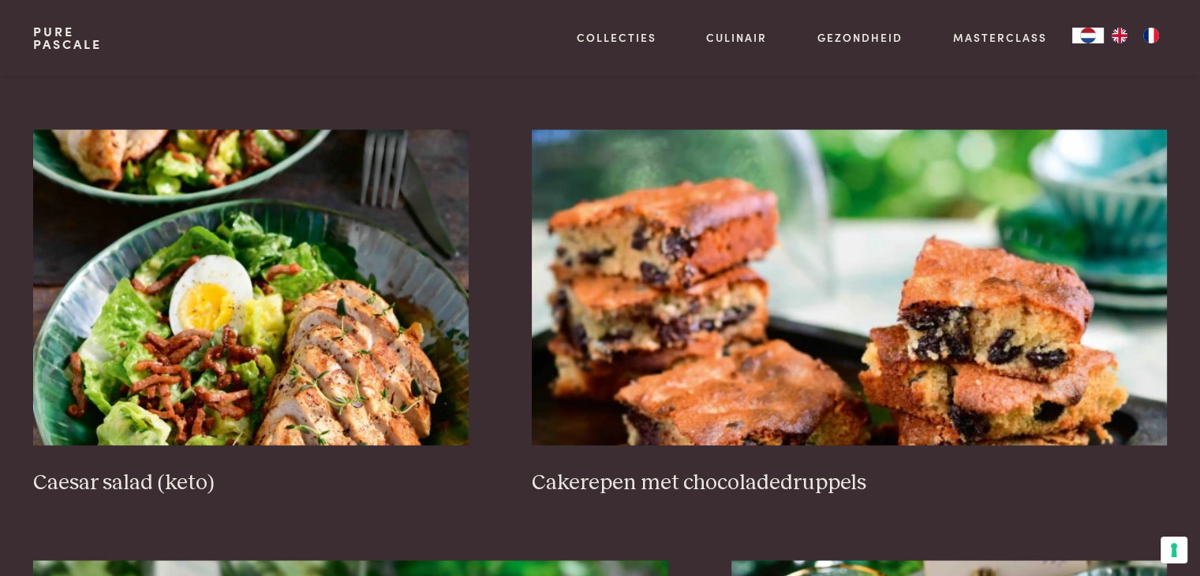
scroll to position [2390, 0]
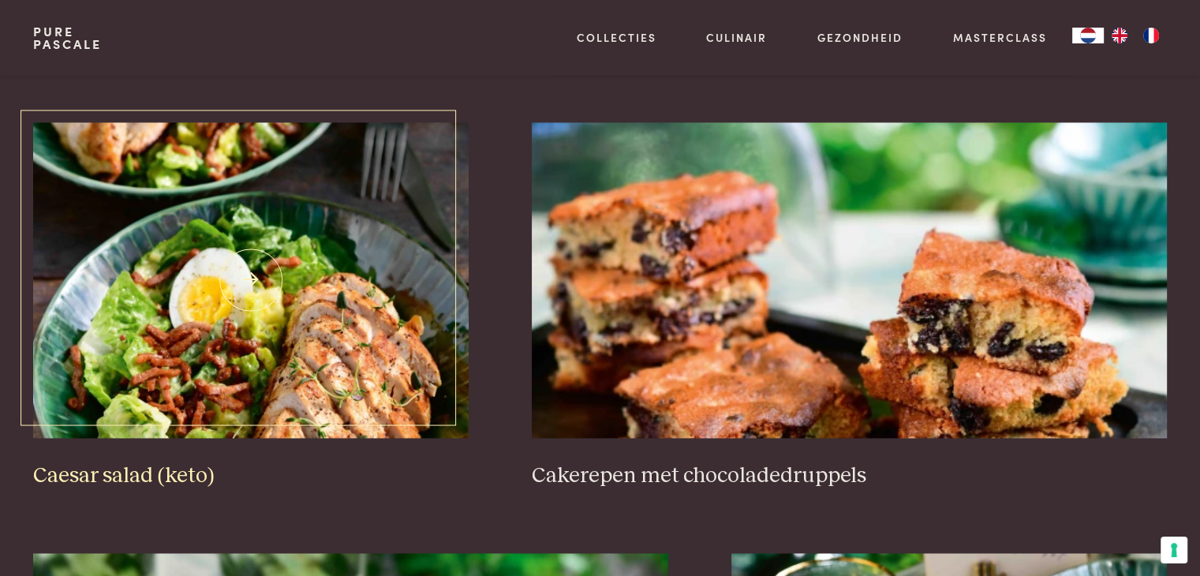
click at [343, 302] on img at bounding box center [250, 280] width 435 height 316
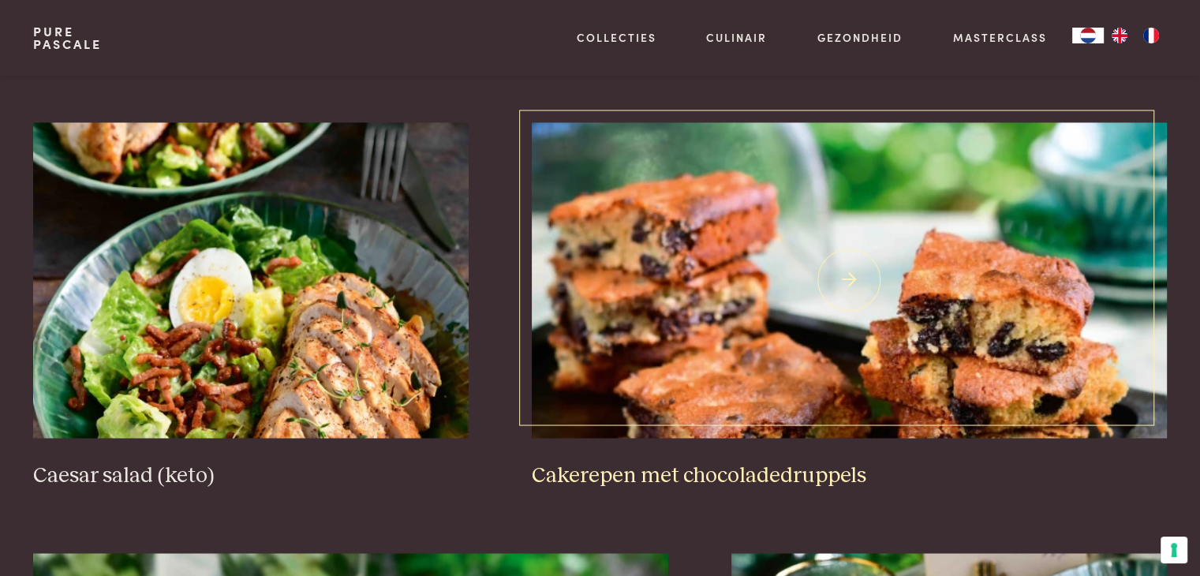
click at [618, 294] on img at bounding box center [849, 280] width 635 height 316
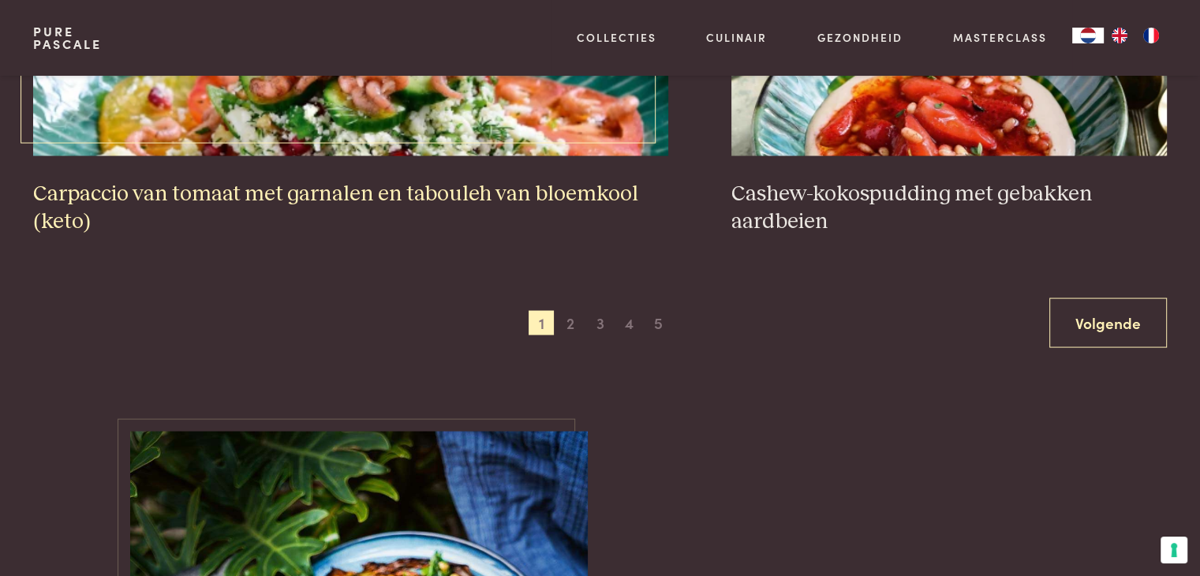
scroll to position [3103, 0]
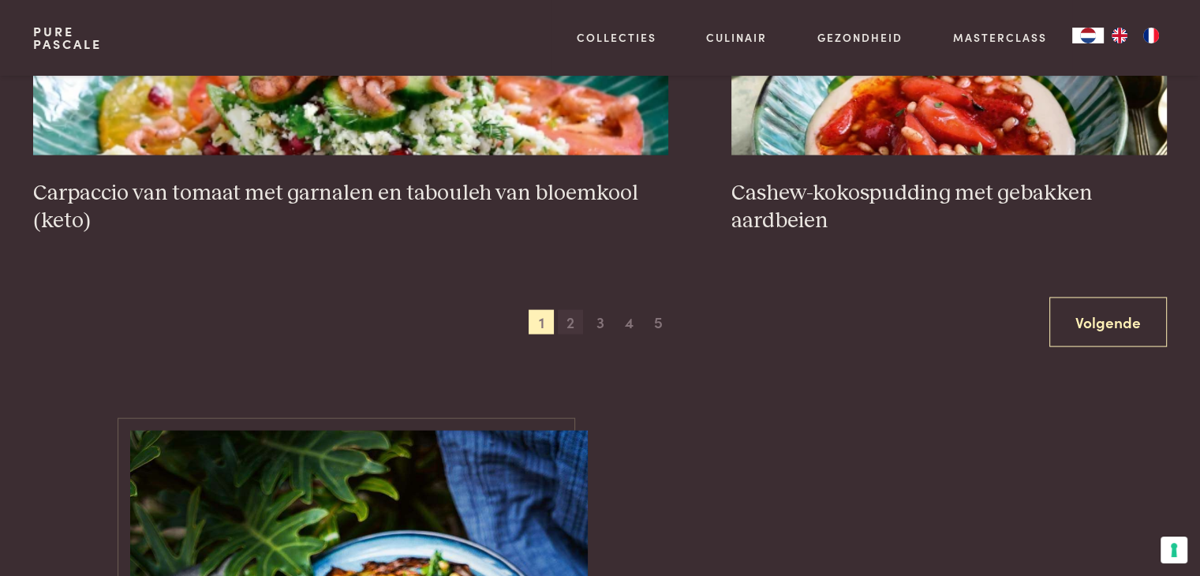
click at [574, 324] on span "2" at bounding box center [570, 322] width 25 height 25
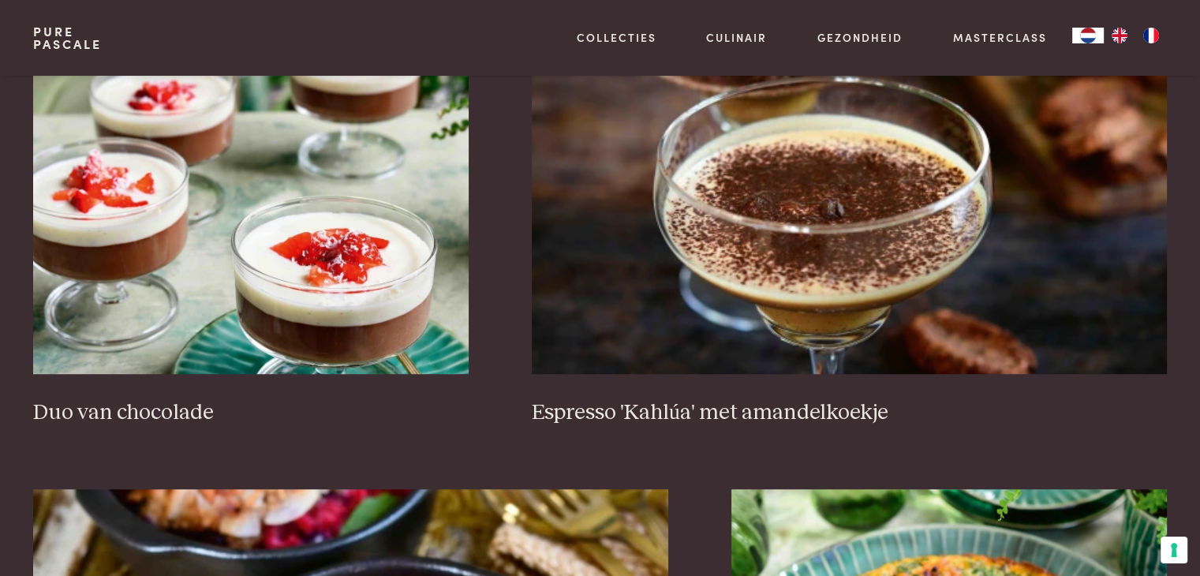
scroll to position [1134, 0]
click at [391, 294] on img at bounding box center [250, 217] width 435 height 316
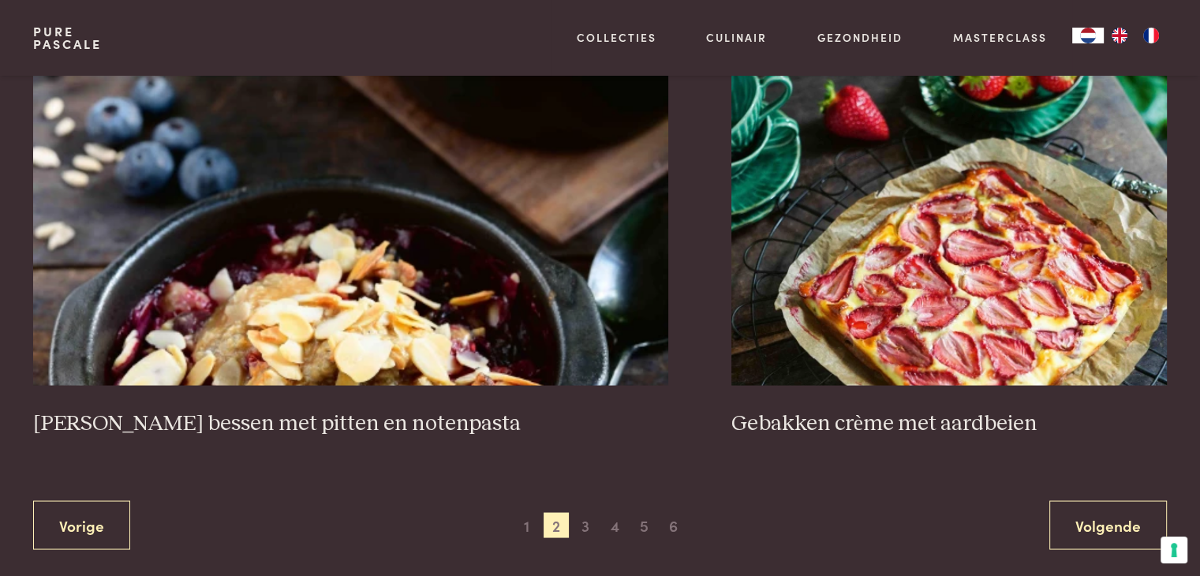
scroll to position [2875, 0]
click at [584, 511] on span "3" at bounding box center [585, 523] width 25 height 25
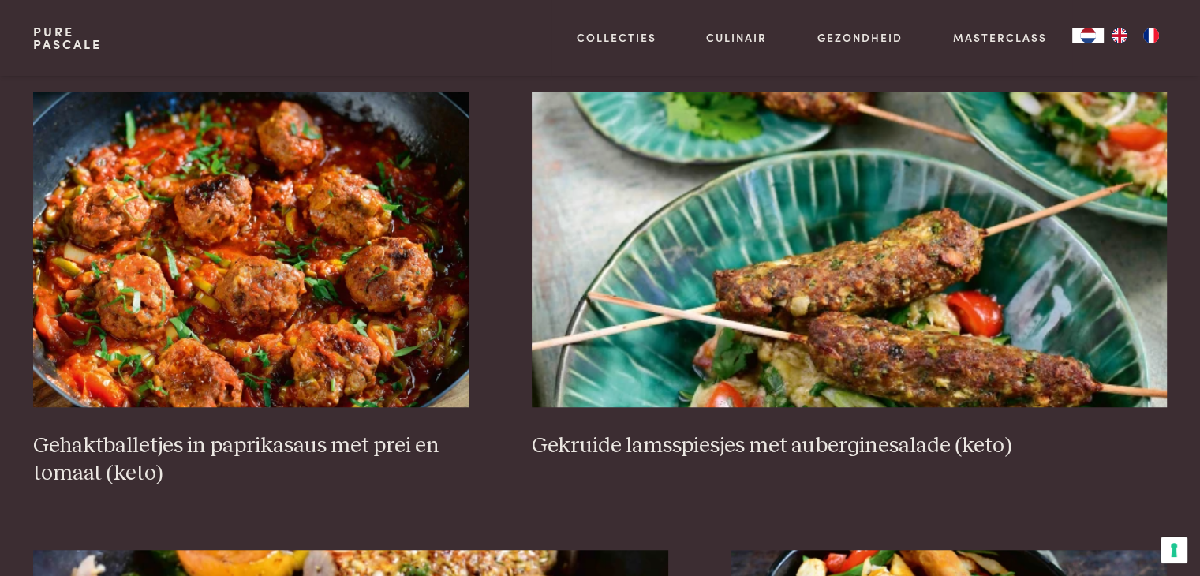
scroll to position [1074, 0]
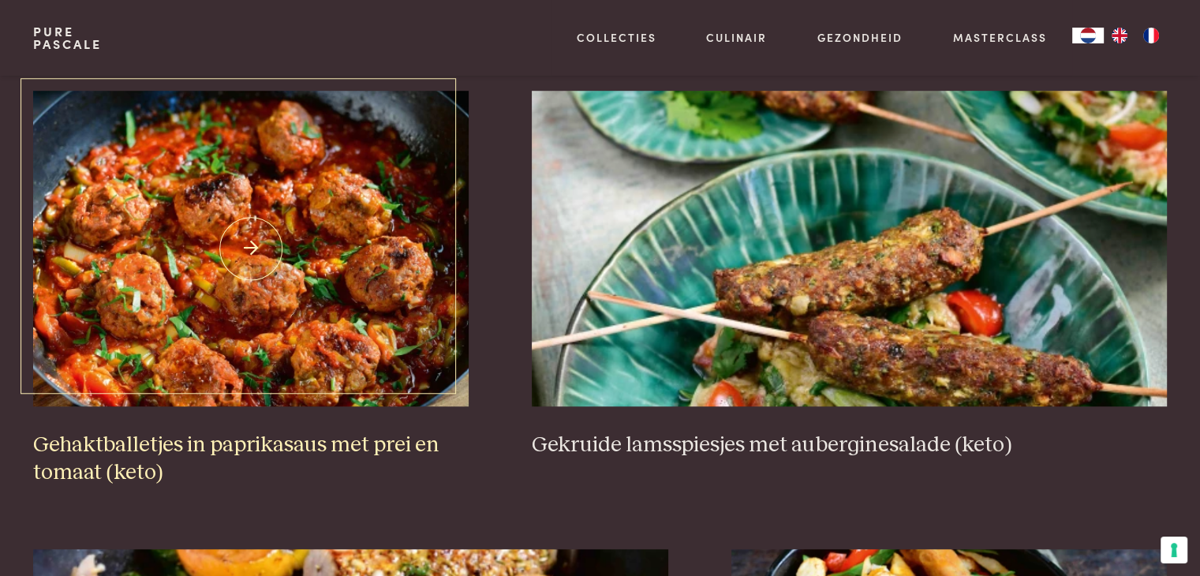
click at [285, 318] on img at bounding box center [250, 249] width 435 height 316
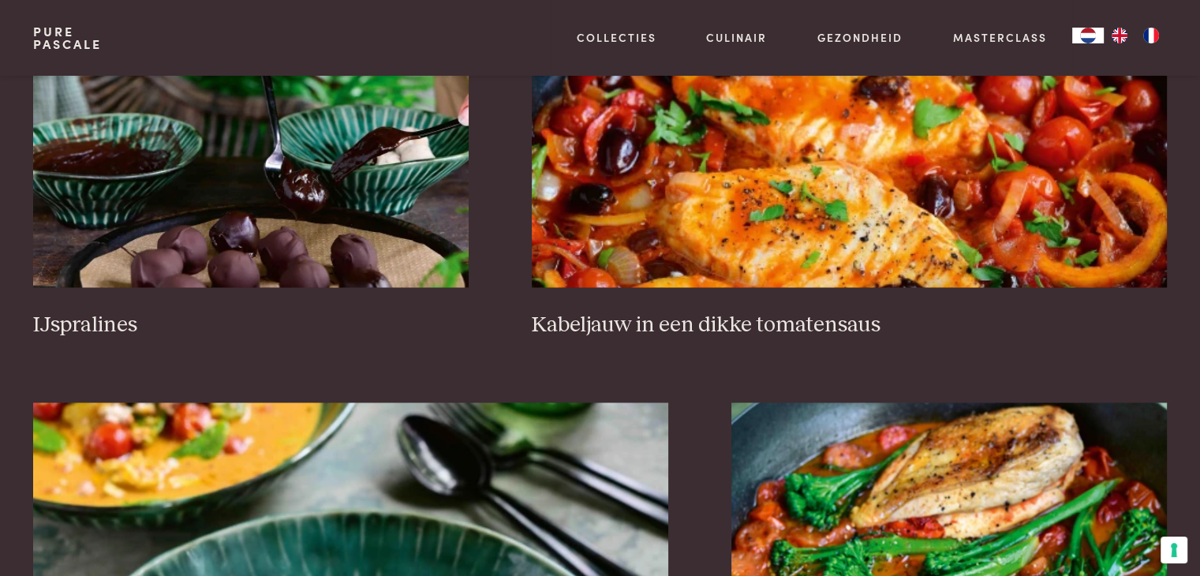
scroll to position [2542, 0]
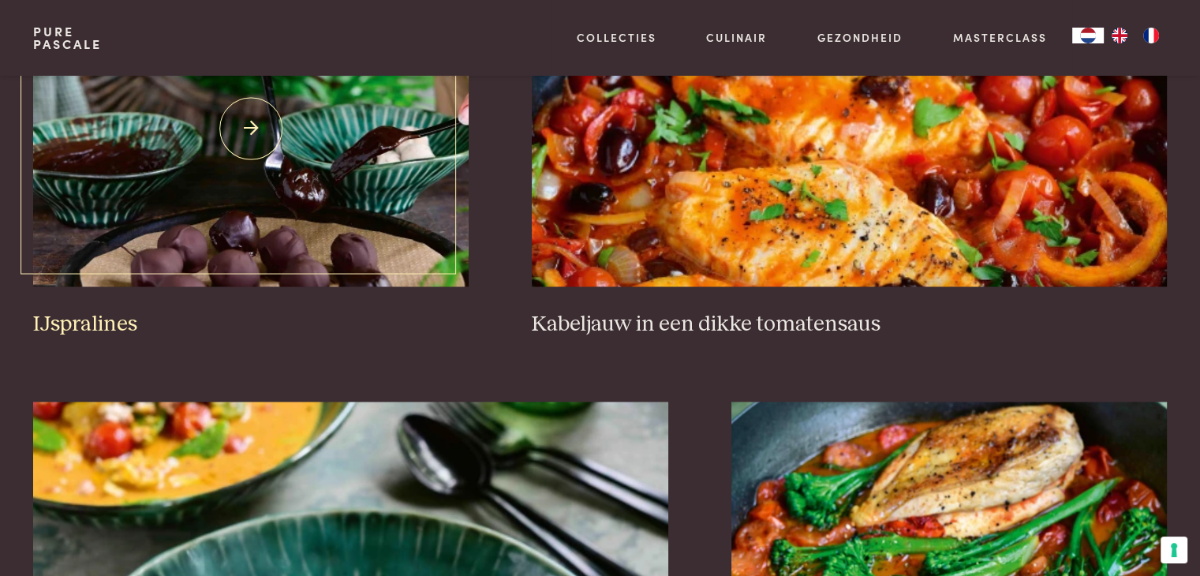
click at [300, 193] on img at bounding box center [250, 129] width 435 height 316
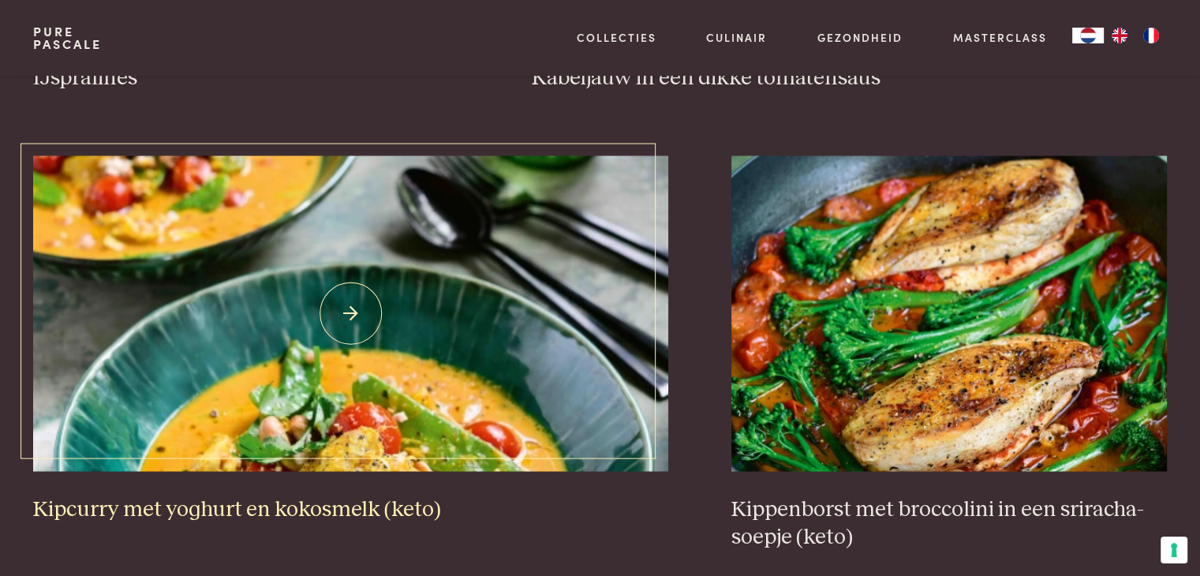
scroll to position [2818, 0]
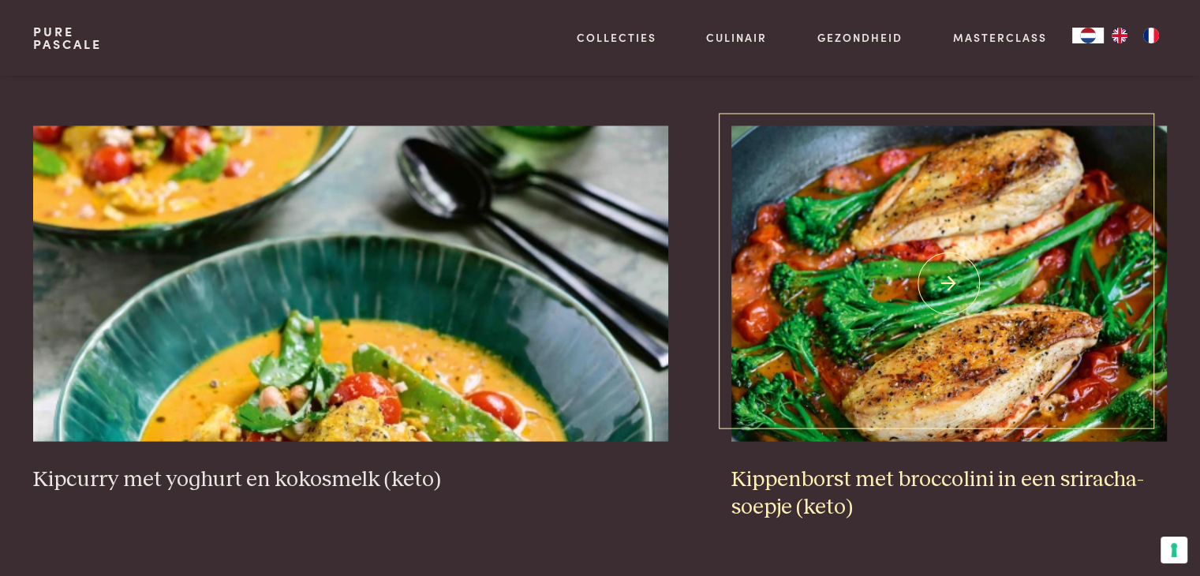
click at [857, 260] on img at bounding box center [948, 283] width 435 height 316
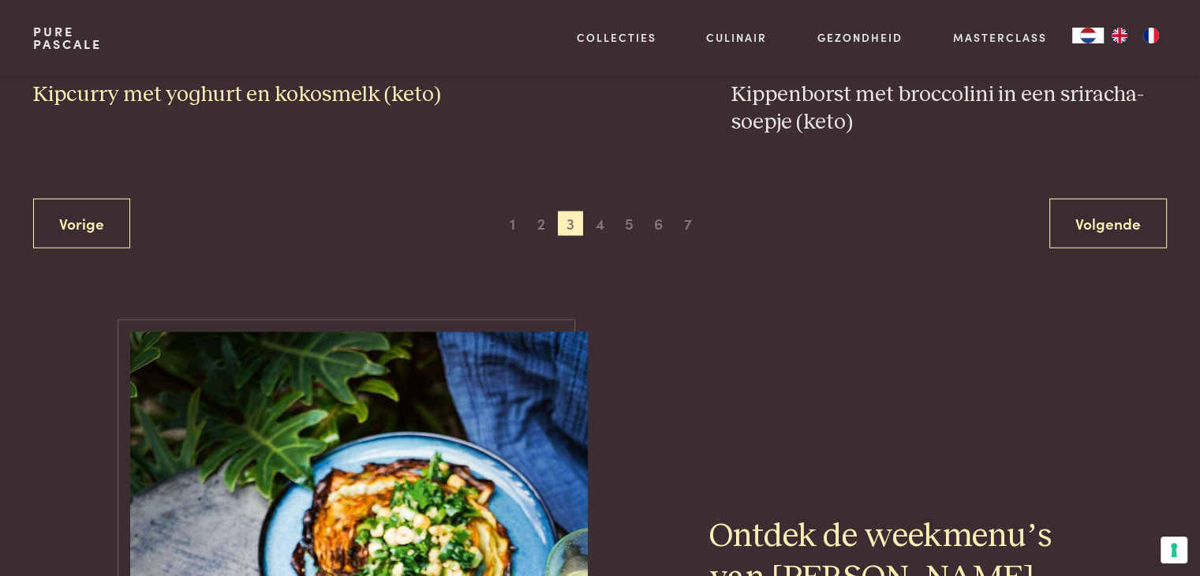
scroll to position [3198, 0]
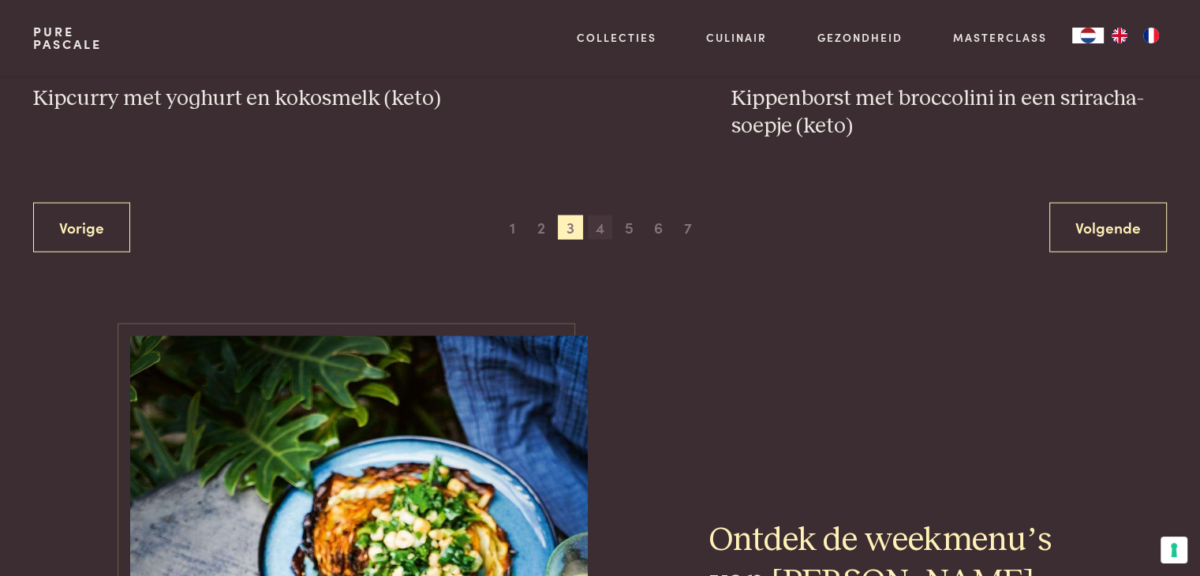
click at [600, 227] on span "4" at bounding box center [600, 227] width 25 height 25
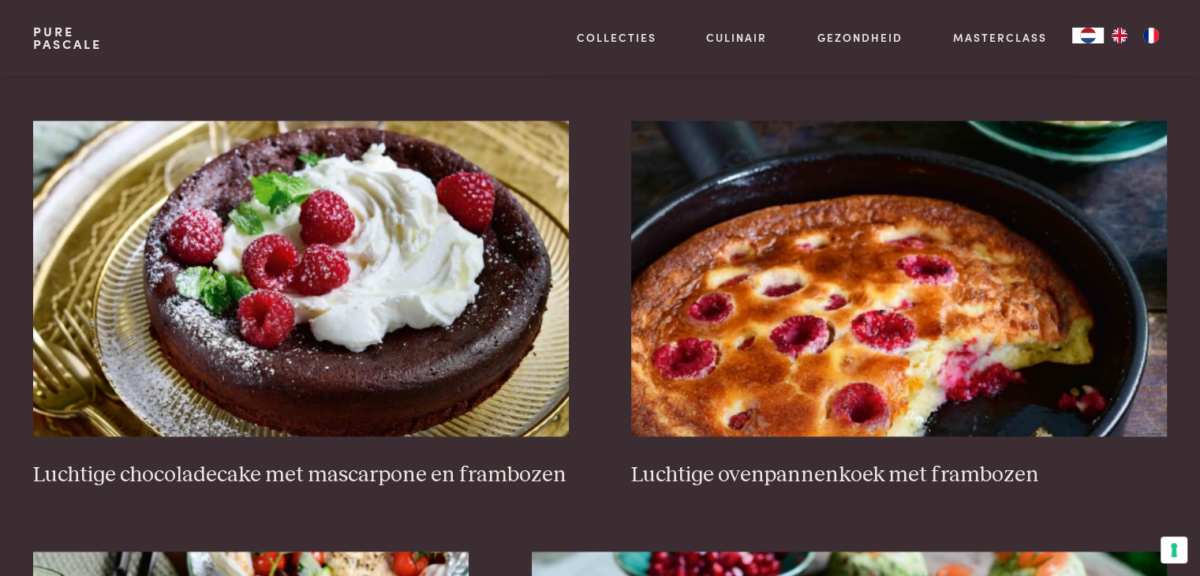
scroll to position [1938, 0]
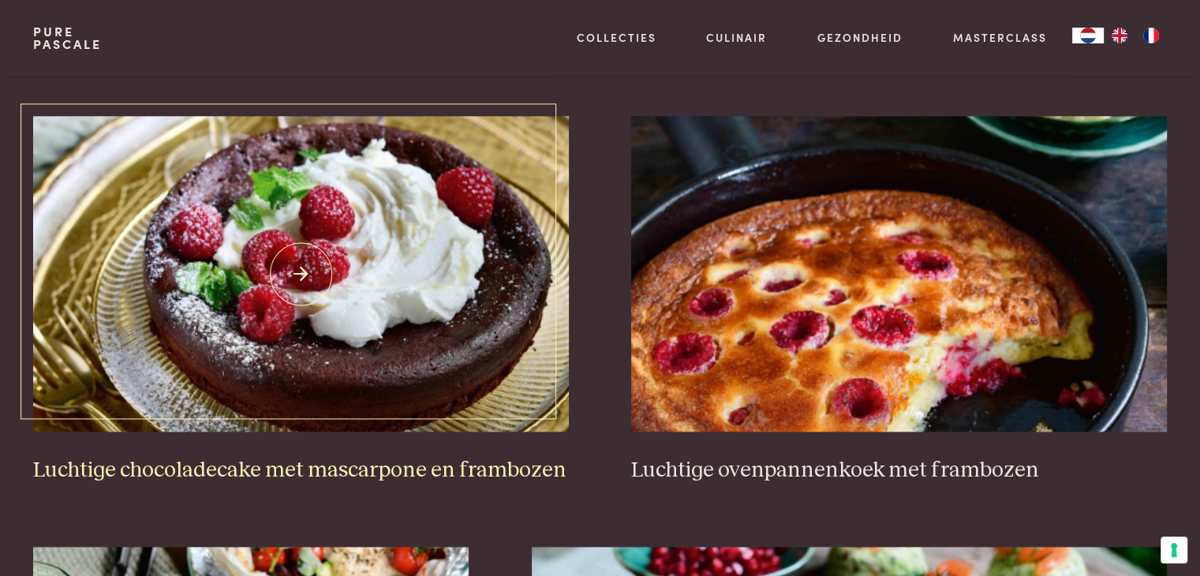
click at [476, 343] on img at bounding box center [300, 274] width 535 height 316
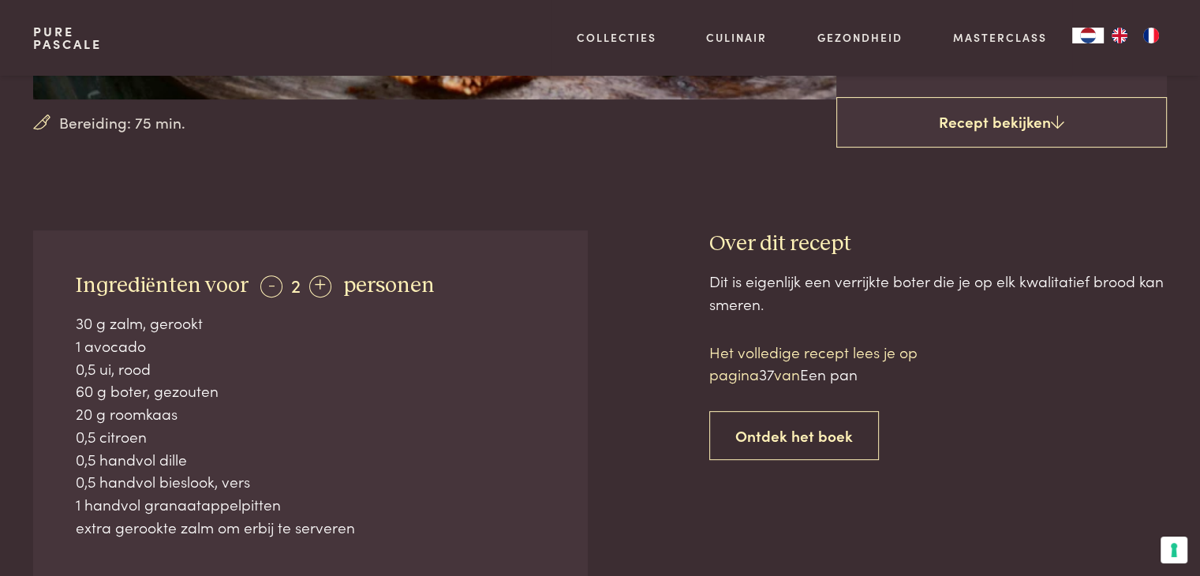
scroll to position [483, 0]
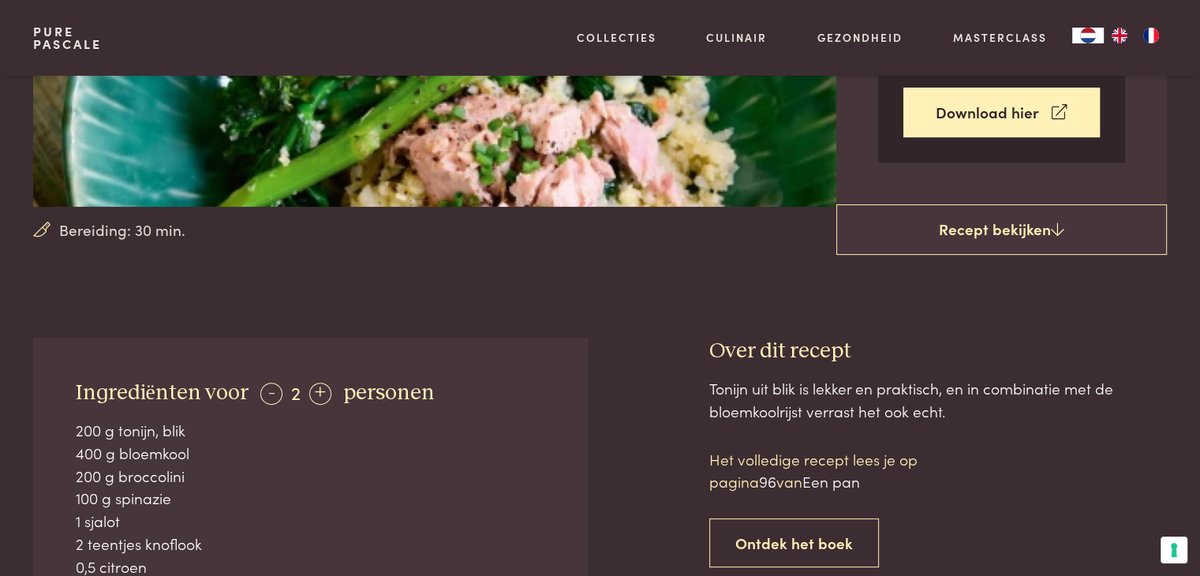
scroll to position [522, 0]
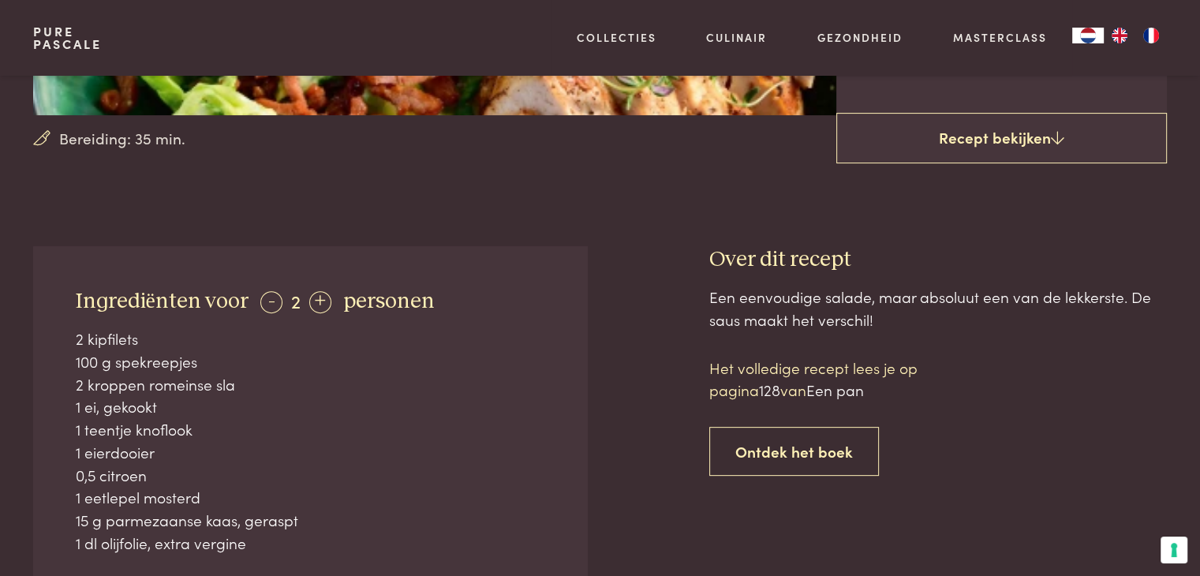
scroll to position [469, 0]
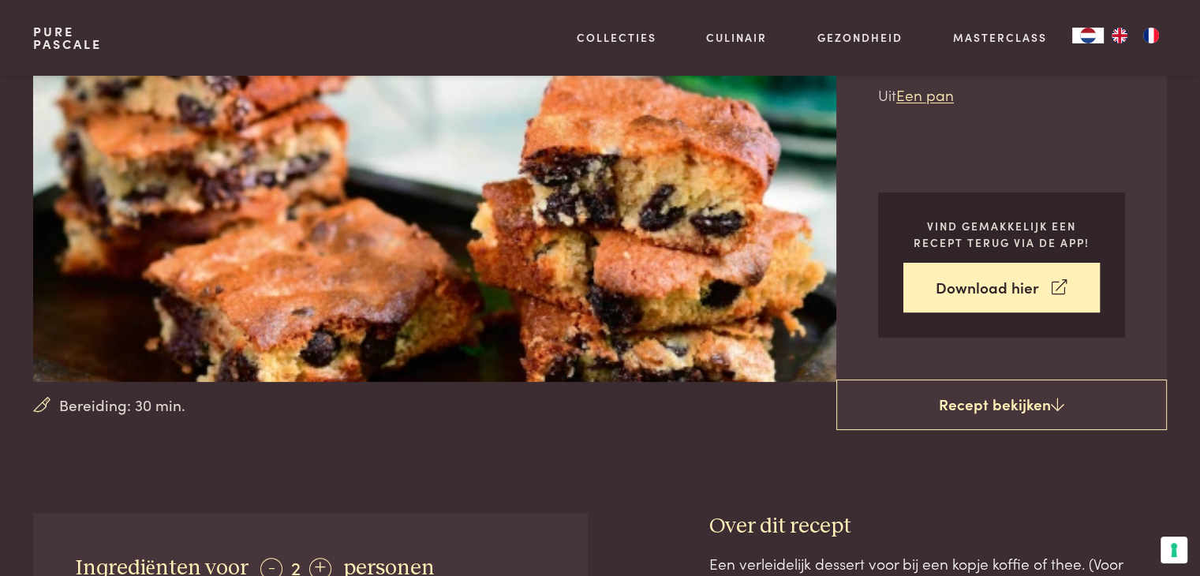
scroll to position [179, 0]
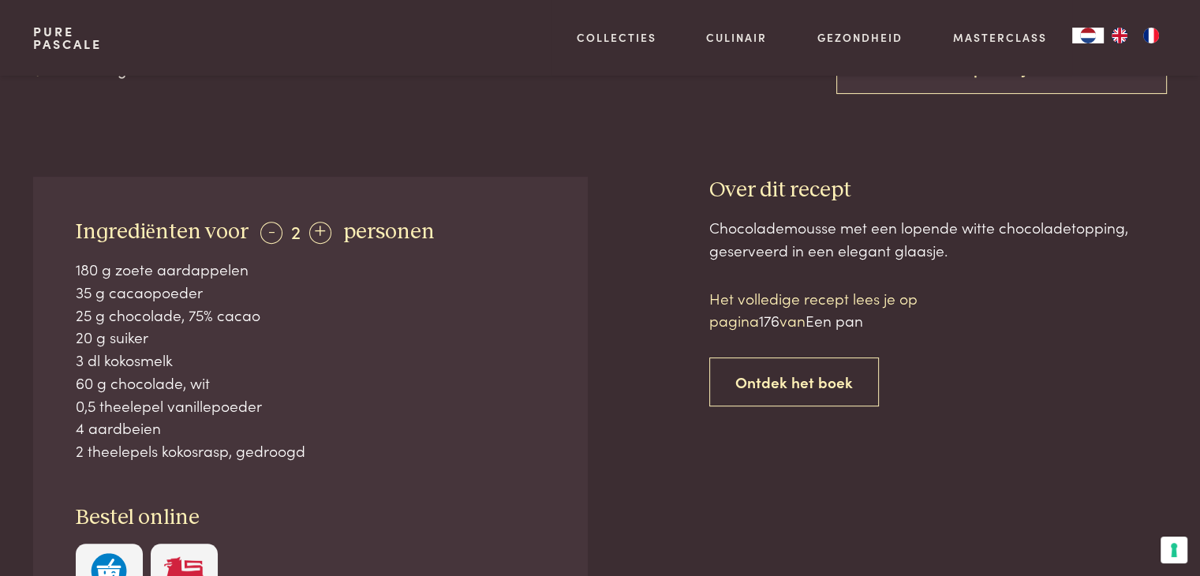
scroll to position [538, 0]
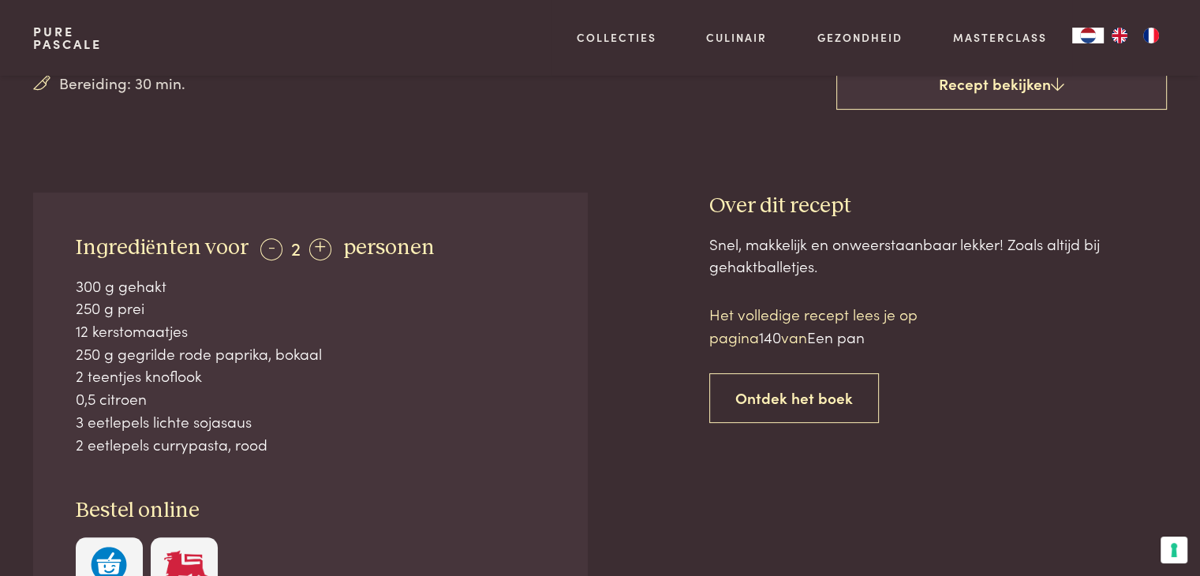
scroll to position [524, 0]
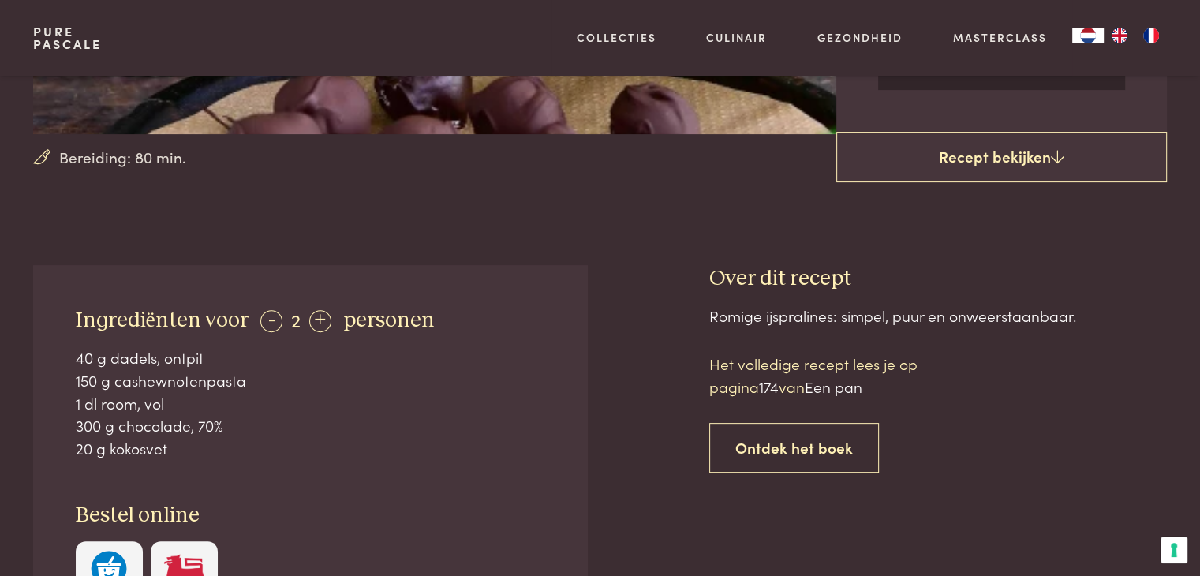
scroll to position [448, 0]
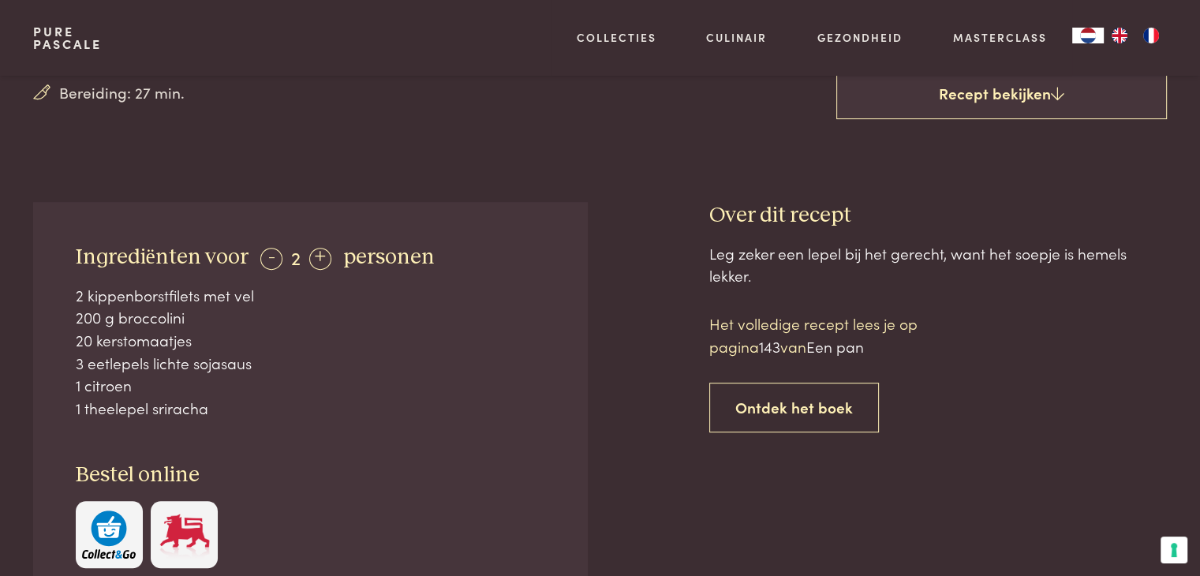
scroll to position [514, 0]
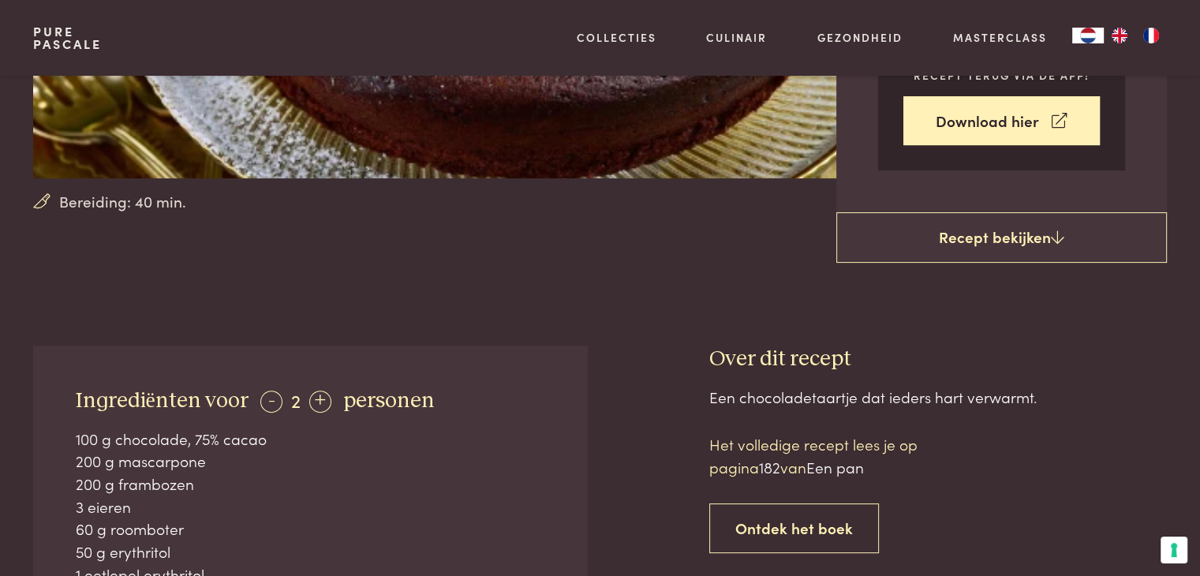
scroll to position [405, 0]
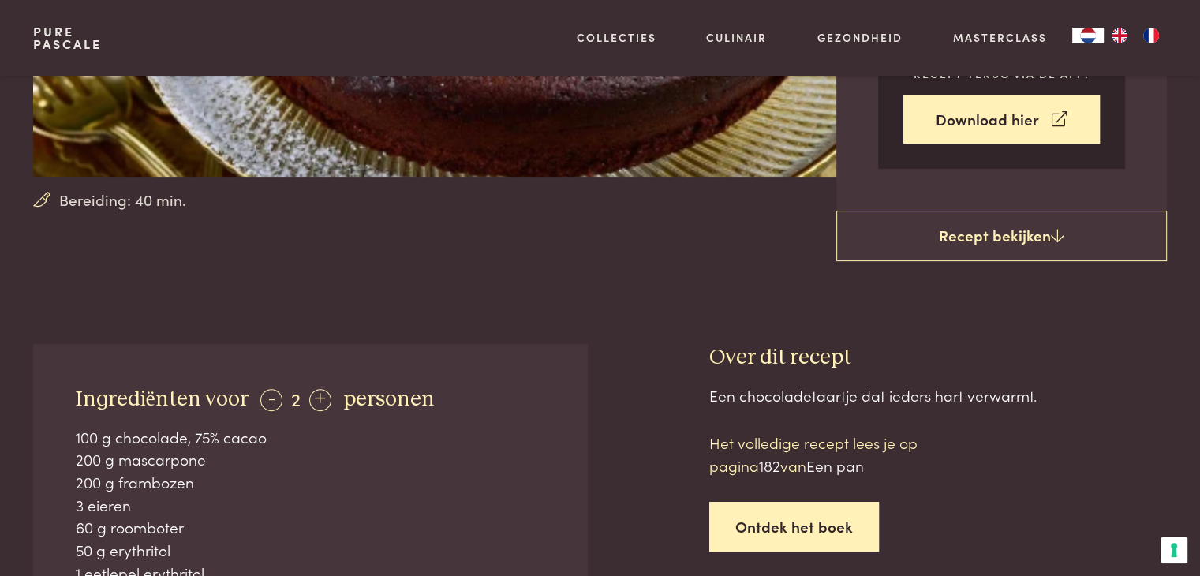
click at [775, 517] on link "Ontdek het boek" at bounding box center [794, 527] width 170 height 50
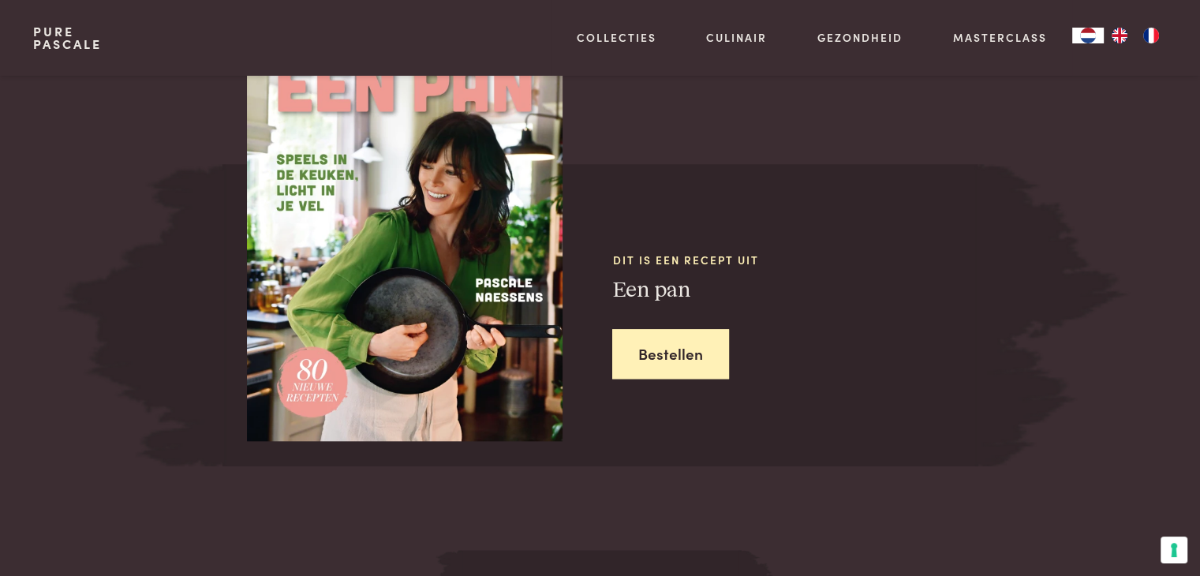
scroll to position [1566, 0]
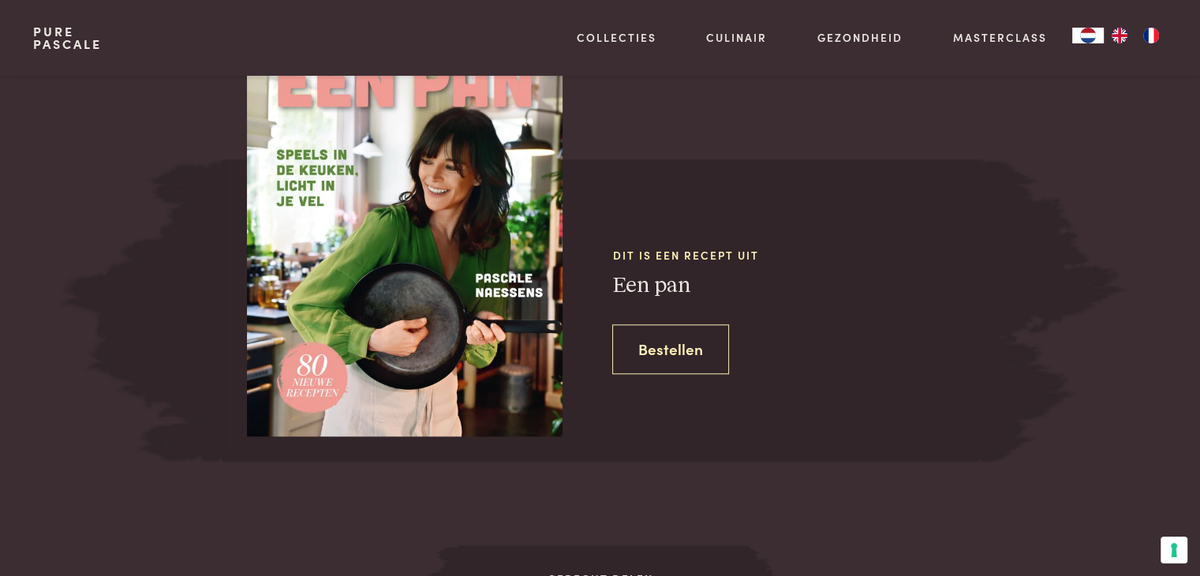
click at [674, 342] on link "Bestellen" at bounding box center [670, 349] width 117 height 50
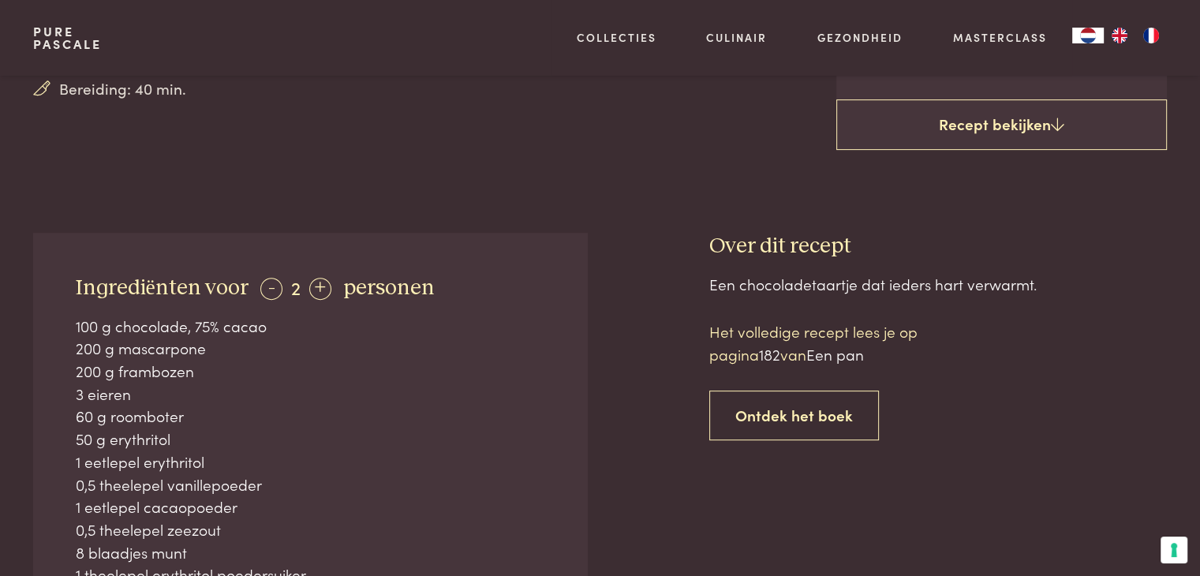
scroll to position [510, 0]
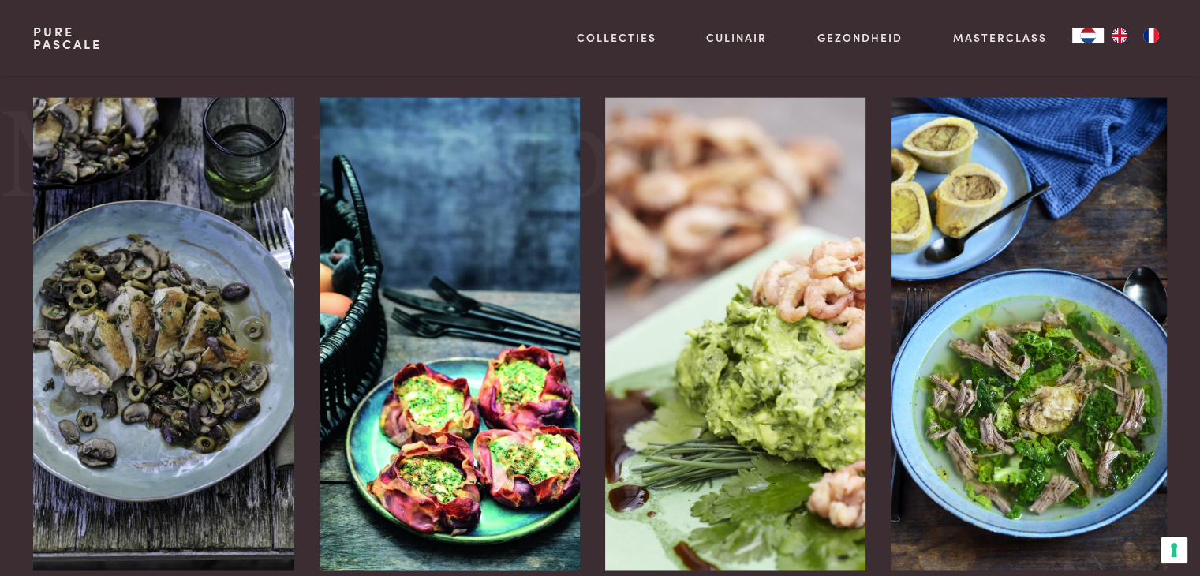
scroll to position [2201, 0]
